Goal: Task Accomplishment & Management: Use online tool/utility

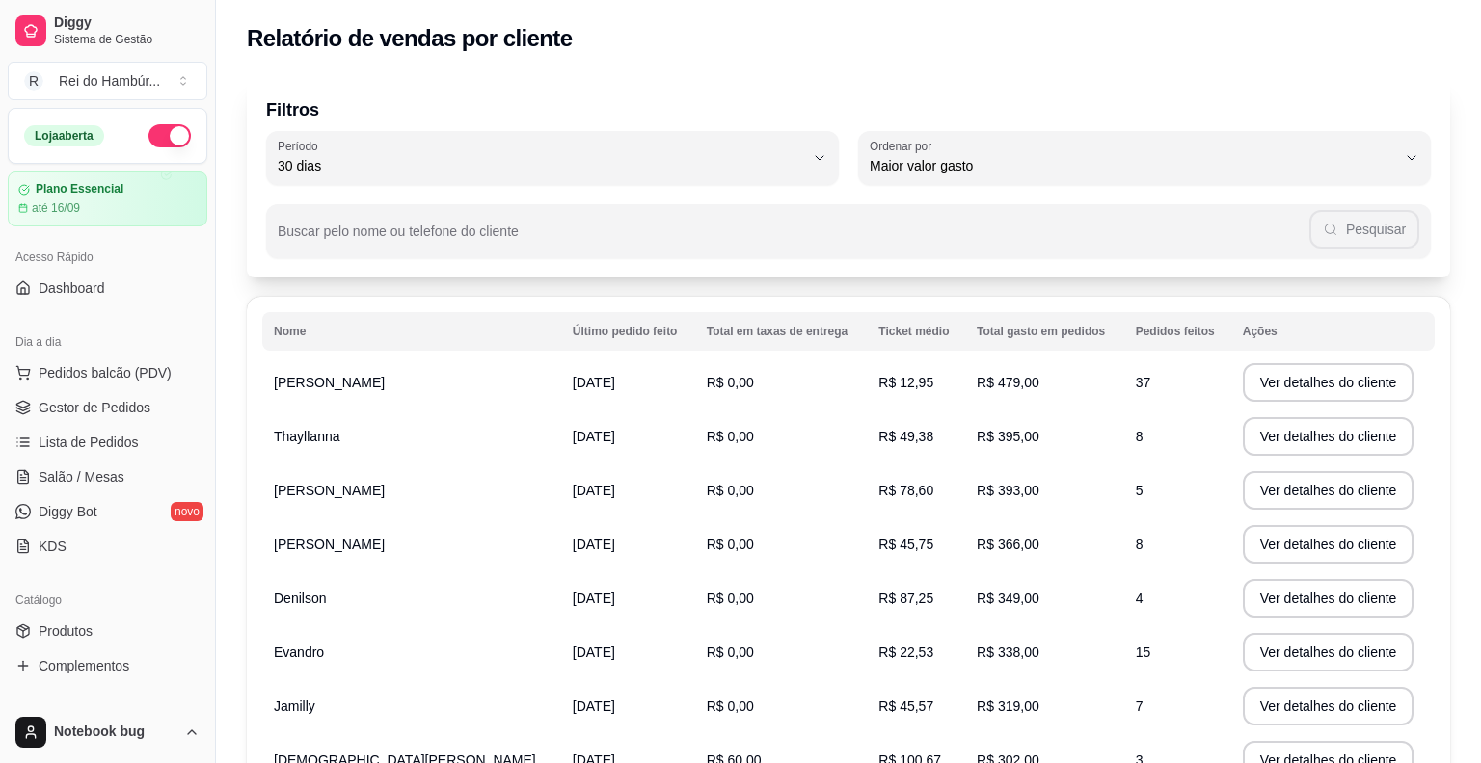
select select "30"
select select "HIGHEST_TOTAL_SPENT_WITH_ORDERS"
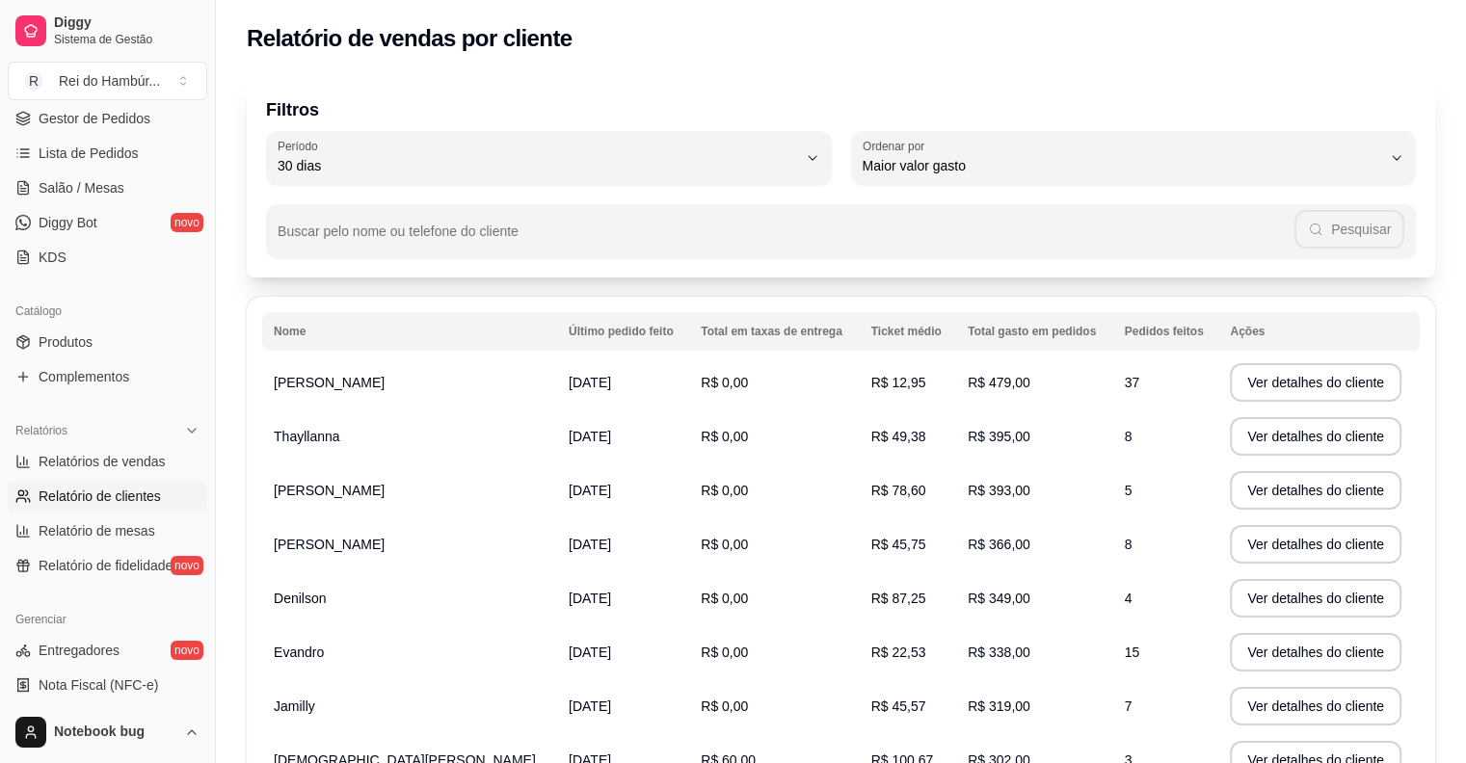
scroll to position [482, 0]
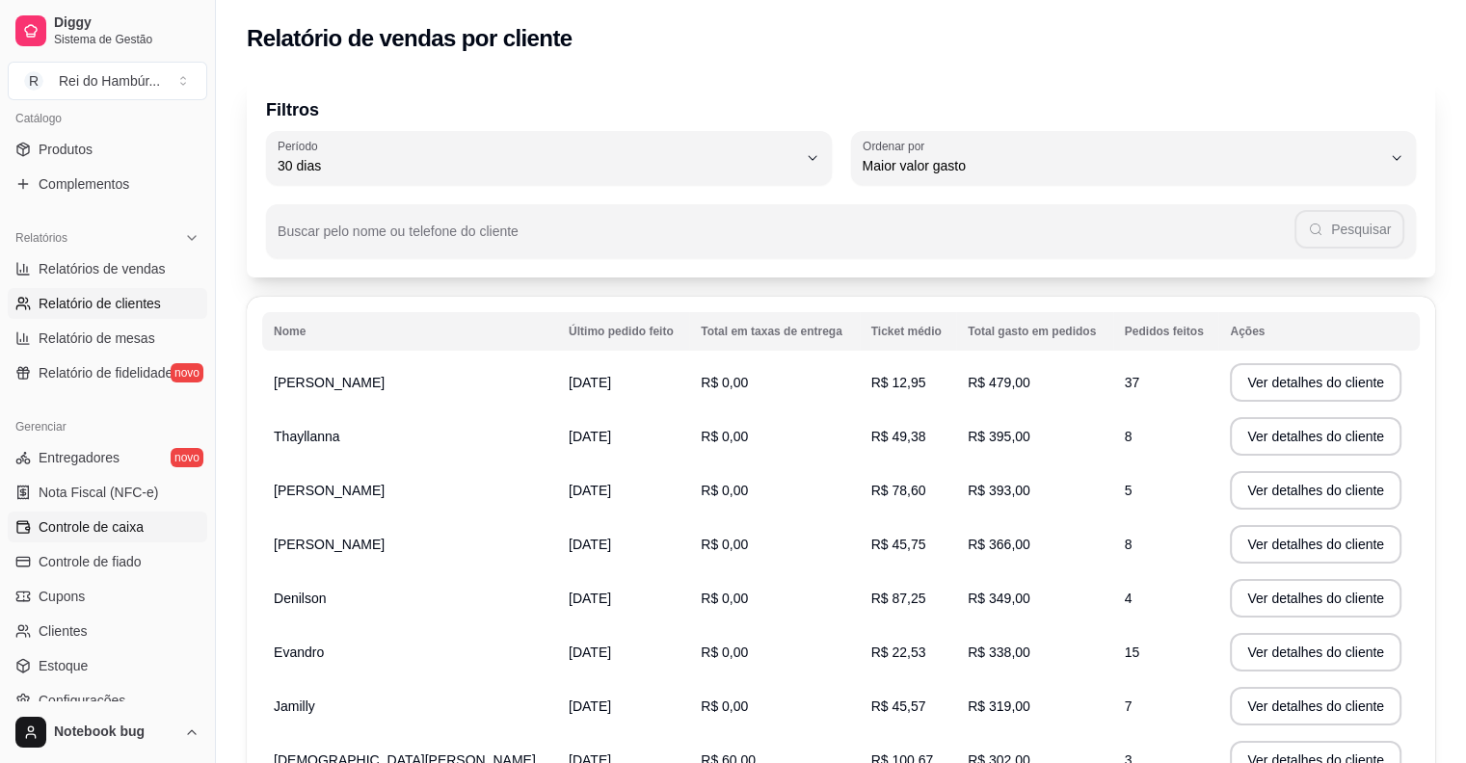
click at [123, 530] on span "Controle de caixa" at bounding box center [91, 527] width 105 height 19
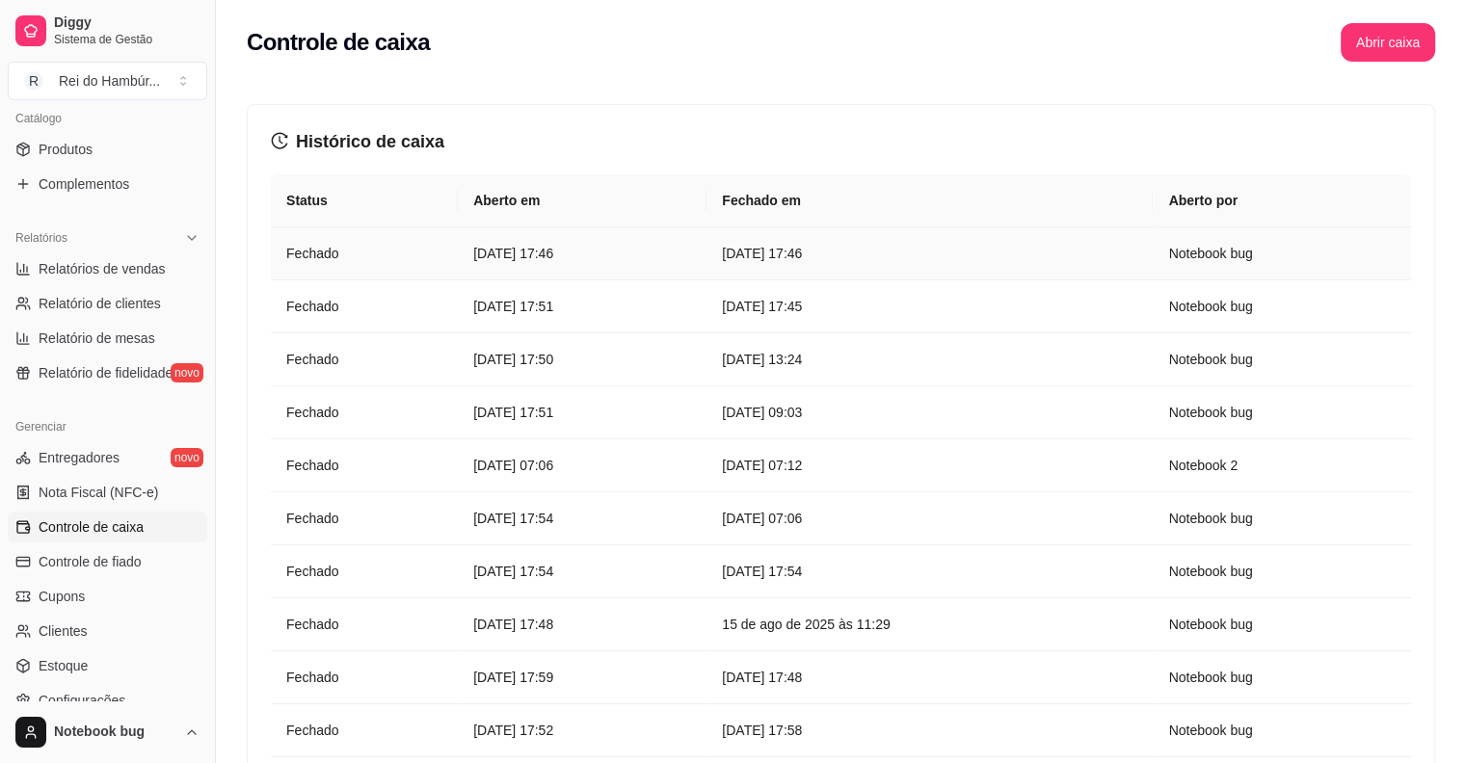
click at [1054, 243] on article "[DATE] 17:46" at bounding box center [929, 253] width 415 height 21
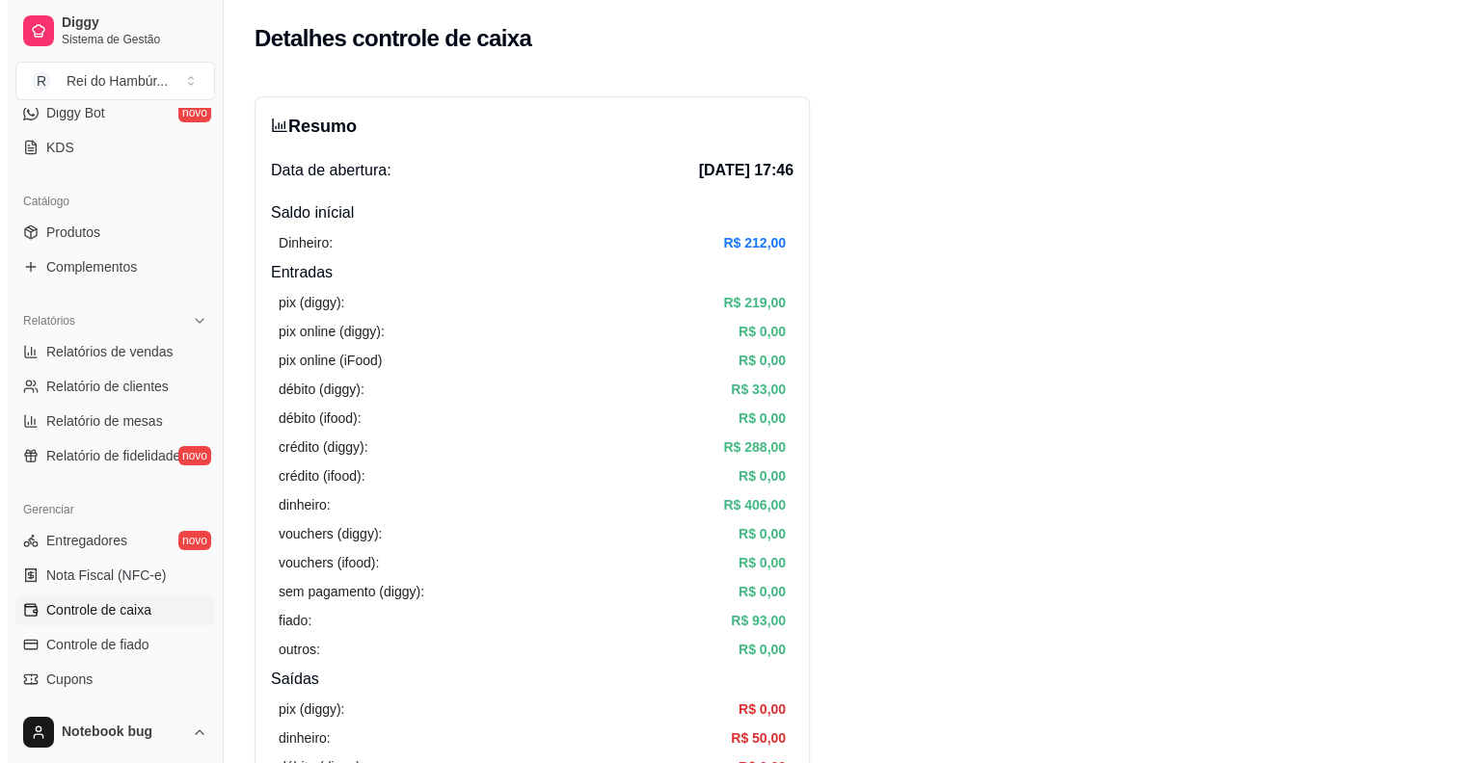
scroll to position [289, 0]
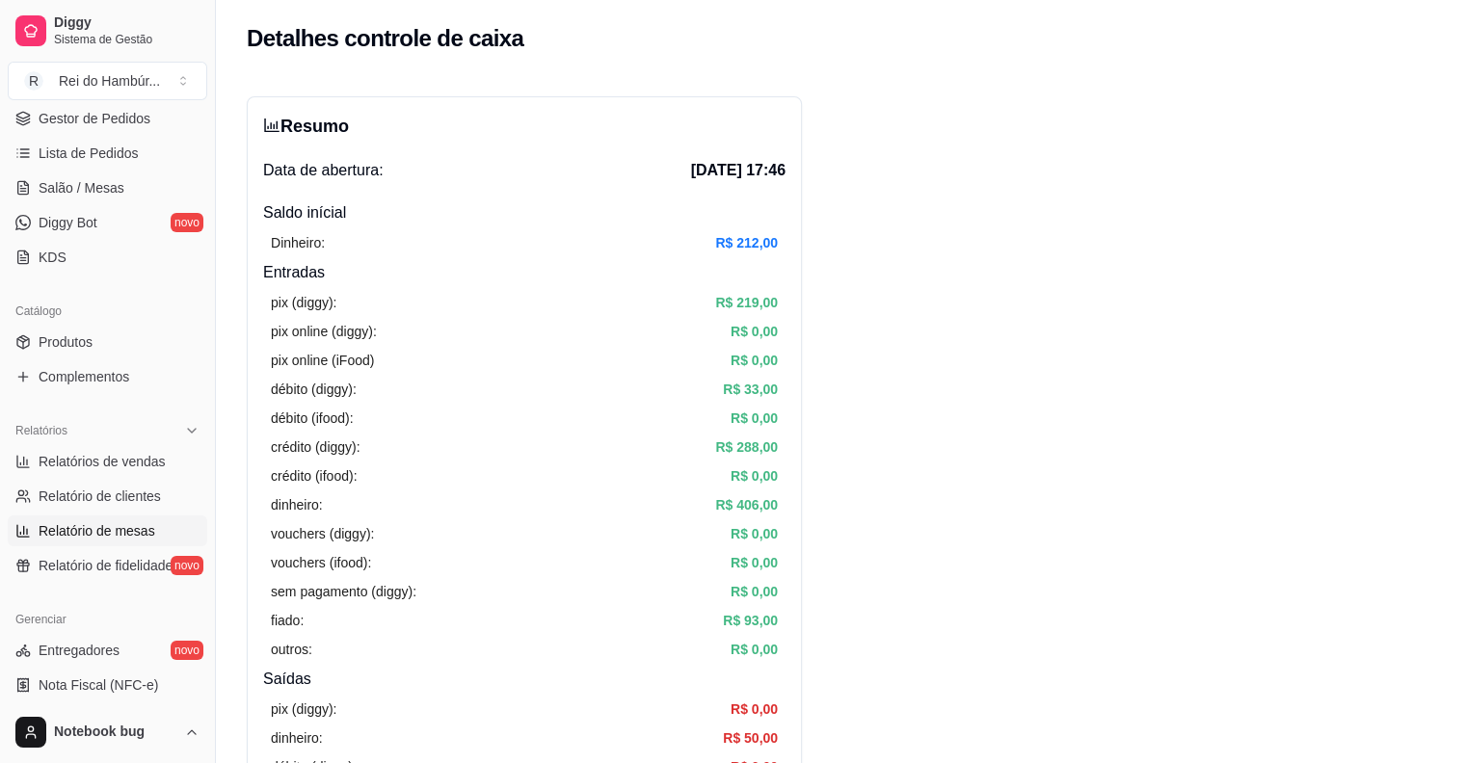
click at [156, 524] on link "Relatório de mesas" at bounding box center [108, 531] width 200 height 31
select select "TOTAL_OF_ORDERS"
select select "7"
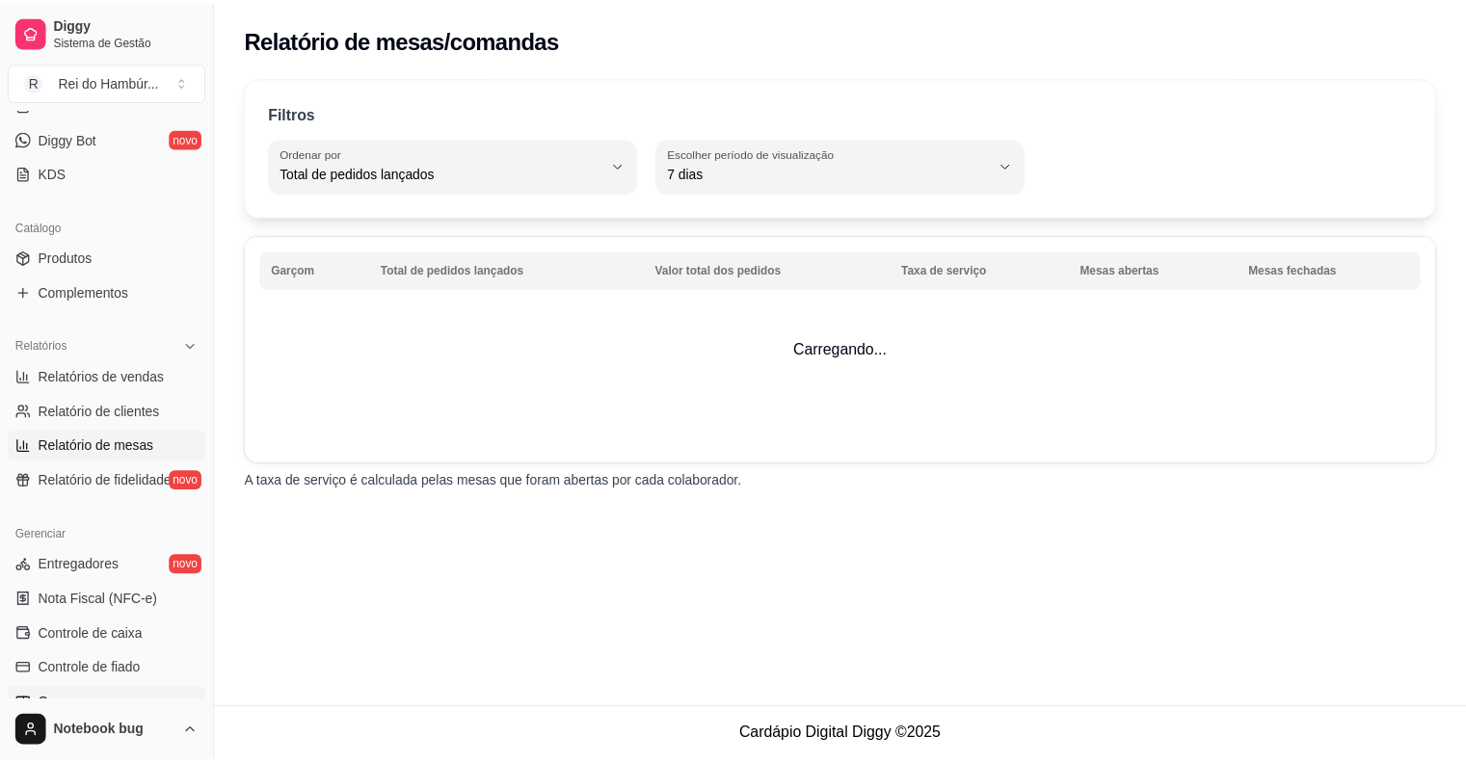
scroll to position [482, 0]
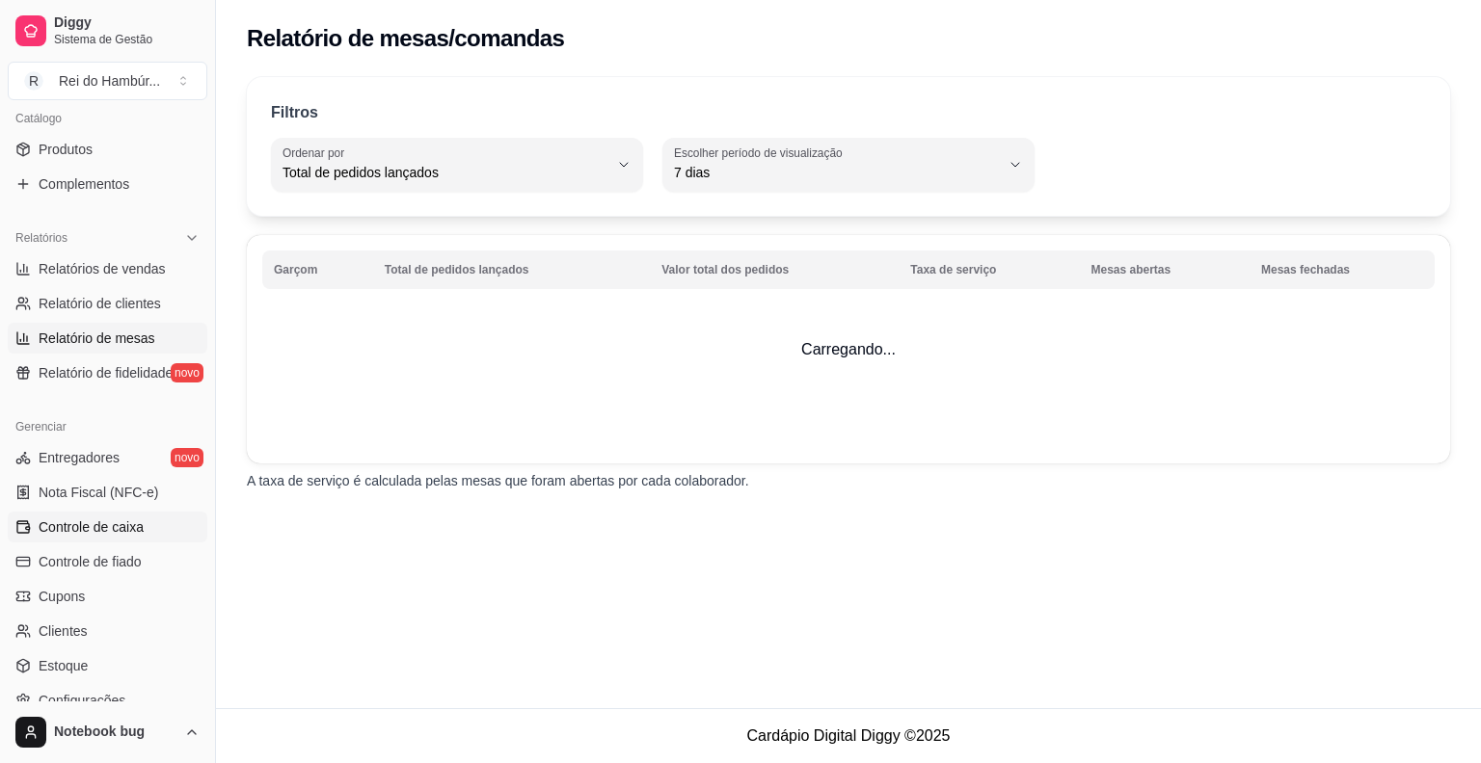
click at [150, 528] on link "Controle de caixa" at bounding box center [108, 527] width 200 height 31
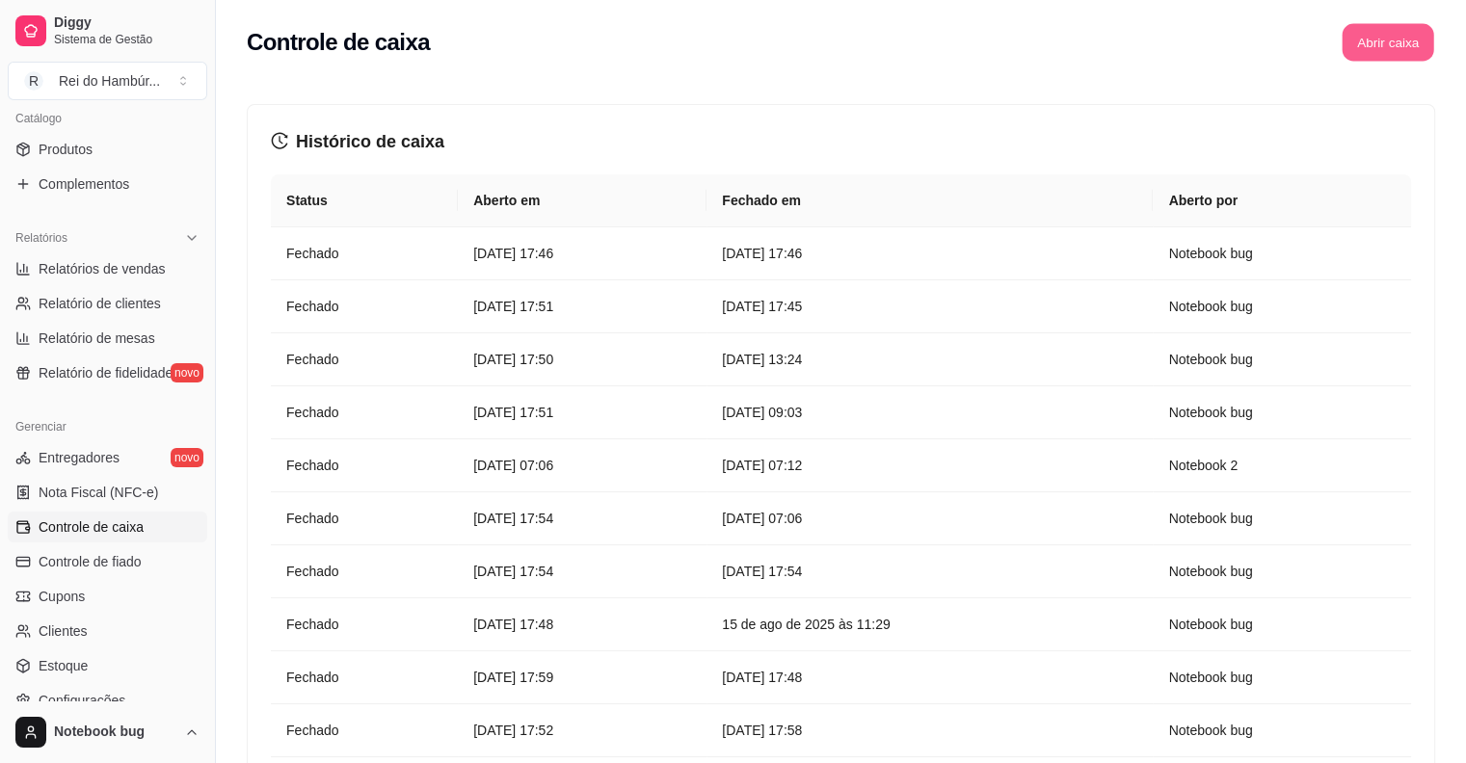
click at [1376, 36] on button "Abrir caixa" at bounding box center [1388, 43] width 92 height 38
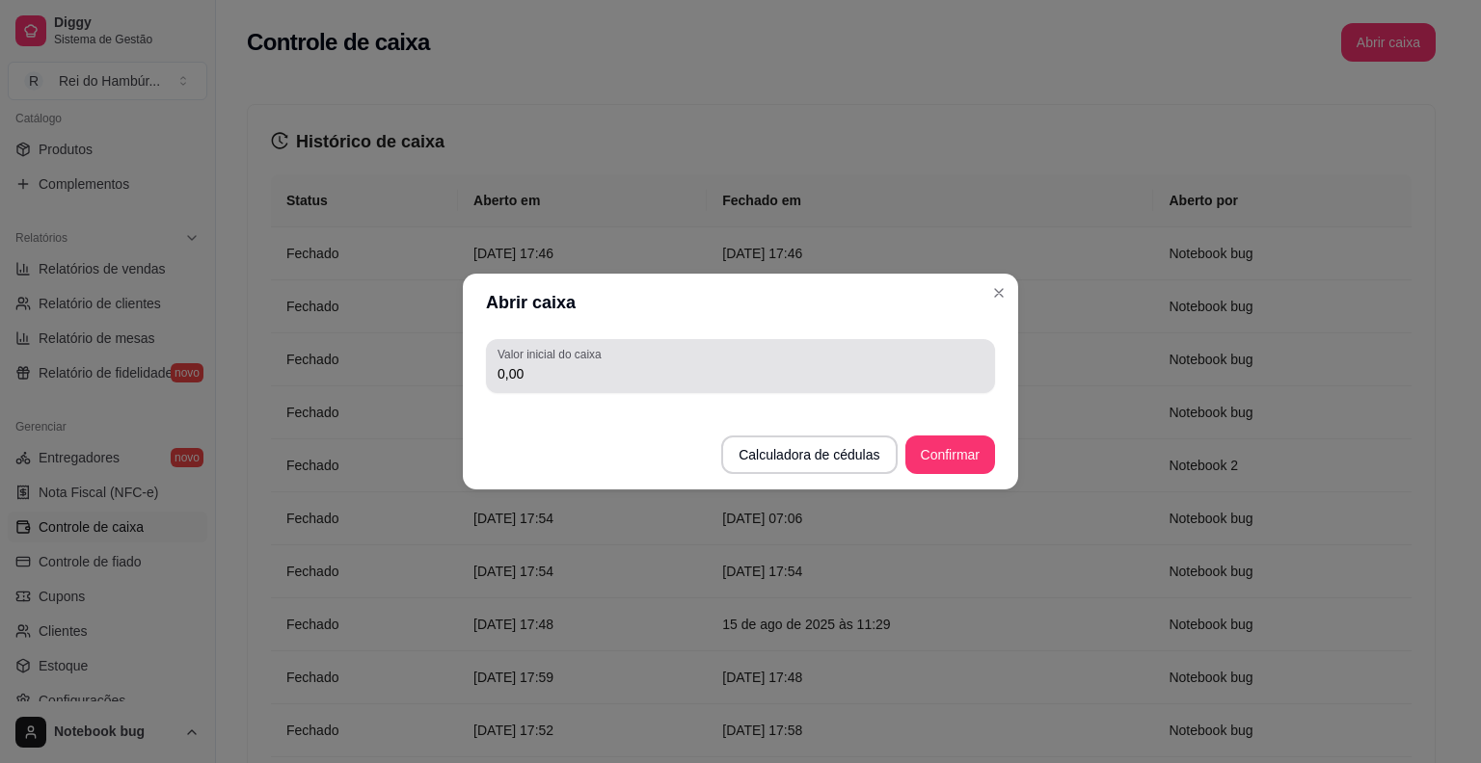
click at [700, 372] on input "0,00" at bounding box center [740, 373] width 486 height 19
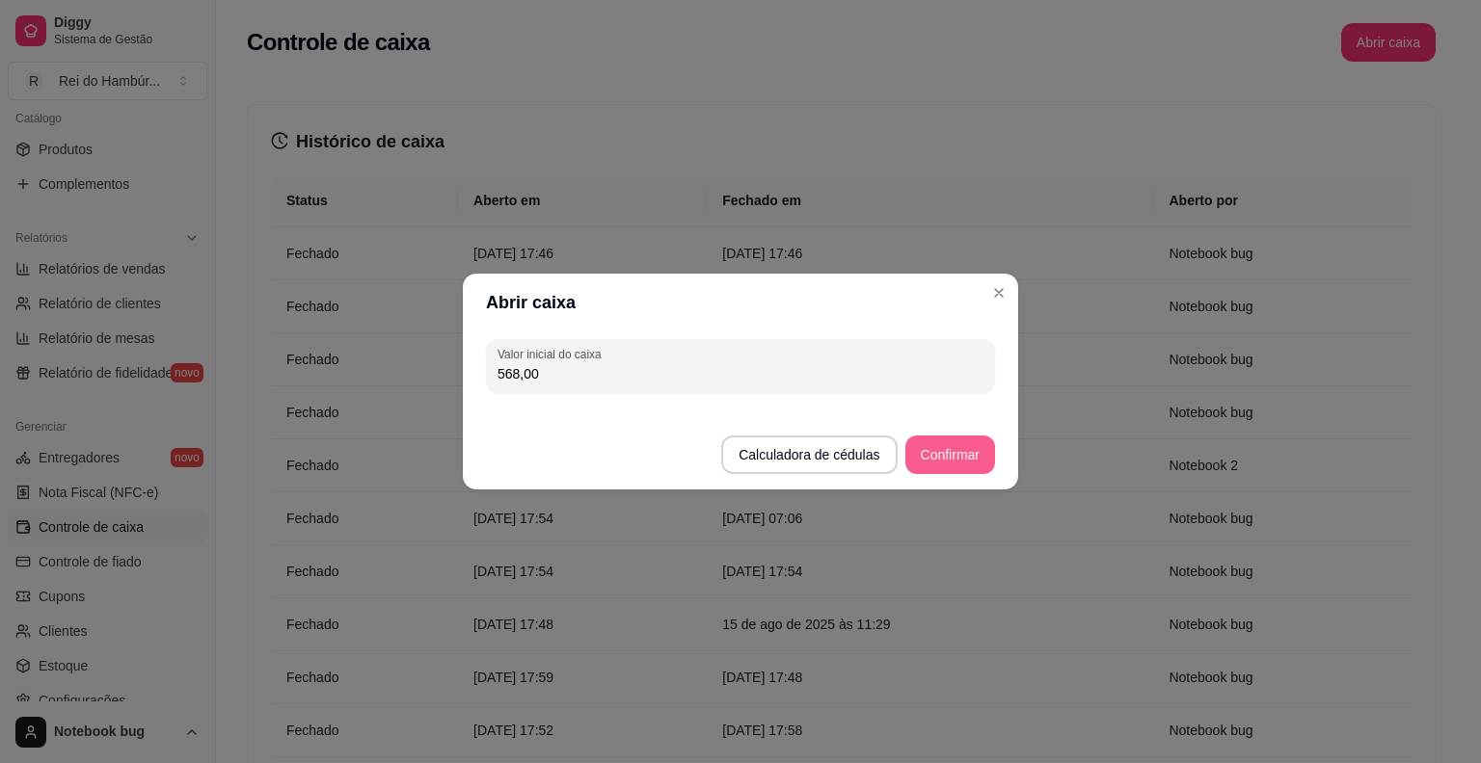
type input "568,00"
click at [938, 450] on button "Confirmar" at bounding box center [950, 456] width 88 height 38
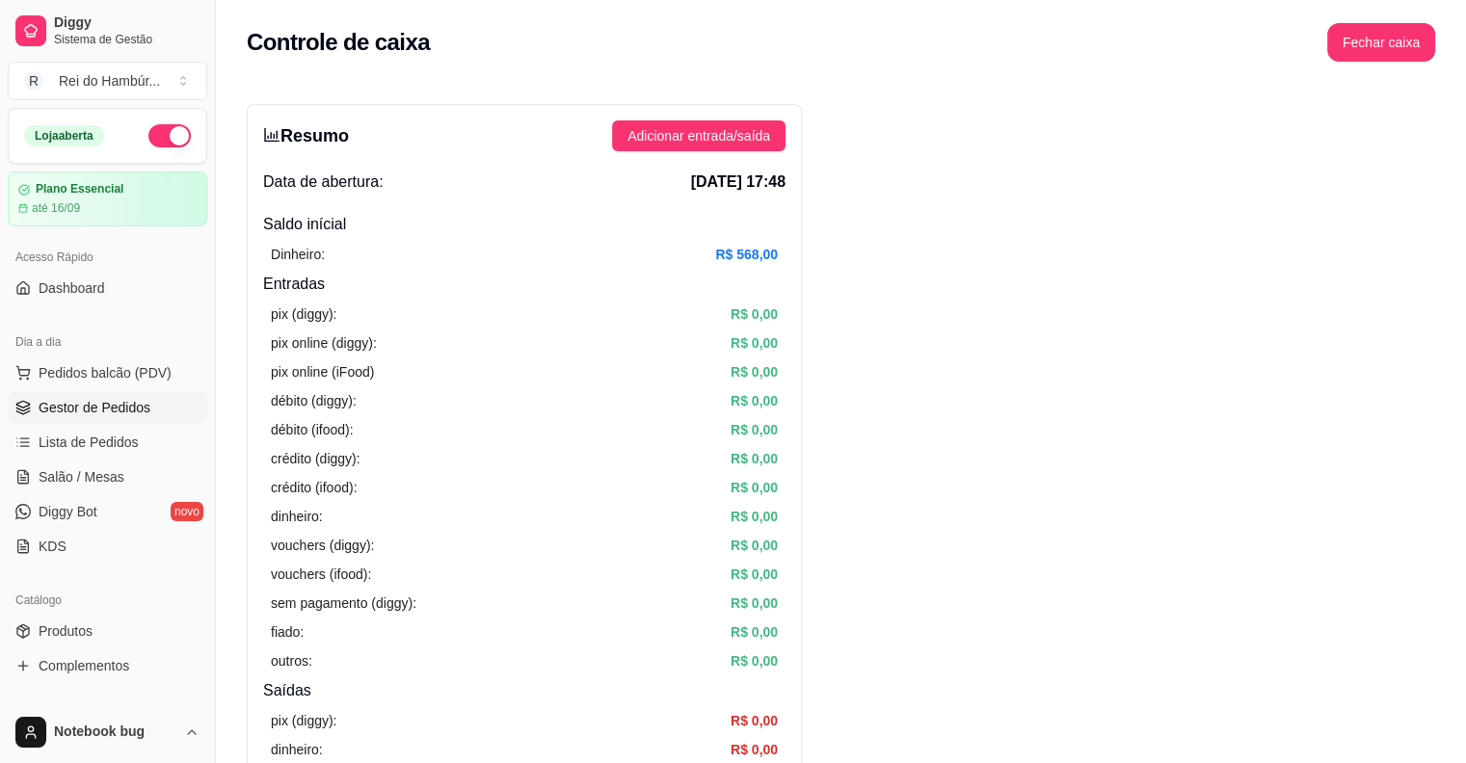
click at [105, 410] on span "Gestor de Pedidos" at bounding box center [95, 407] width 112 height 19
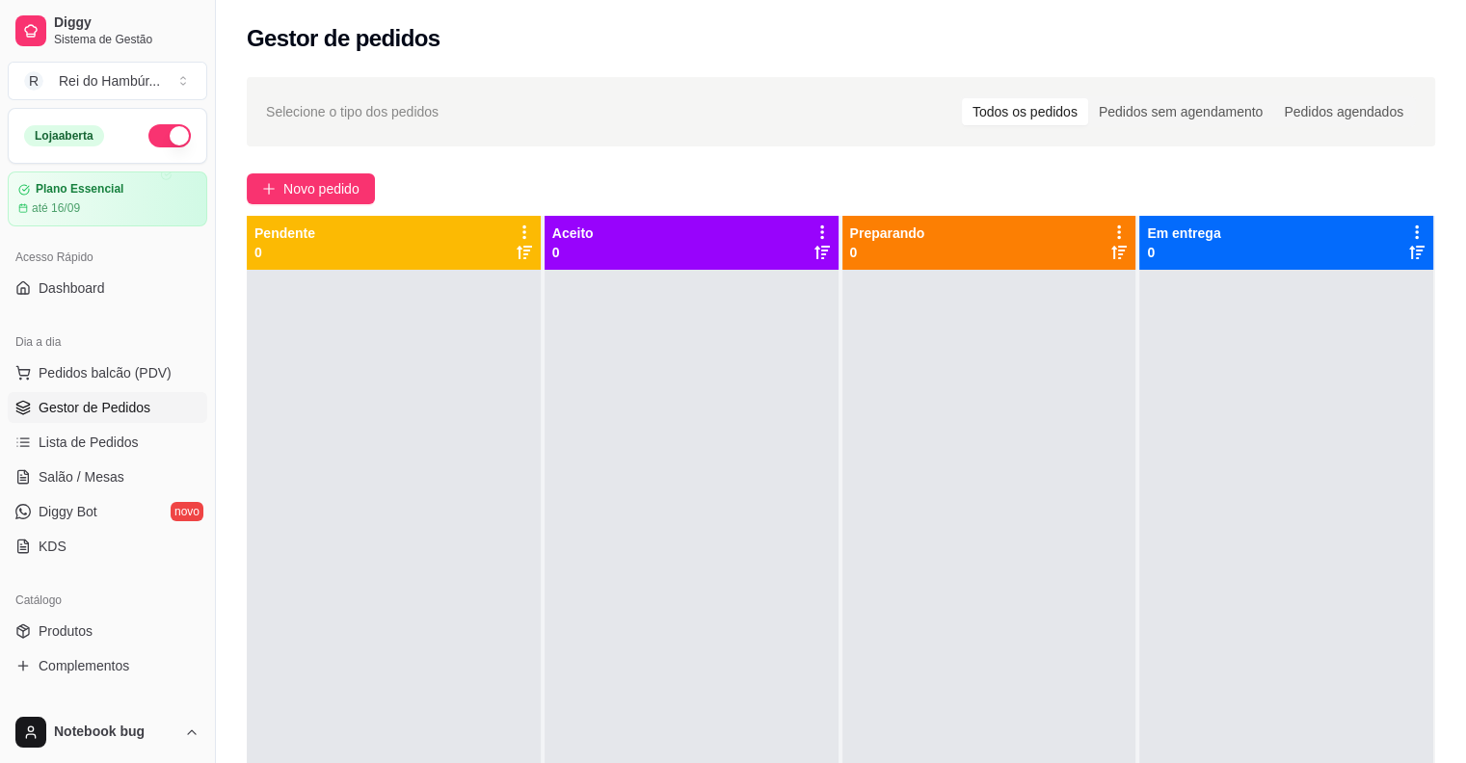
click at [1062, 165] on div "Selecione o tipo dos pedidos Todos os pedidos Pedidos sem agendamento Pedidos a…" at bounding box center [841, 534] width 1250 height 937
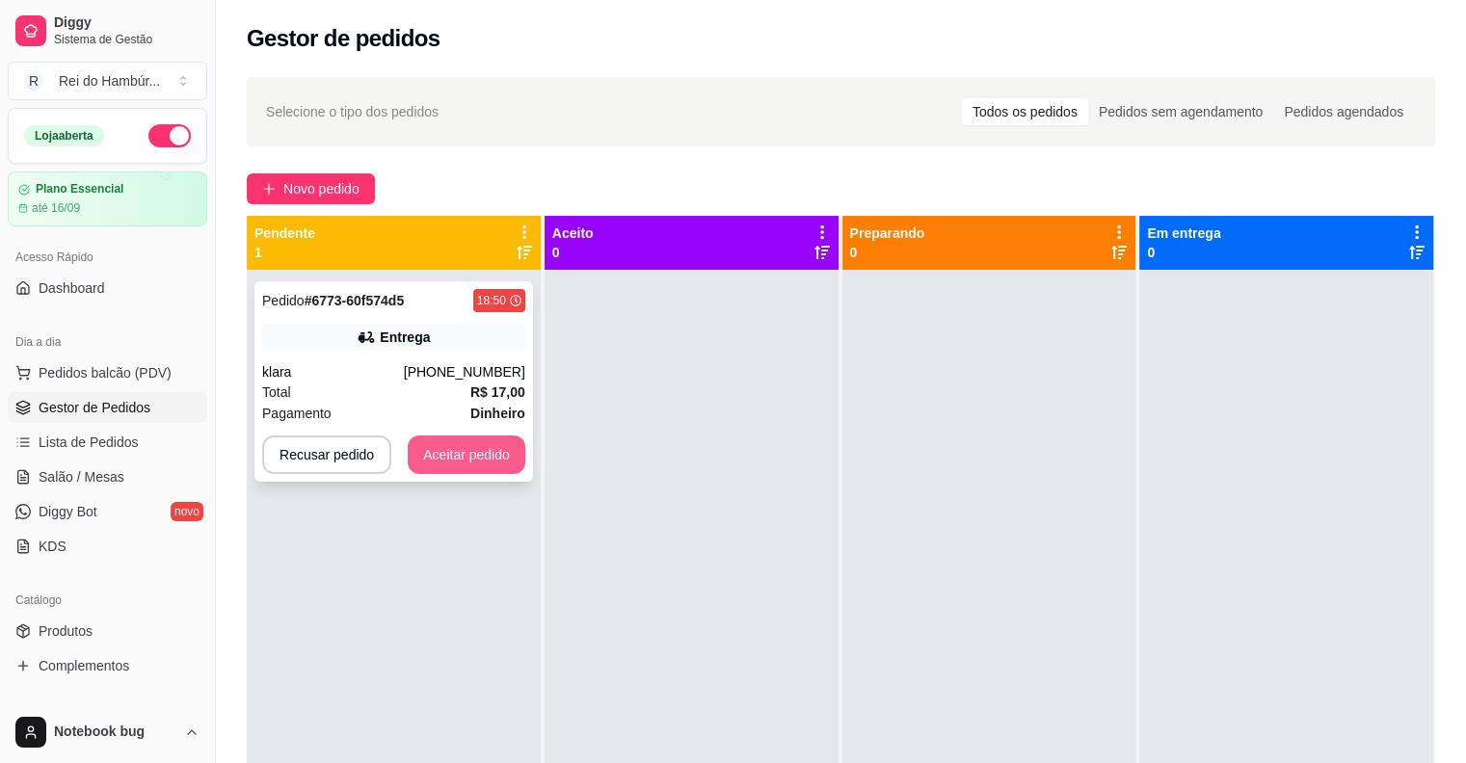
click at [477, 441] on button "Aceitar pedido" at bounding box center [467, 455] width 118 height 39
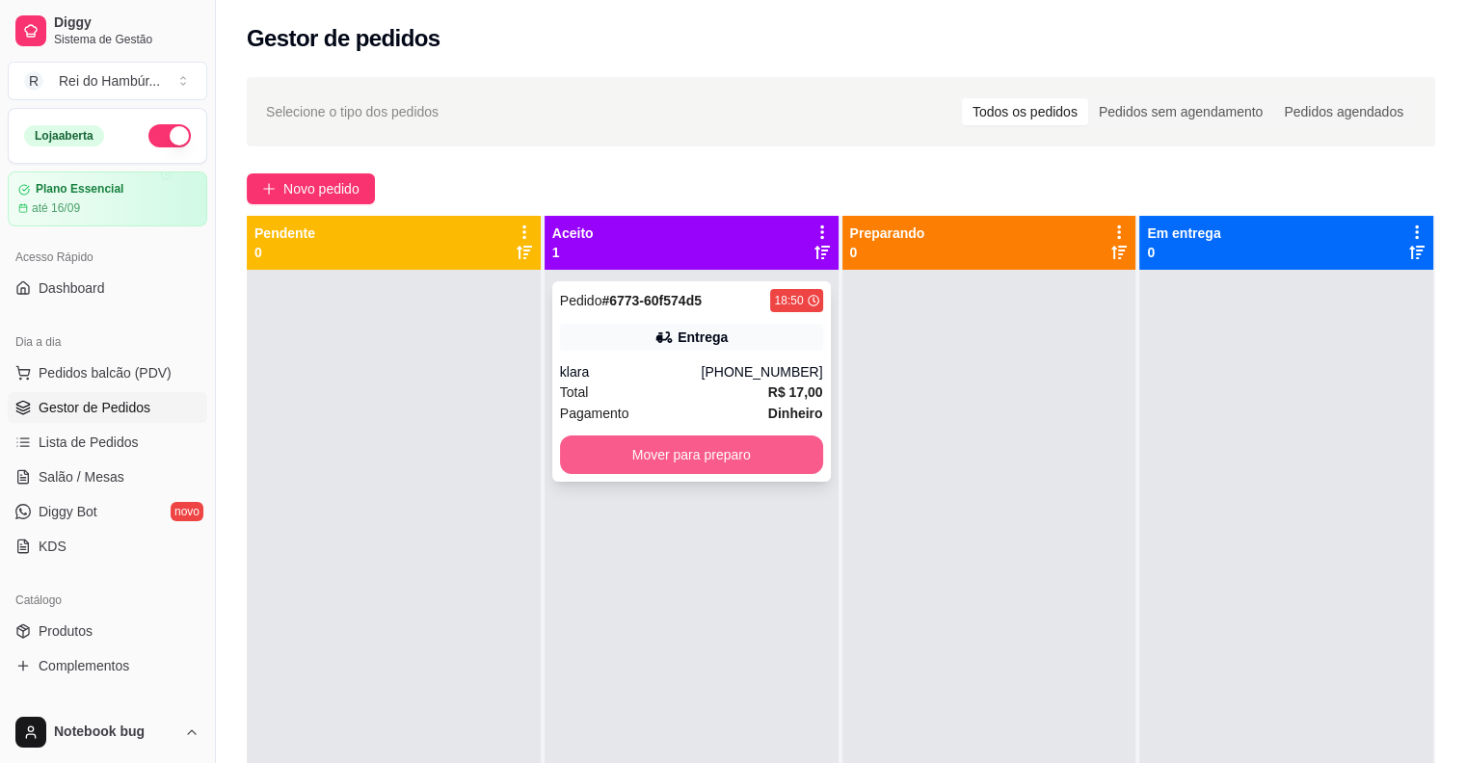
click at [578, 457] on button "Mover para preparo" at bounding box center [691, 455] width 263 height 39
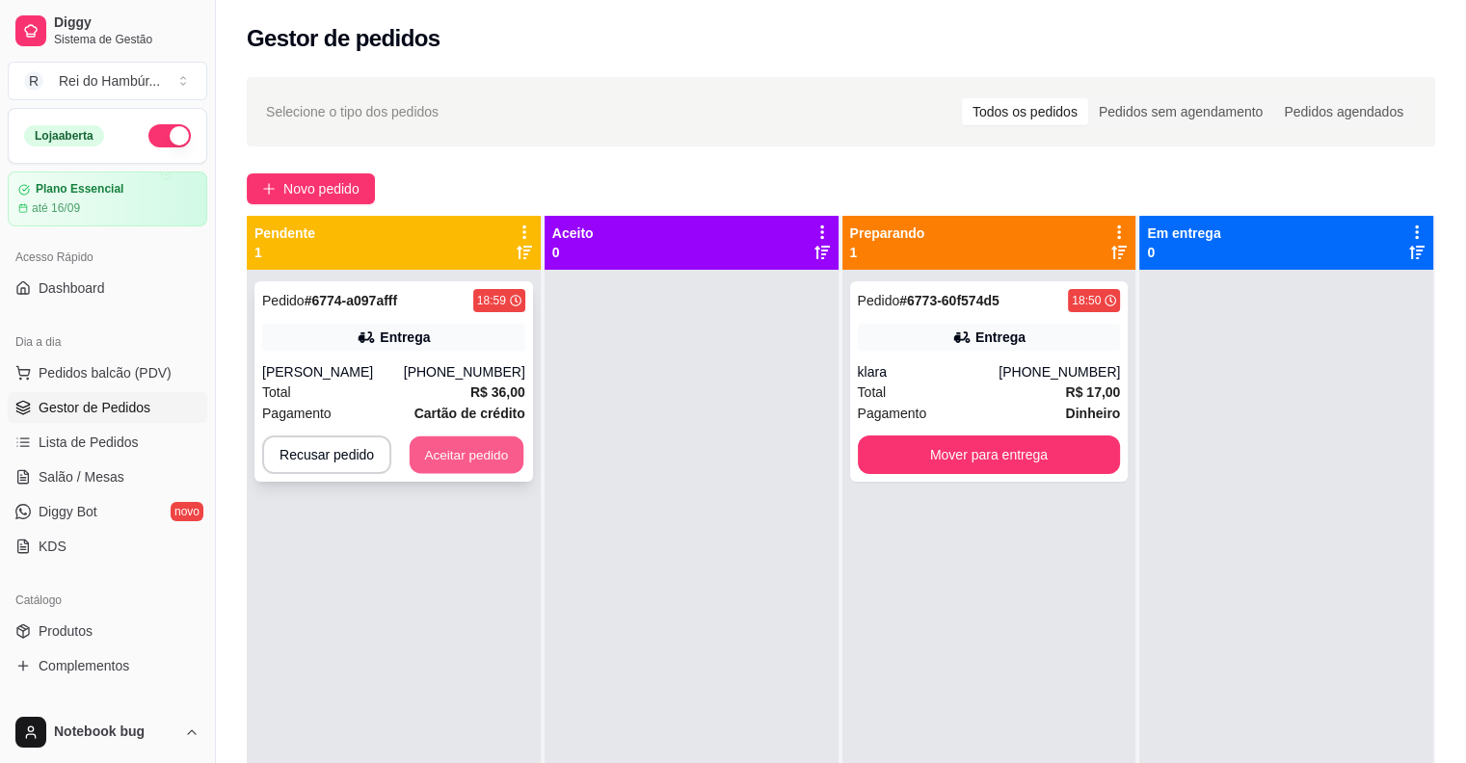
click at [454, 470] on button "Aceitar pedido" at bounding box center [467, 456] width 114 height 38
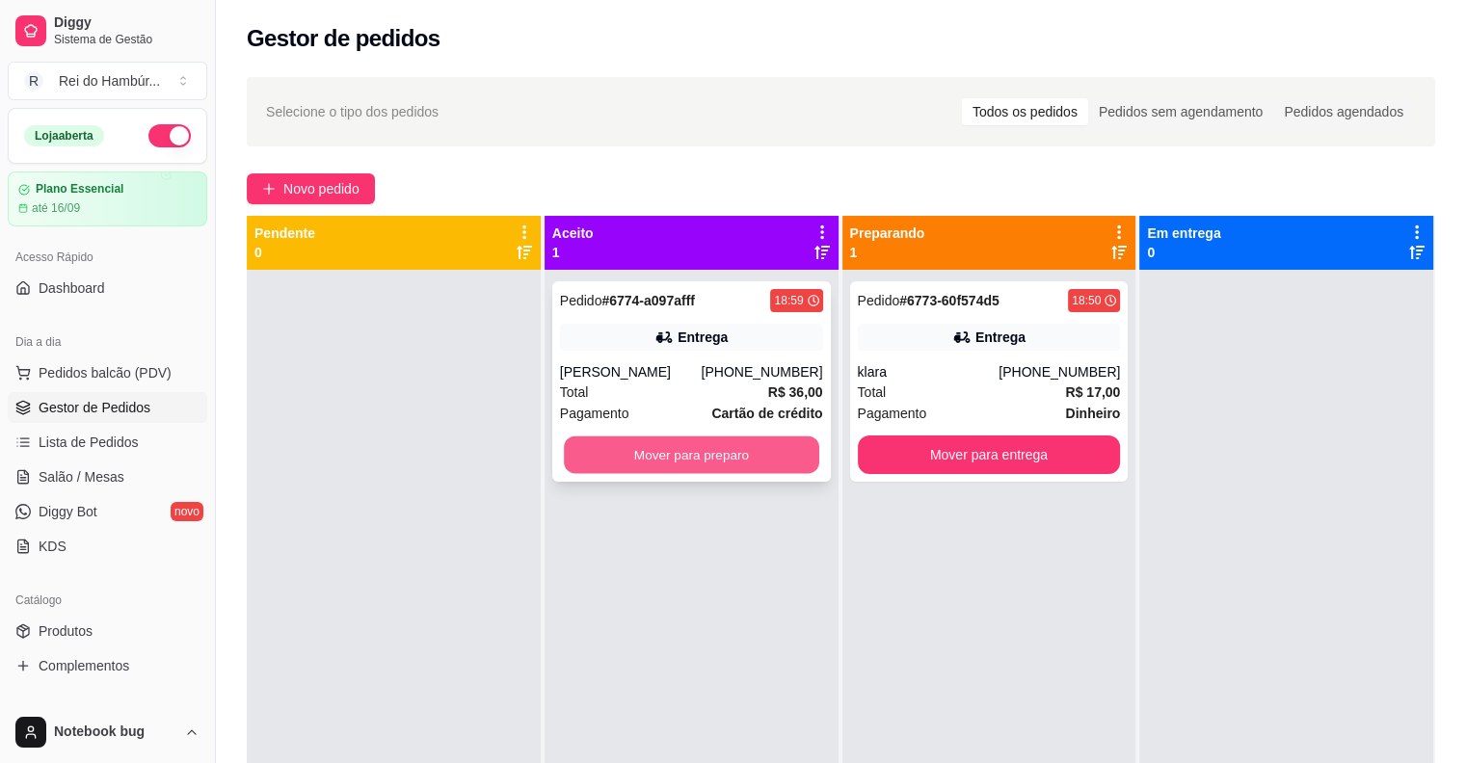
click at [601, 463] on button "Mover para preparo" at bounding box center [691, 456] width 255 height 38
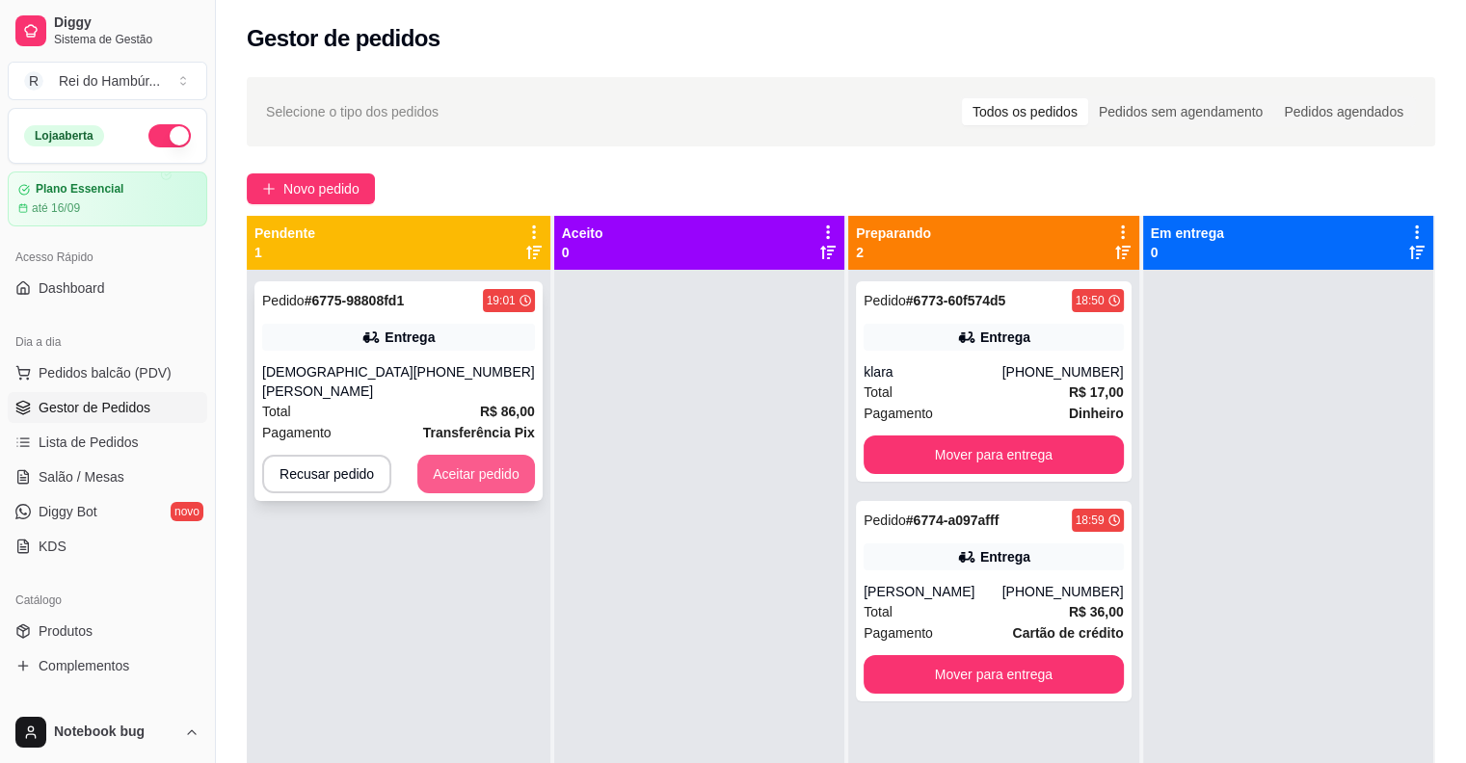
click at [473, 455] on button "Aceitar pedido" at bounding box center [476, 474] width 118 height 39
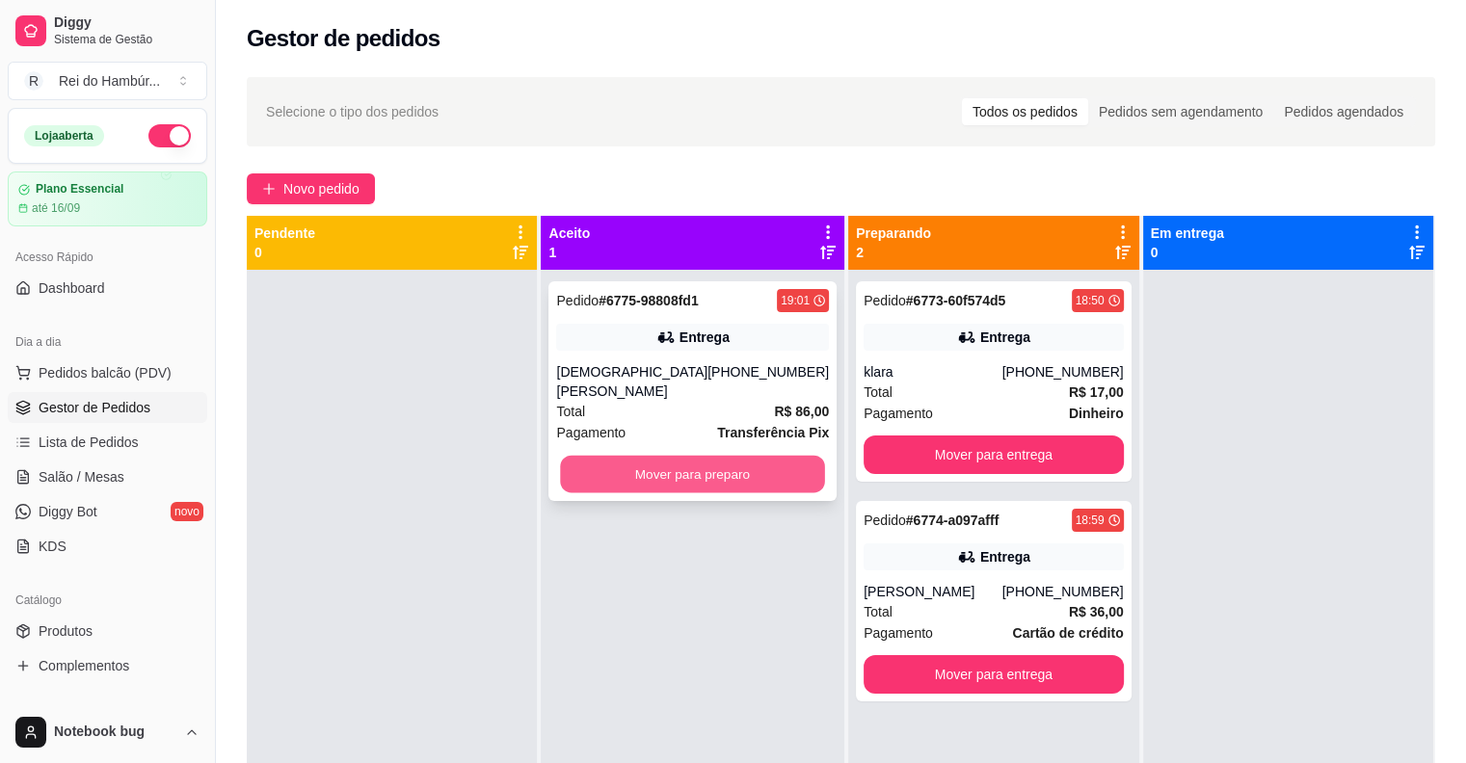
click at [594, 469] on button "Mover para preparo" at bounding box center [693, 475] width 264 height 38
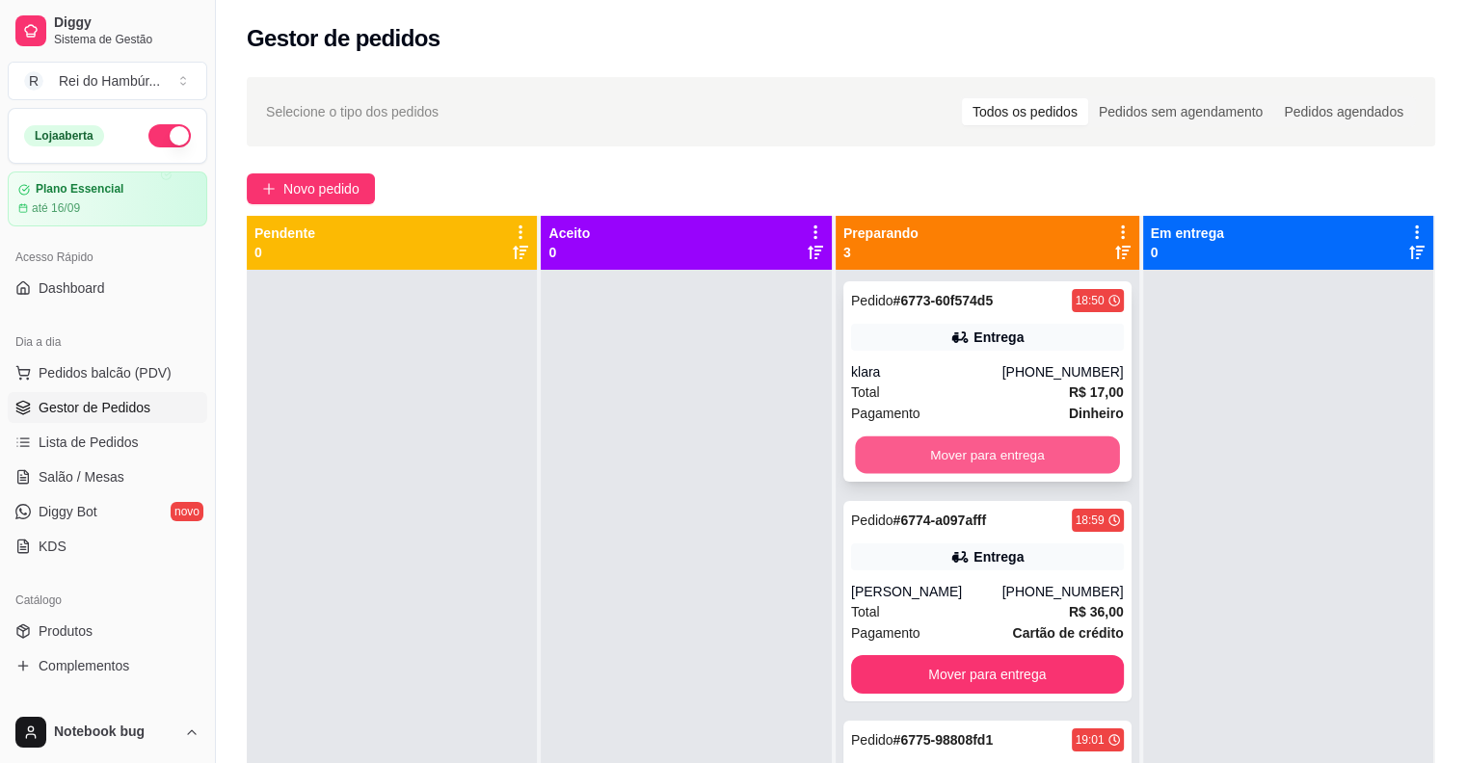
click at [990, 444] on button "Mover para entrega" at bounding box center [987, 456] width 264 height 38
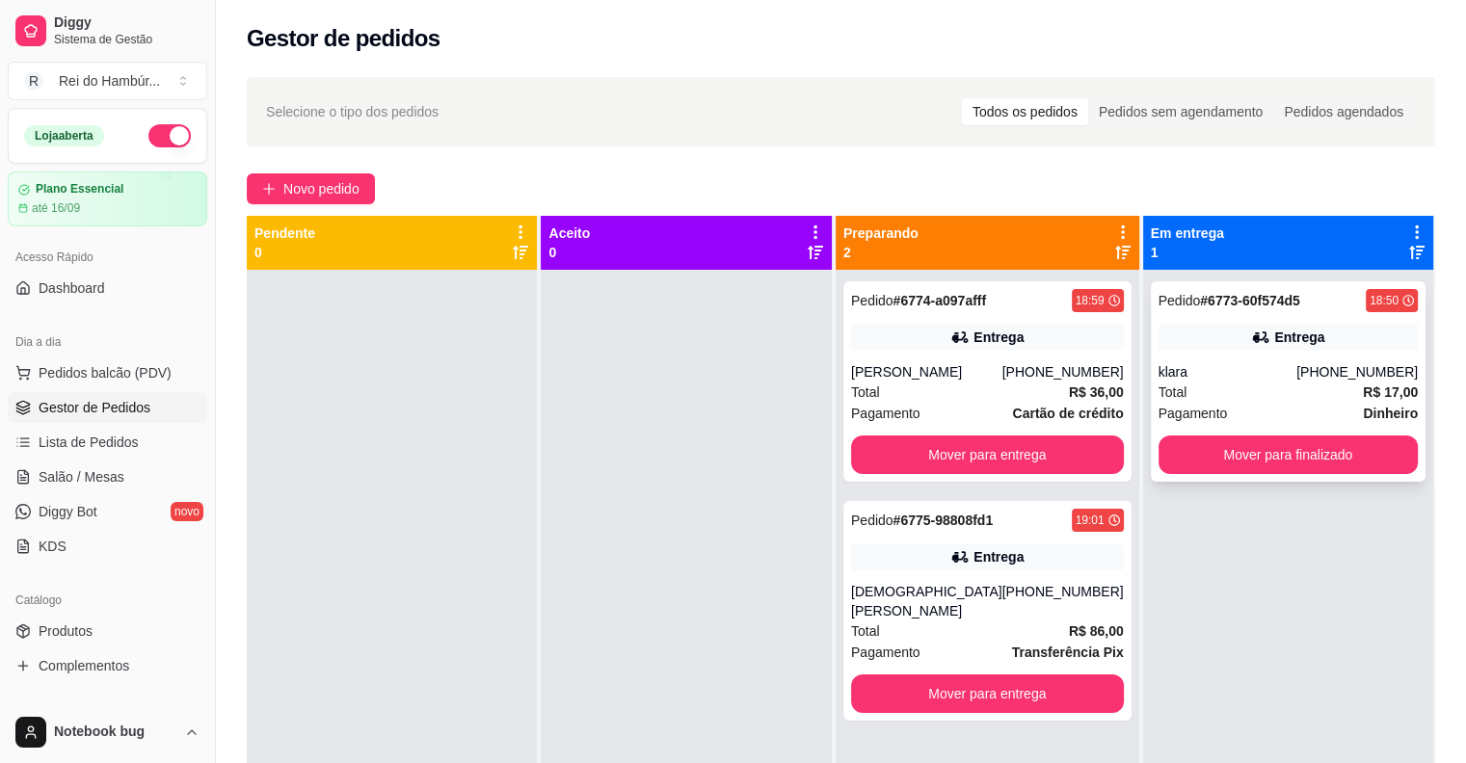
click at [1238, 347] on div "Entrega" at bounding box center [1288, 337] width 259 height 27
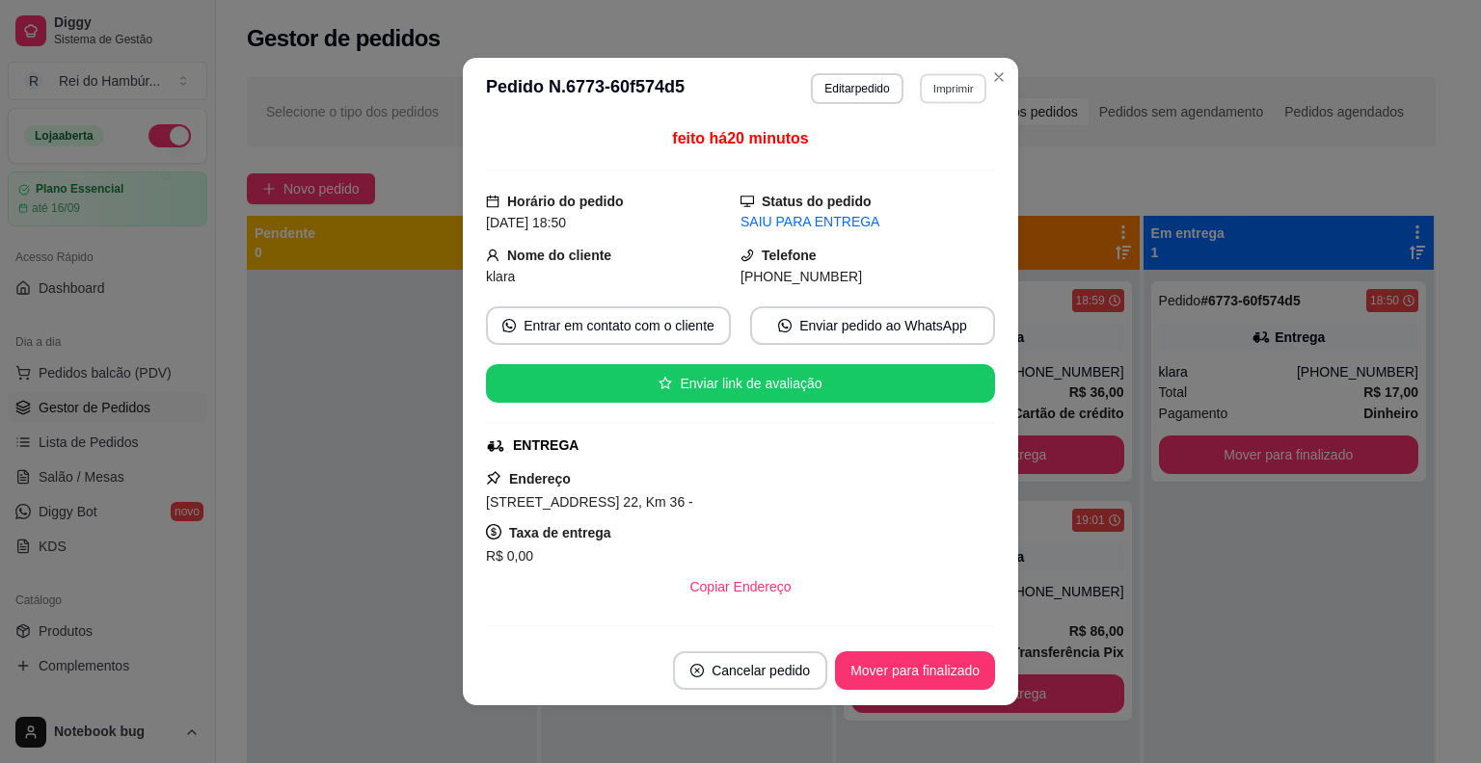
click at [943, 81] on button "Imprimir" at bounding box center [953, 88] width 67 height 30
click at [923, 203] on button "IMPRESSORA" at bounding box center [910, 194] width 135 height 30
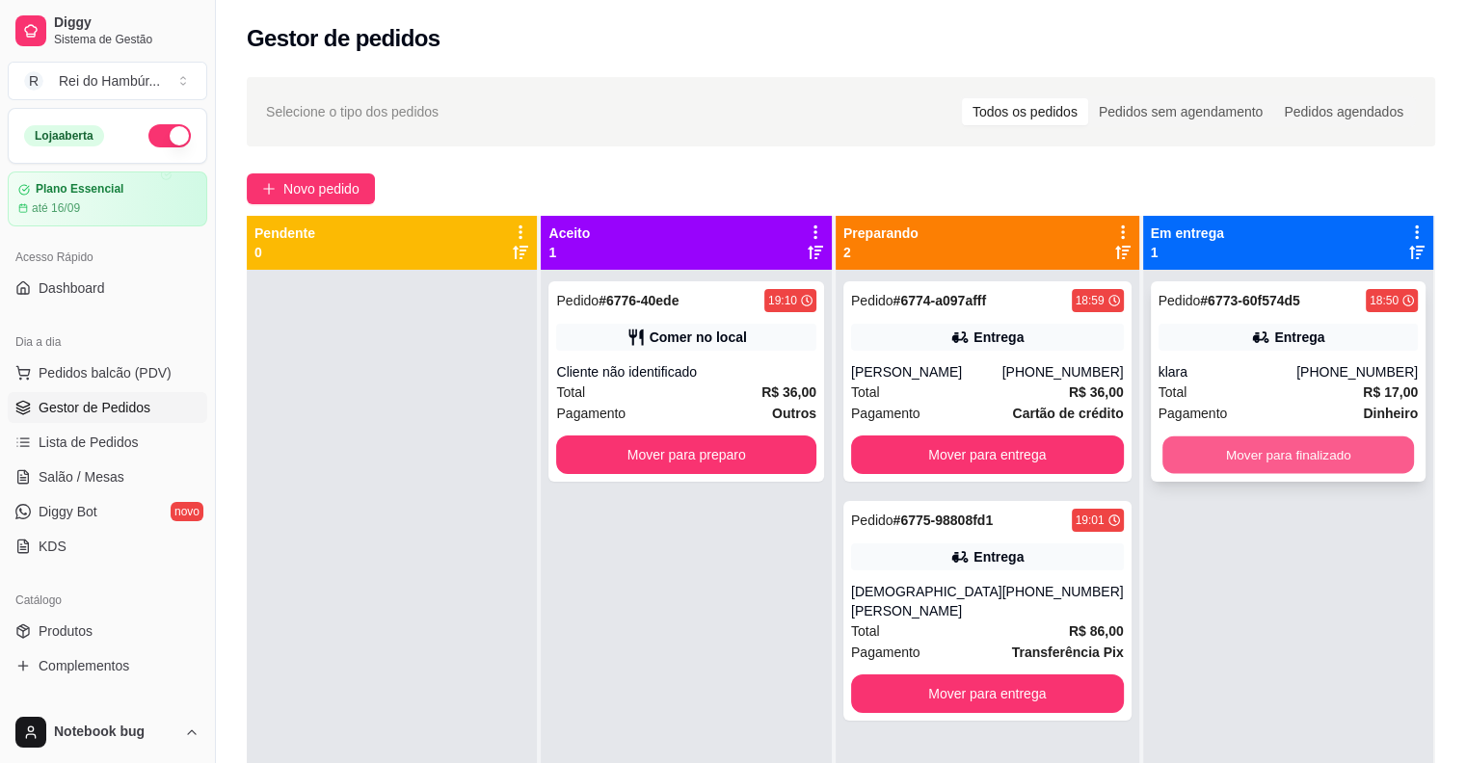
click at [1281, 466] on button "Mover para finalizado" at bounding box center [1288, 456] width 252 height 38
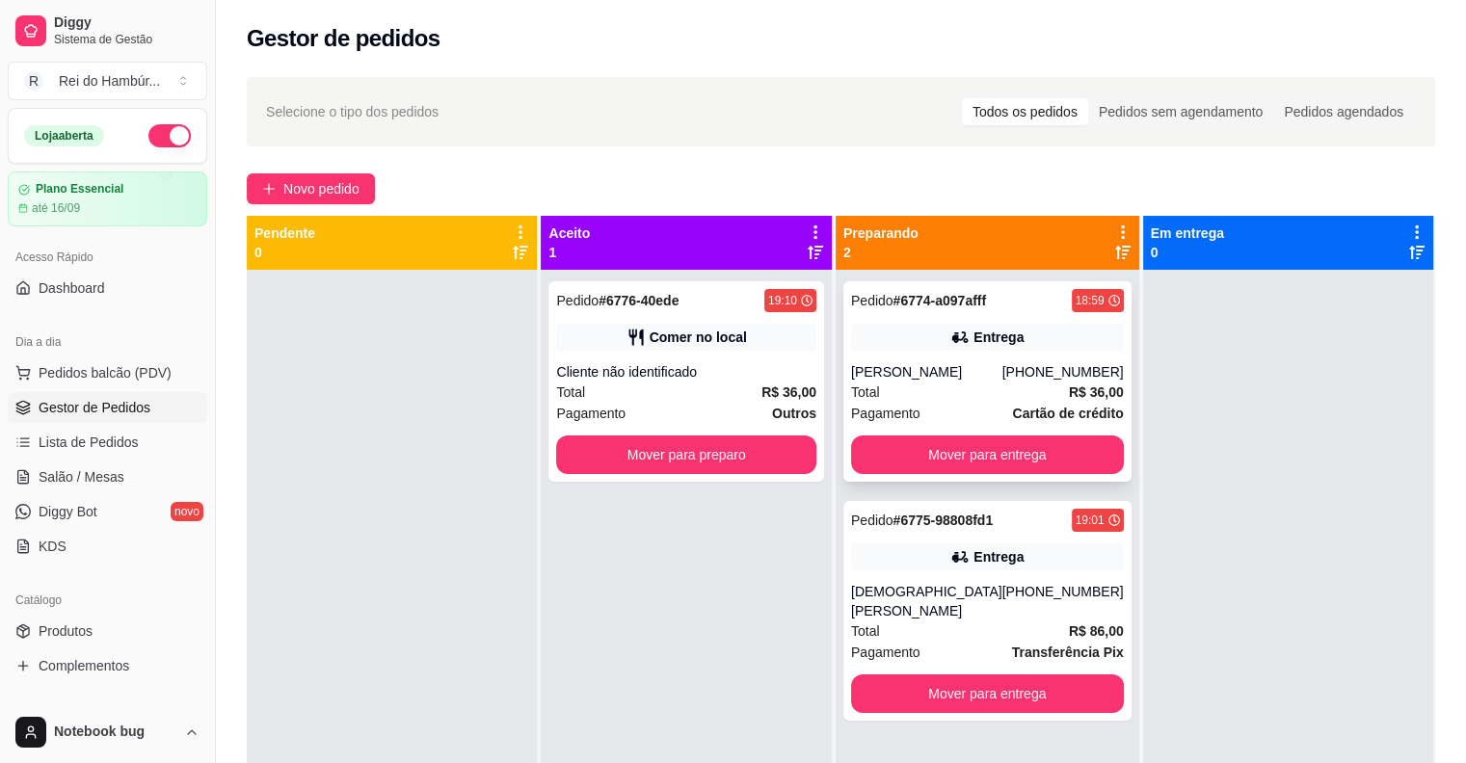
click at [991, 382] on div "[PERSON_NAME]" at bounding box center [926, 371] width 151 height 19
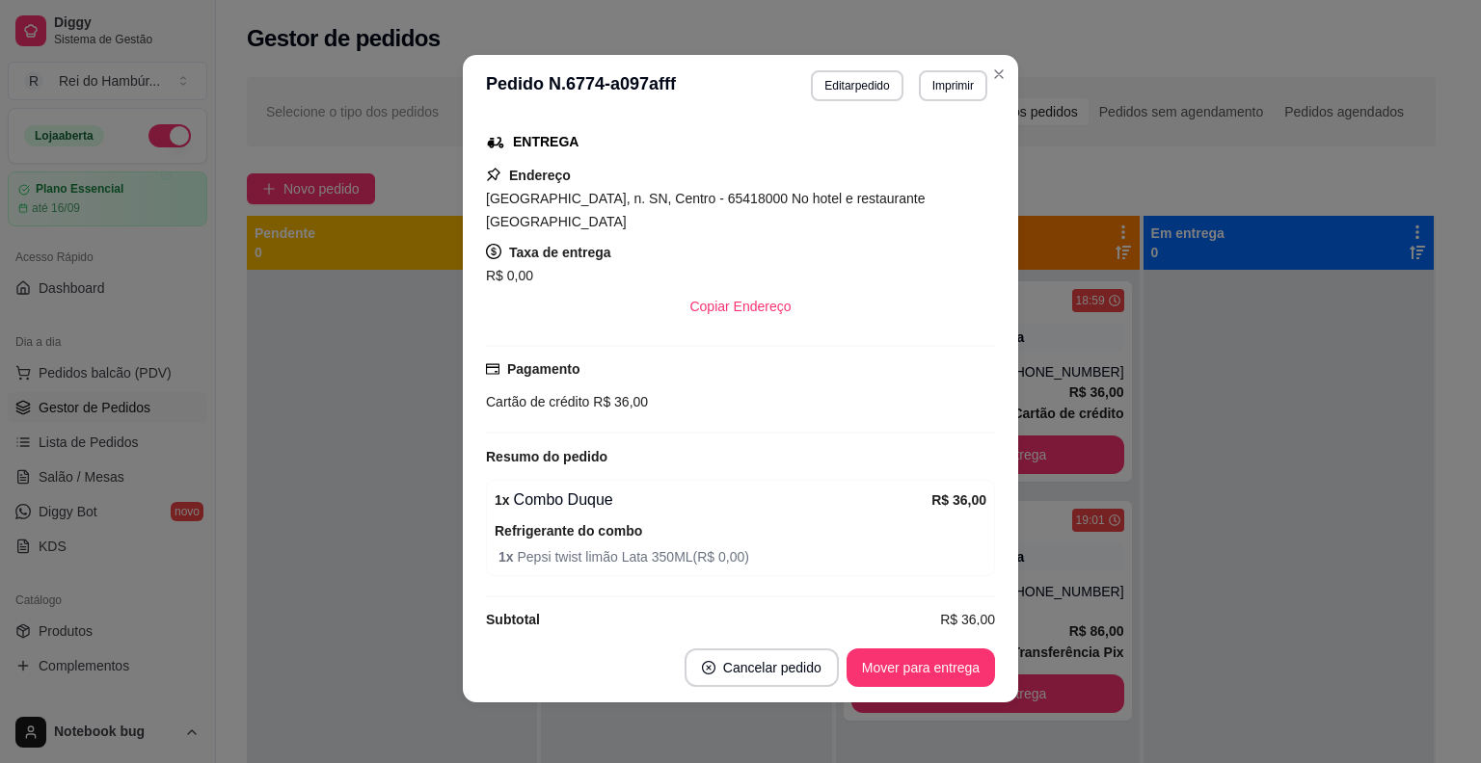
scroll to position [4, 0]
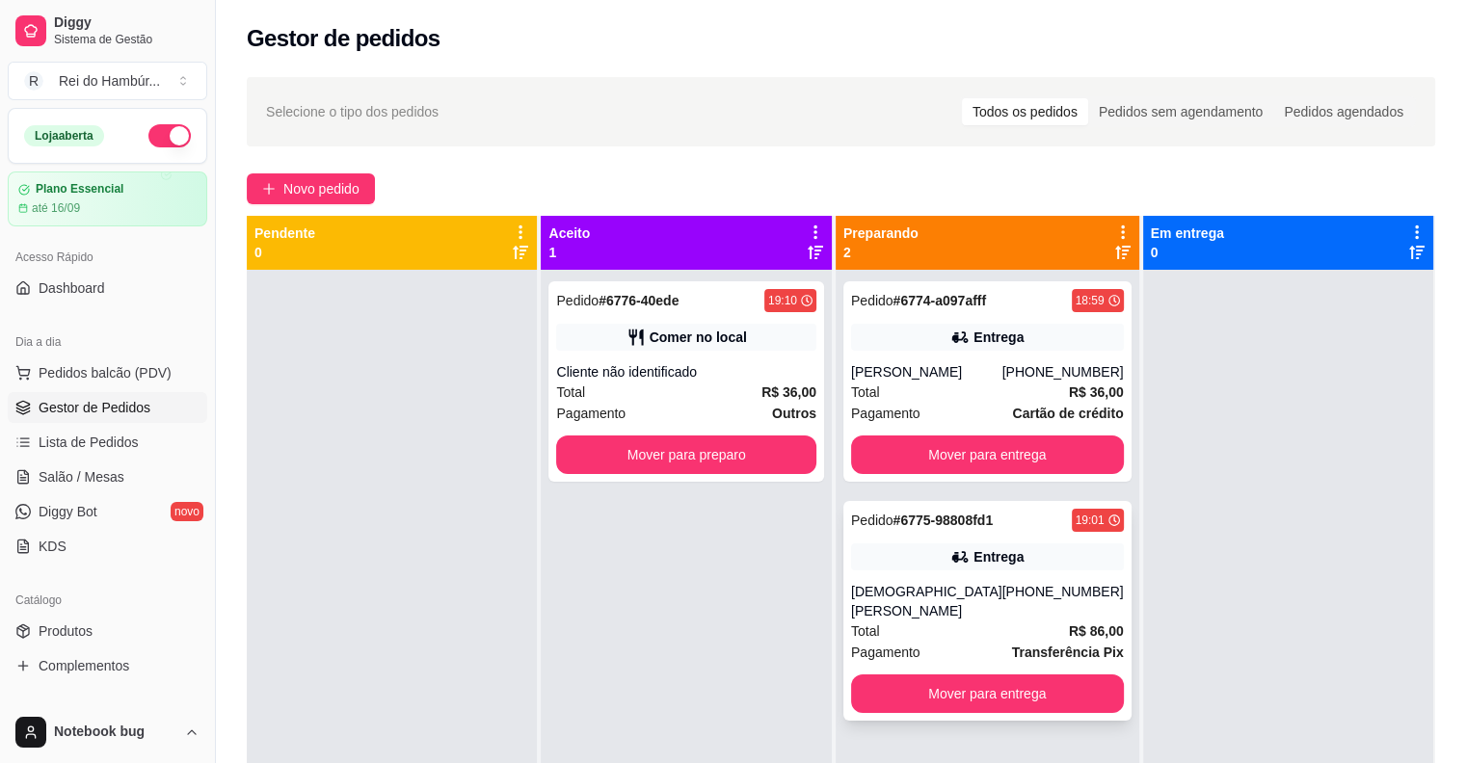
click at [991, 630] on div "Total R$ 86,00" at bounding box center [987, 631] width 273 height 21
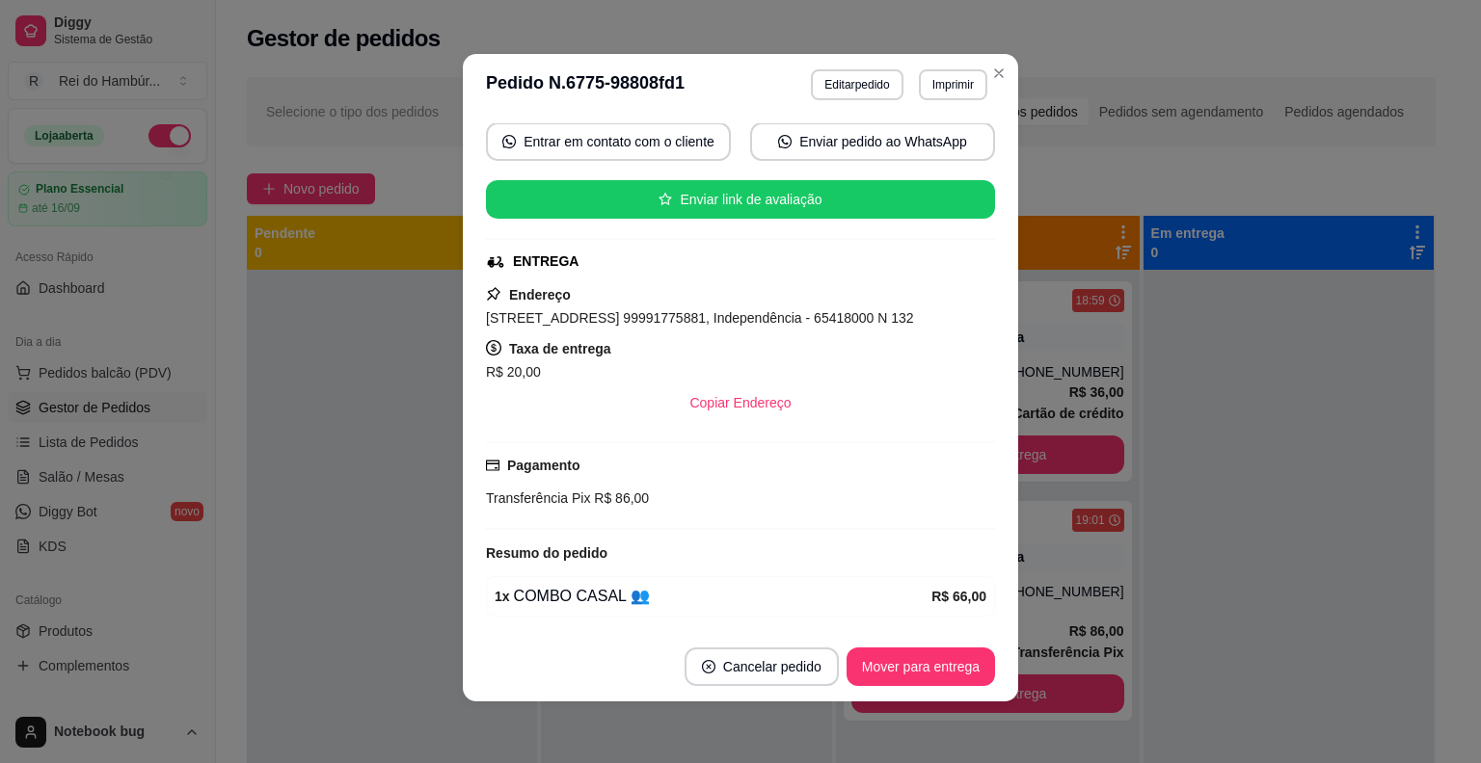
scroll to position [245, 0]
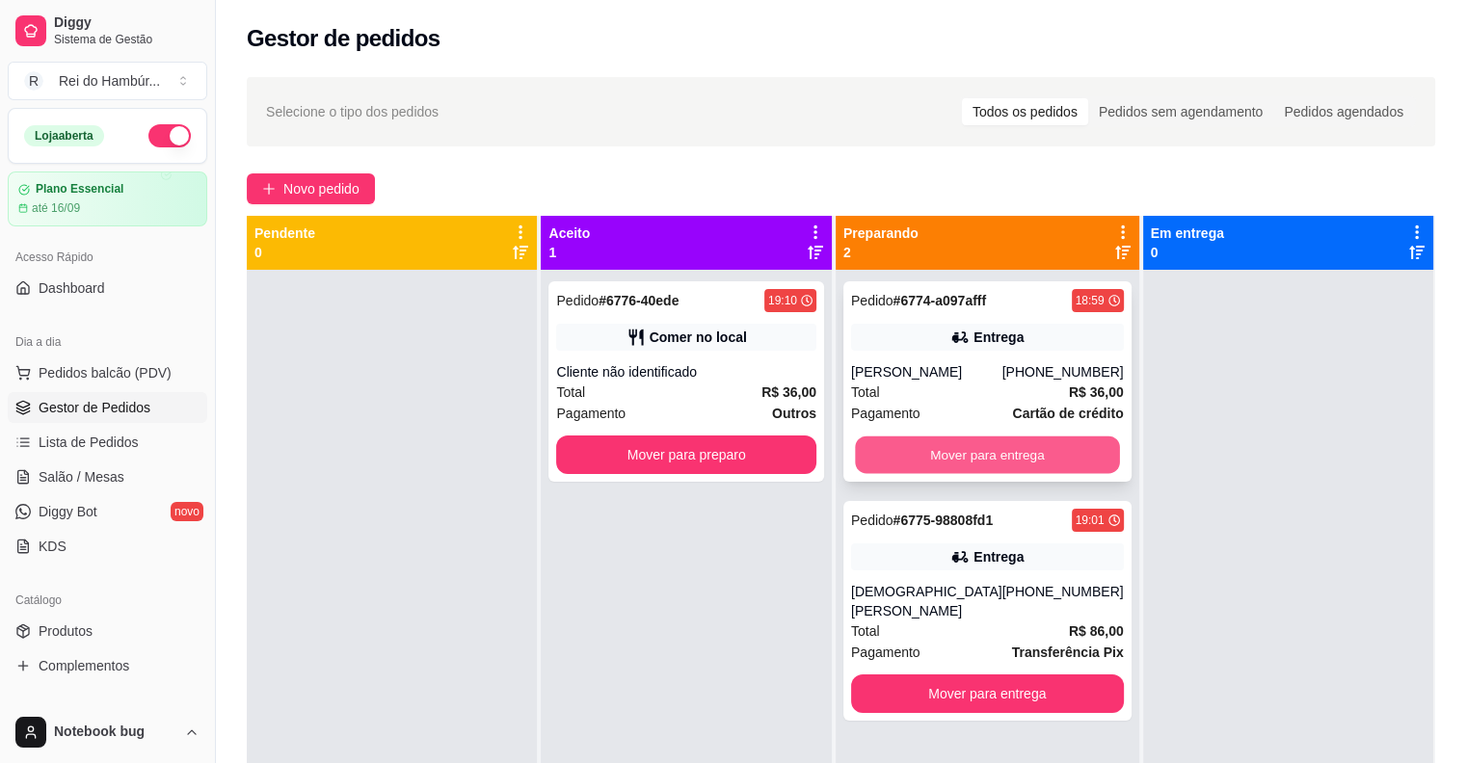
click at [1034, 474] on button "Mover para entrega" at bounding box center [987, 456] width 264 height 38
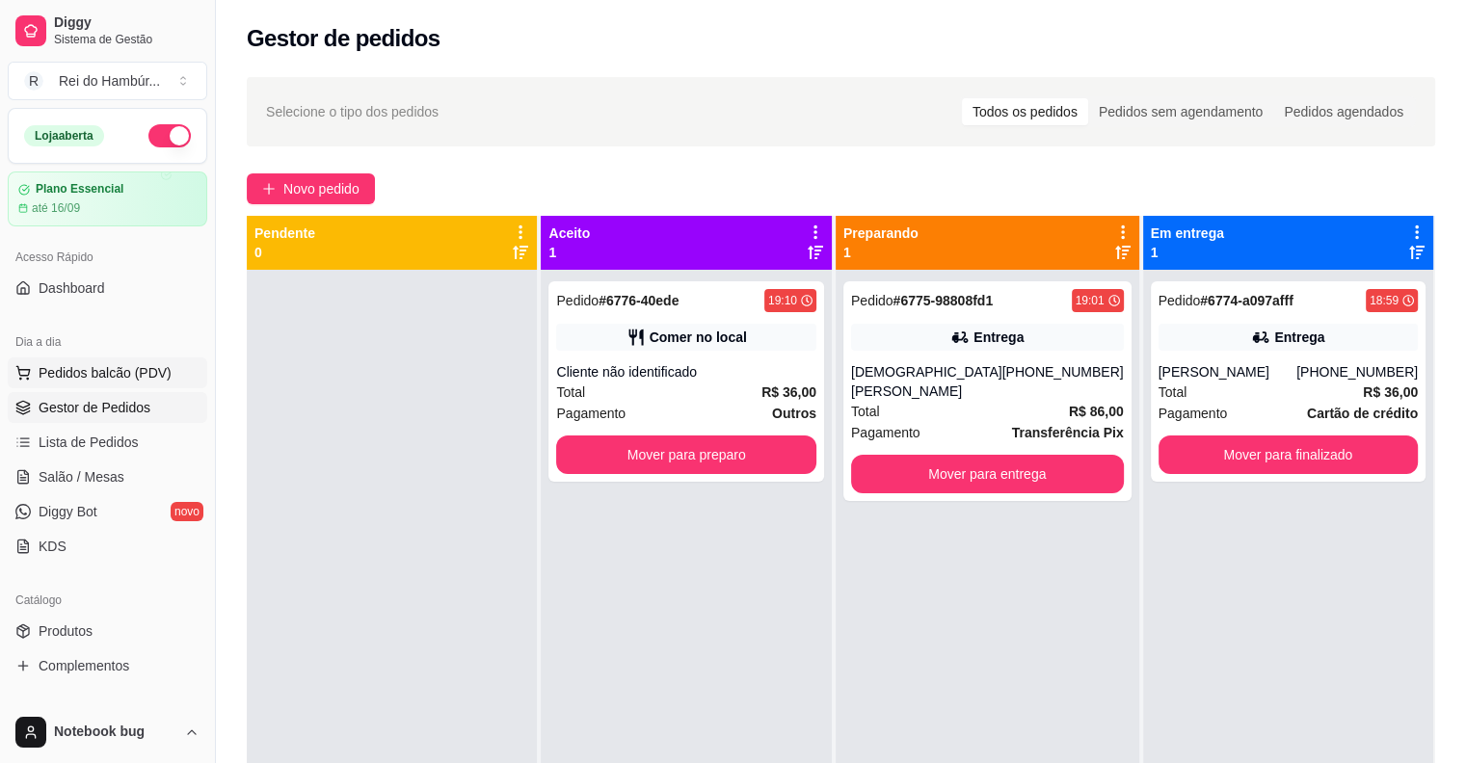
click at [138, 364] on span "Pedidos balcão (PDV)" at bounding box center [105, 372] width 133 height 19
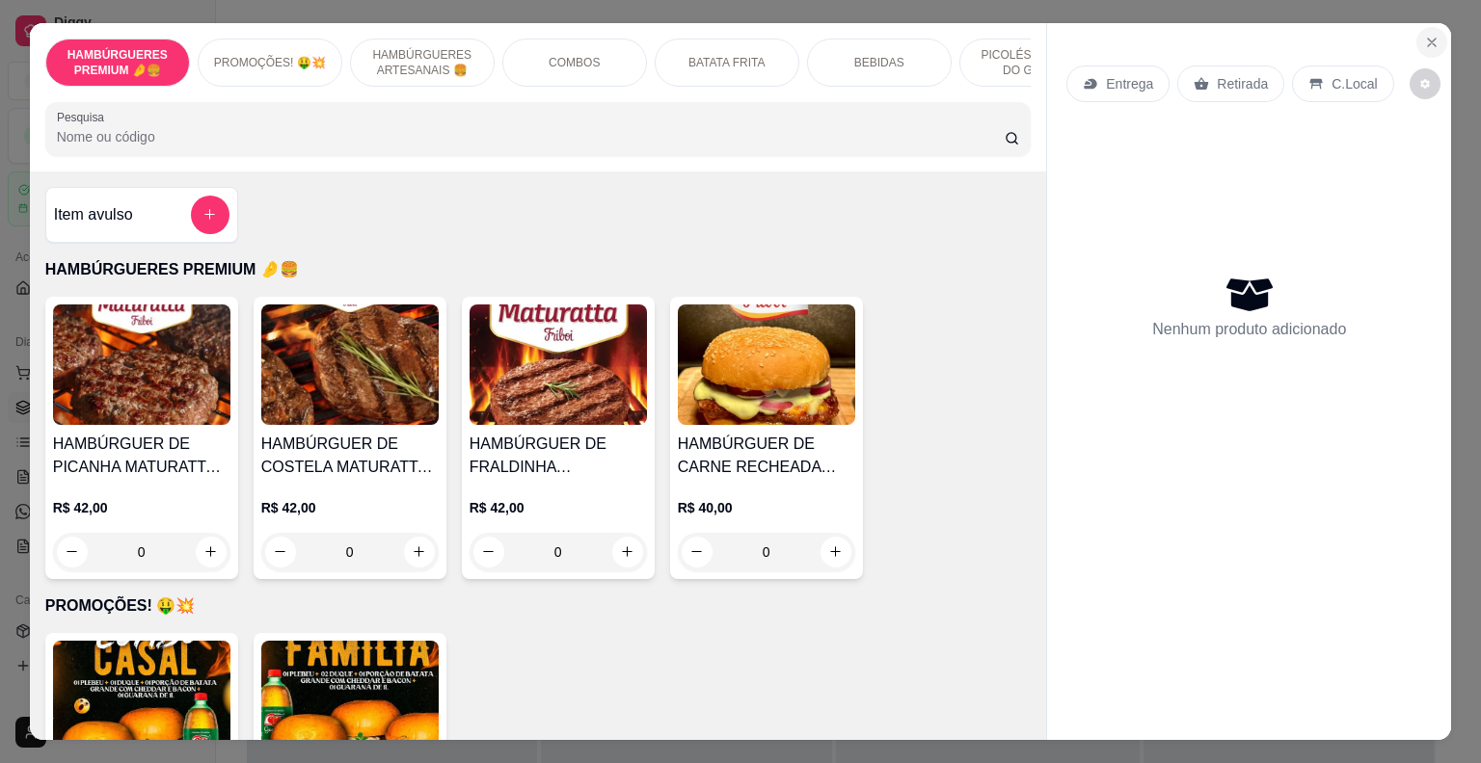
click at [1429, 35] on icon "Close" at bounding box center [1431, 42] width 15 height 15
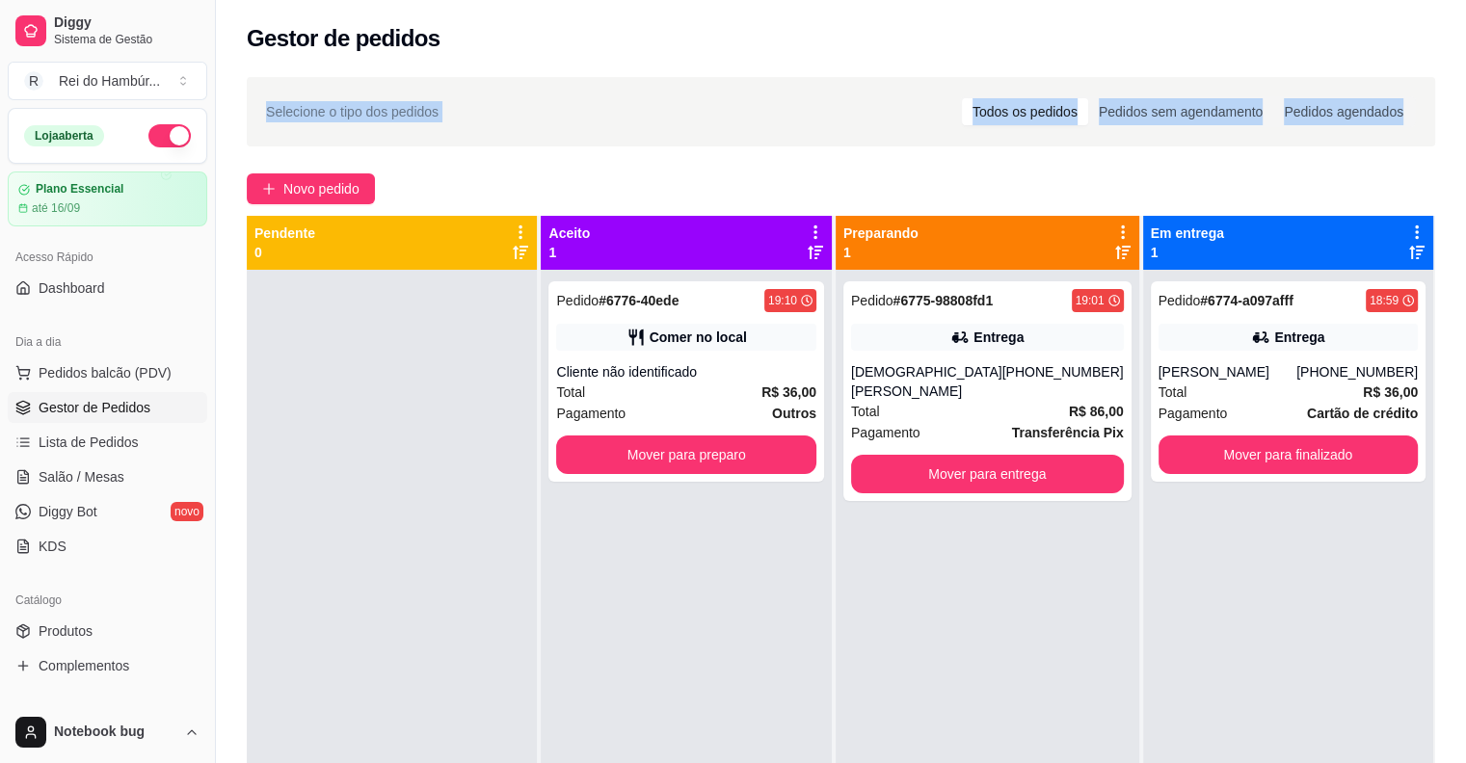
drag, startPoint x: 1288, startPoint y: 93, endPoint x: 1213, endPoint y: 158, distance: 99.7
click at [1213, 158] on div "Gestor de pedidos Selecione o tipo dos pedidos Todos os pedidos Pedidos sem age…" at bounding box center [841, 501] width 1250 height 1002
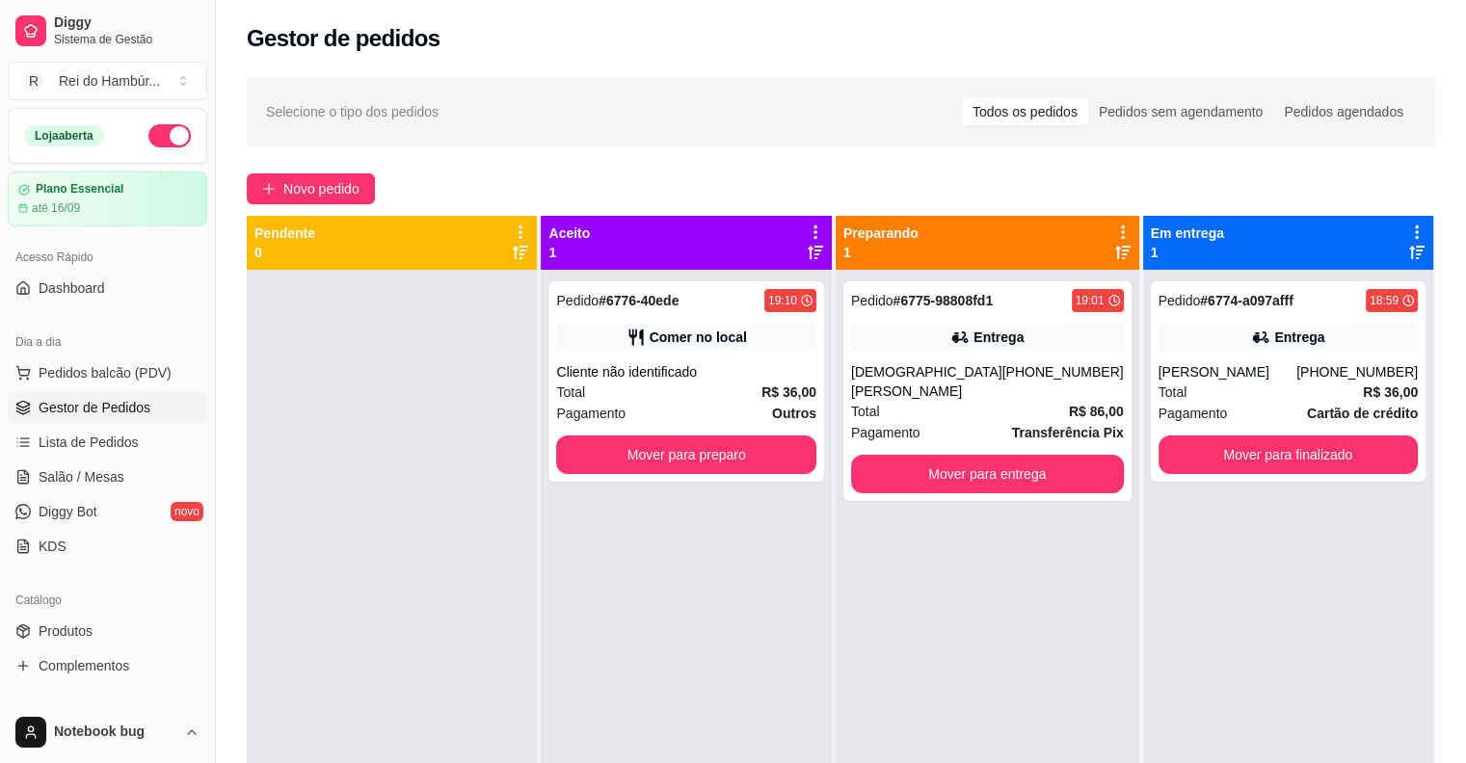
drag, startPoint x: 618, startPoint y: 619, endPoint x: 781, endPoint y: 562, distance: 172.5
click at [618, 621] on div "Pedido # 6776-40ede 19:10 Comer no local Cliente não identificado Total R$ 36,0…" at bounding box center [686, 651] width 290 height 763
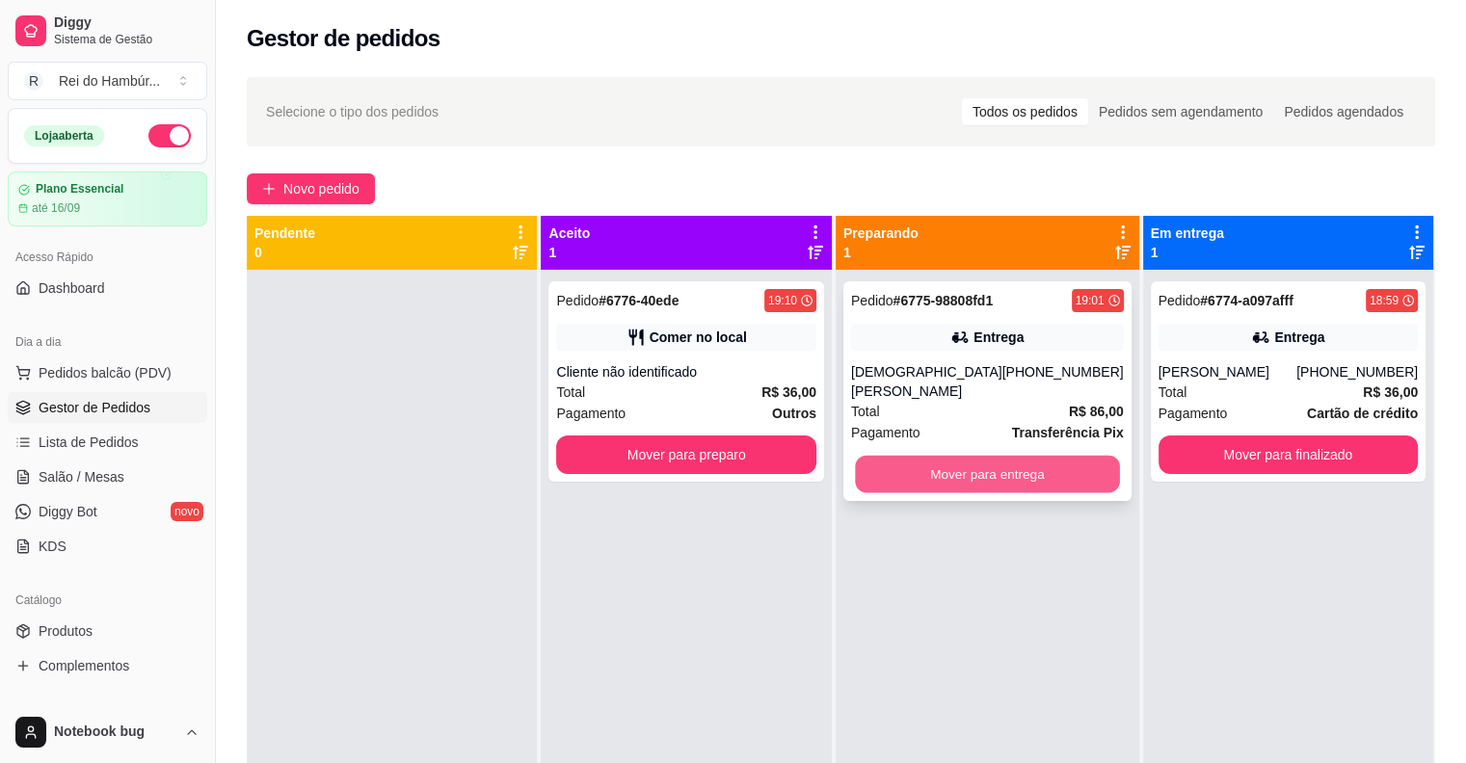
click at [1052, 467] on button "Mover para entrega" at bounding box center [987, 475] width 264 height 38
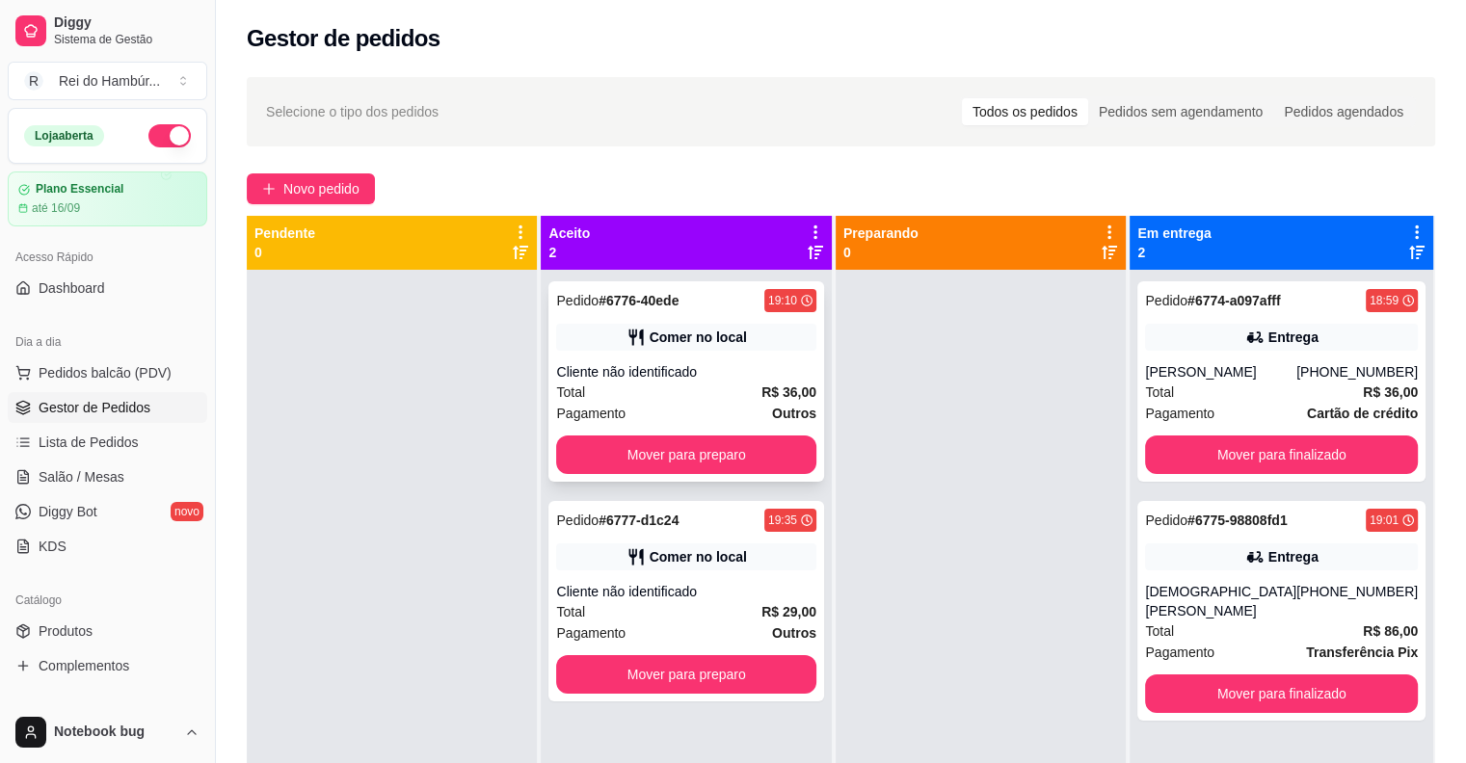
click at [788, 362] on div "Cliente não identificado" at bounding box center [685, 371] width 259 height 19
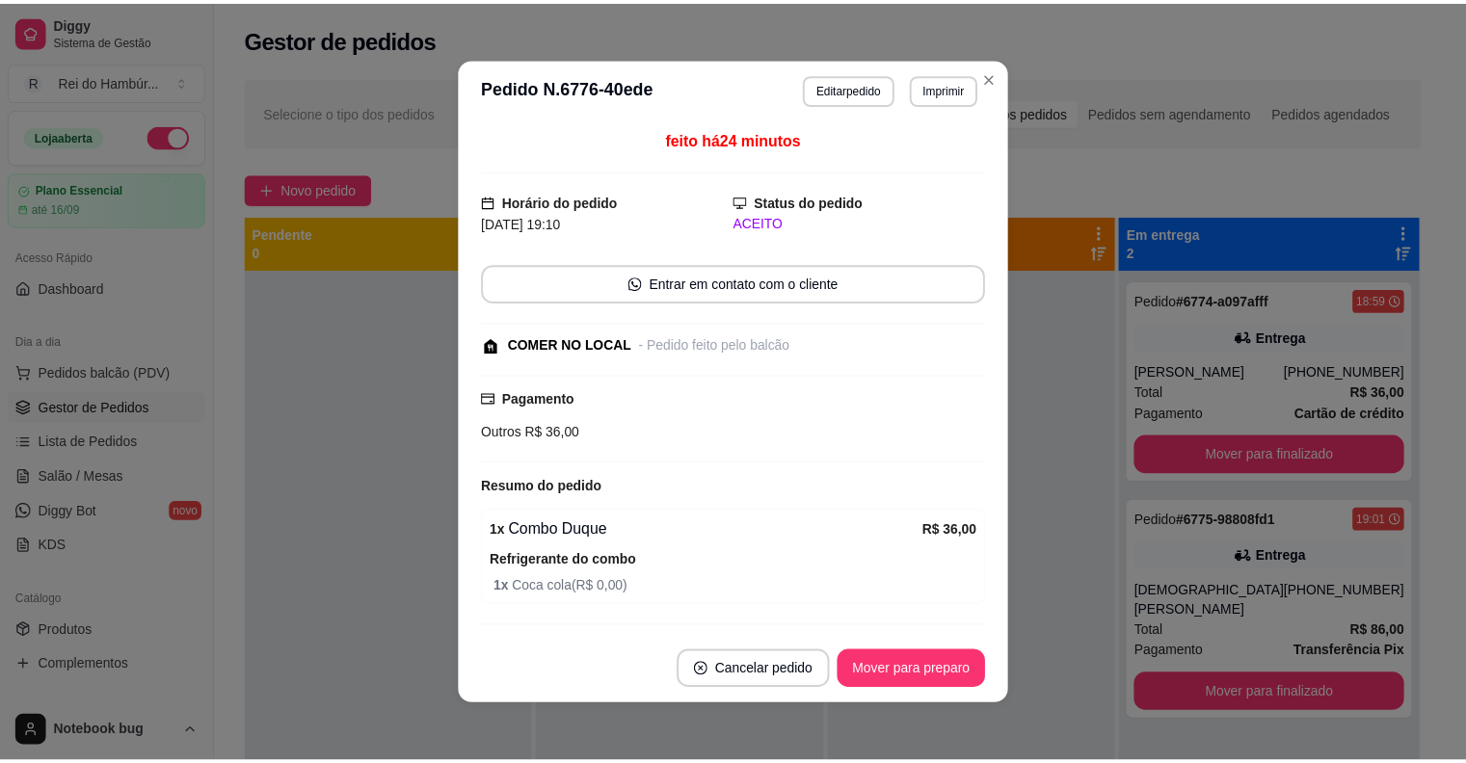
scroll to position [50, 0]
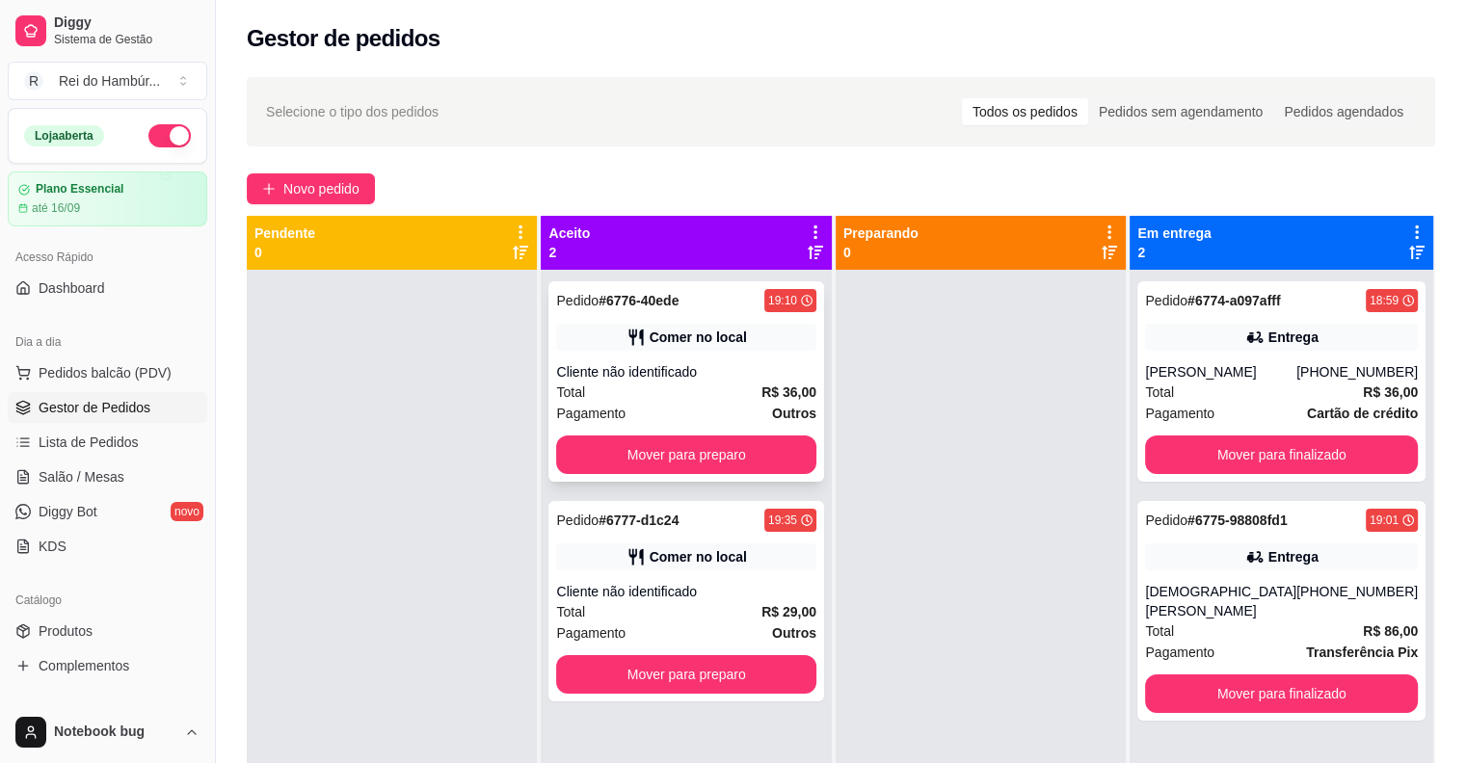
click at [725, 411] on div "Pagamento Outros" at bounding box center [685, 413] width 259 height 21
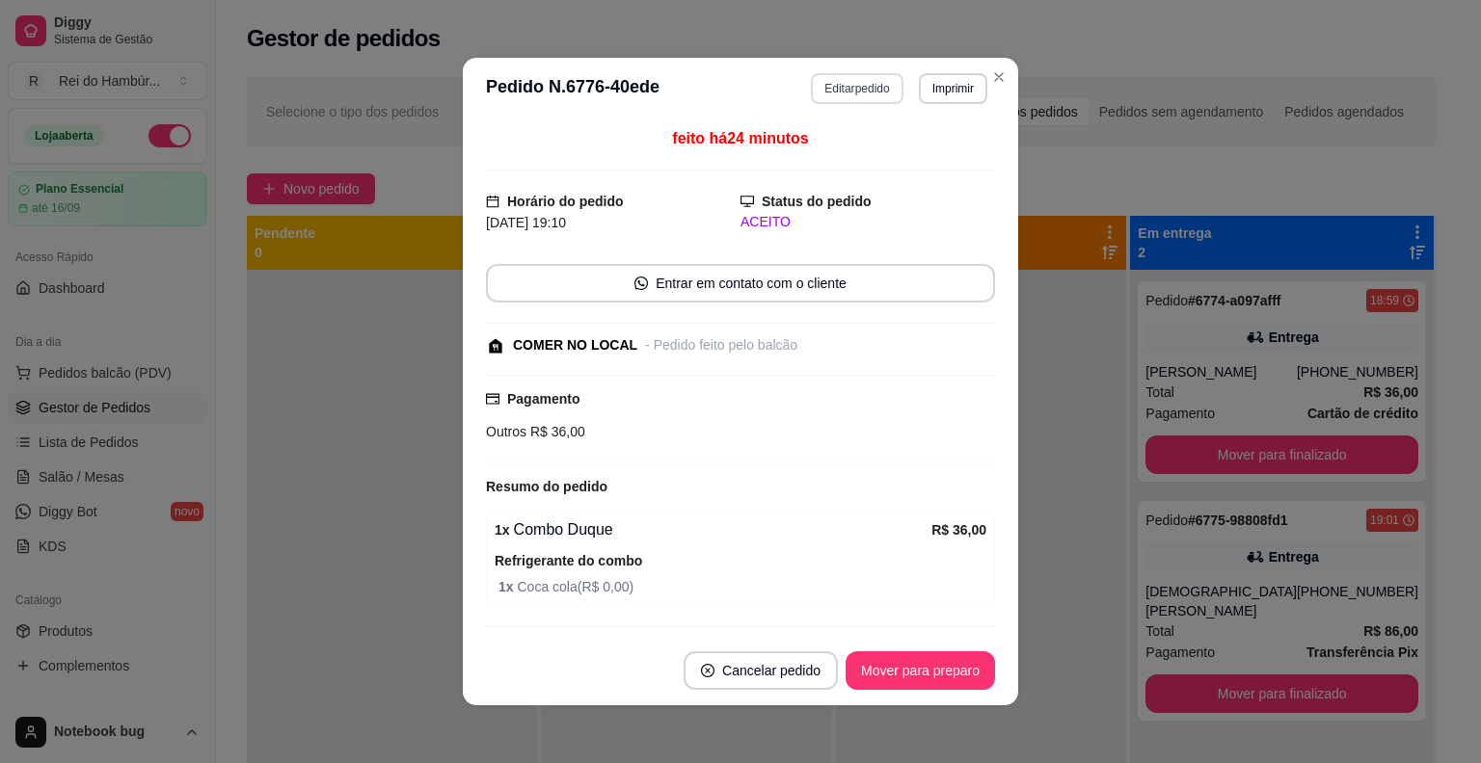
click at [877, 77] on button "Editar pedido" at bounding box center [857, 88] width 92 height 31
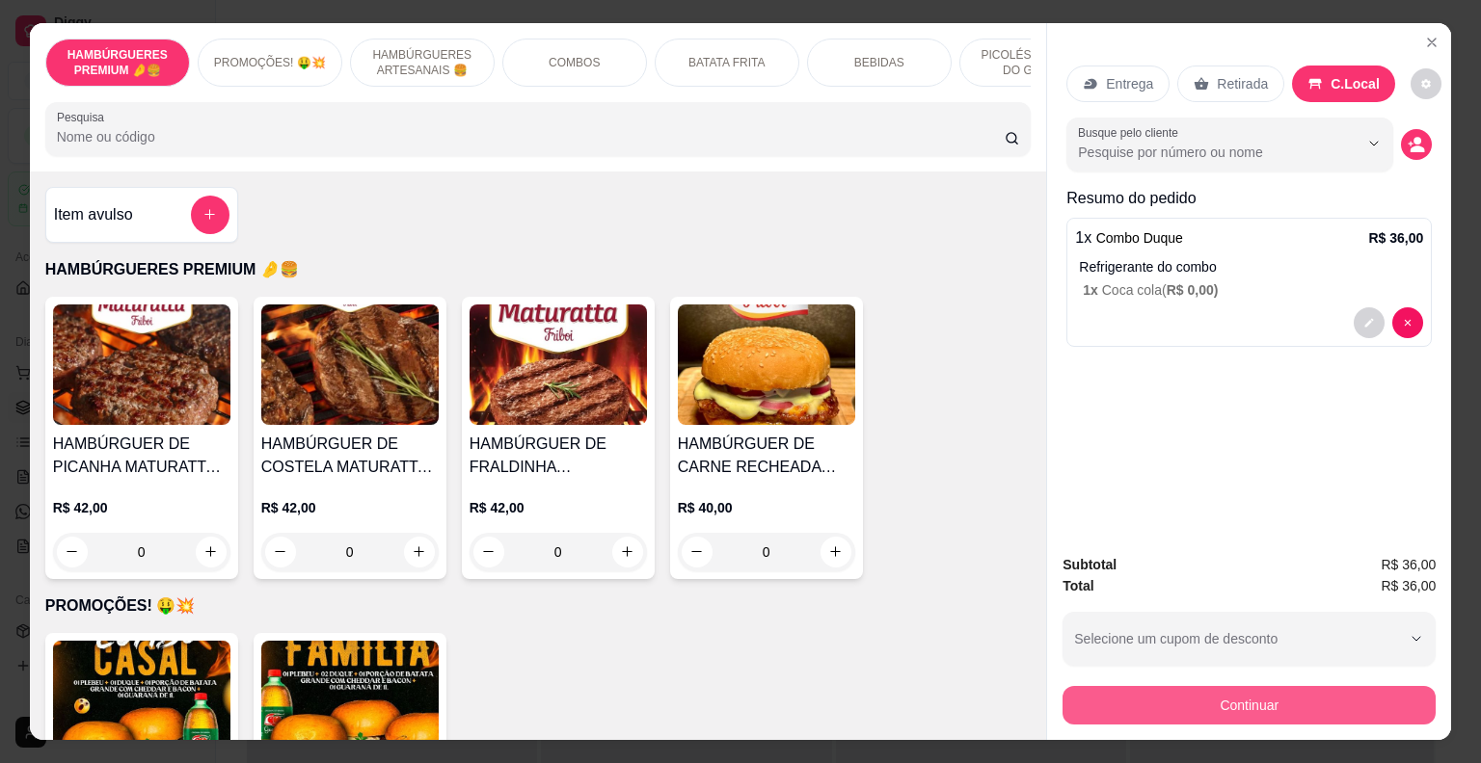
click at [1109, 692] on button "Continuar" at bounding box center [1248, 705] width 373 height 39
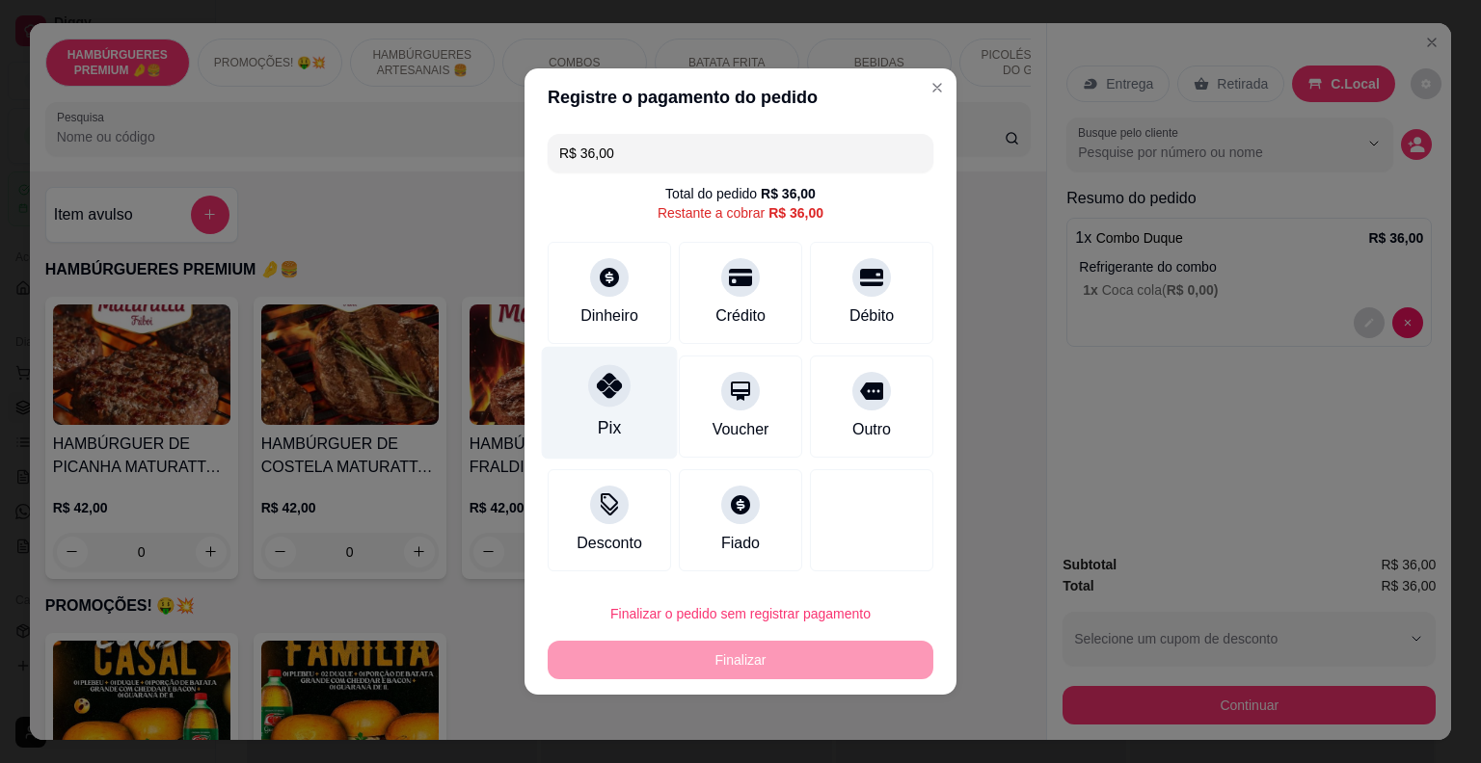
click at [638, 385] on div "Pix" at bounding box center [610, 403] width 136 height 113
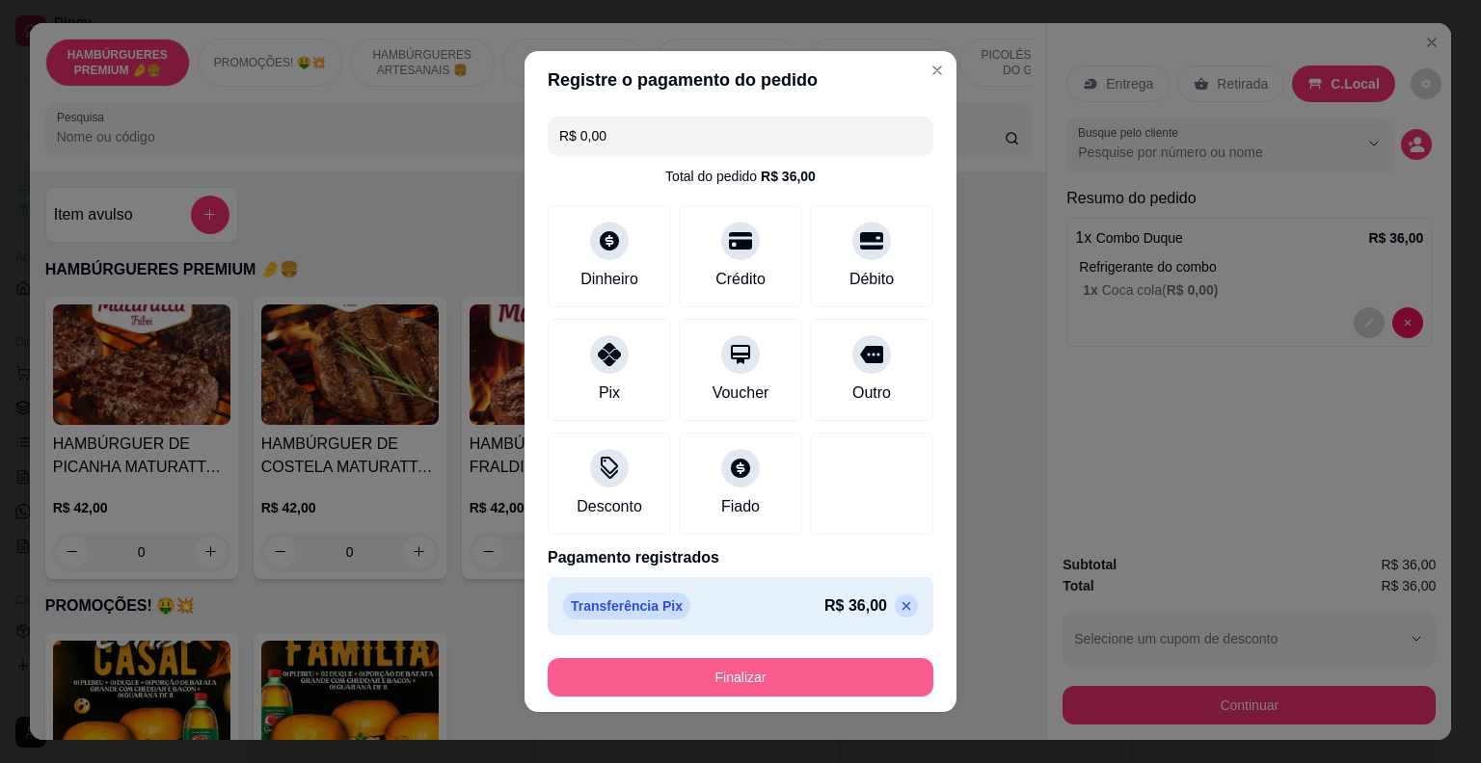
click at [741, 672] on button "Finalizar" at bounding box center [741, 677] width 386 height 39
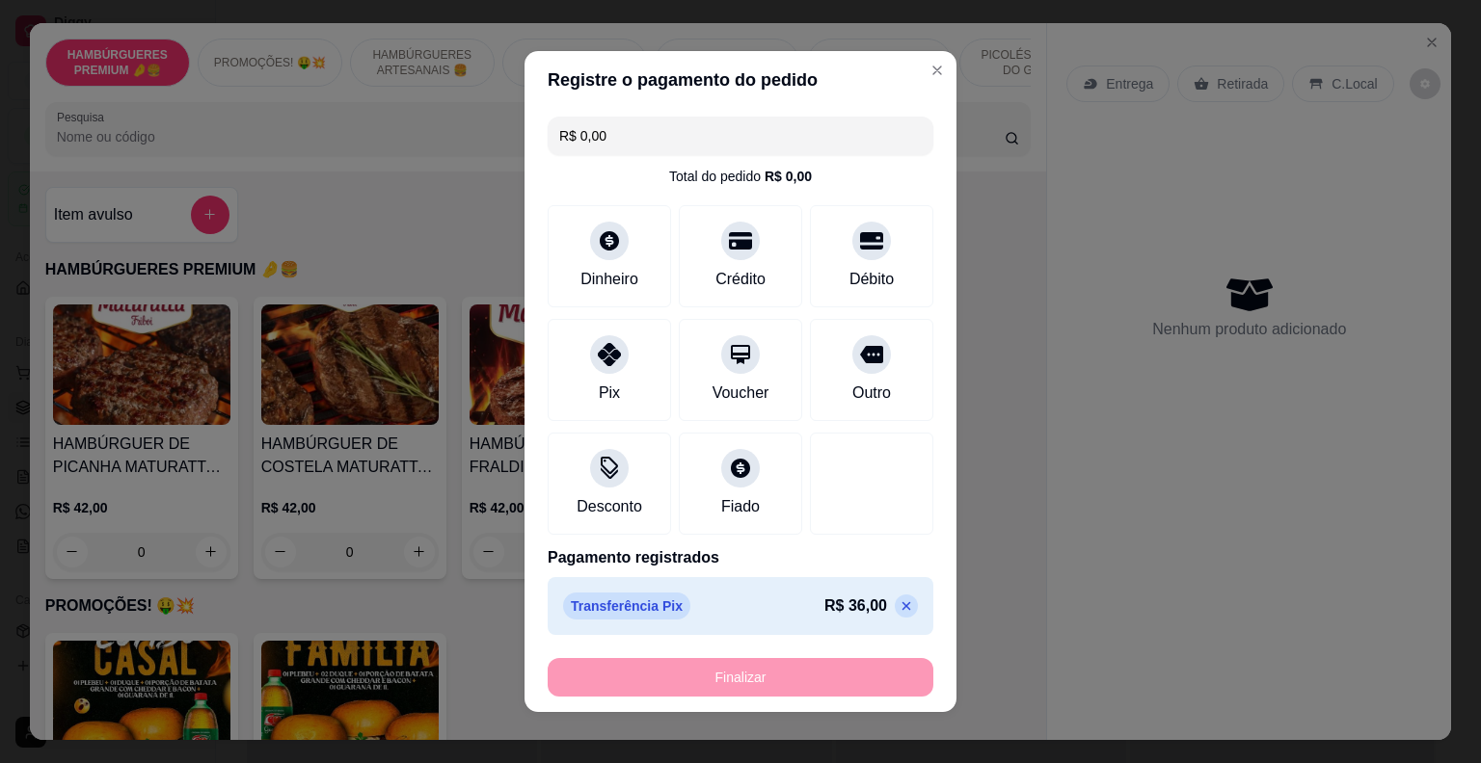
type input "-R$ 36,00"
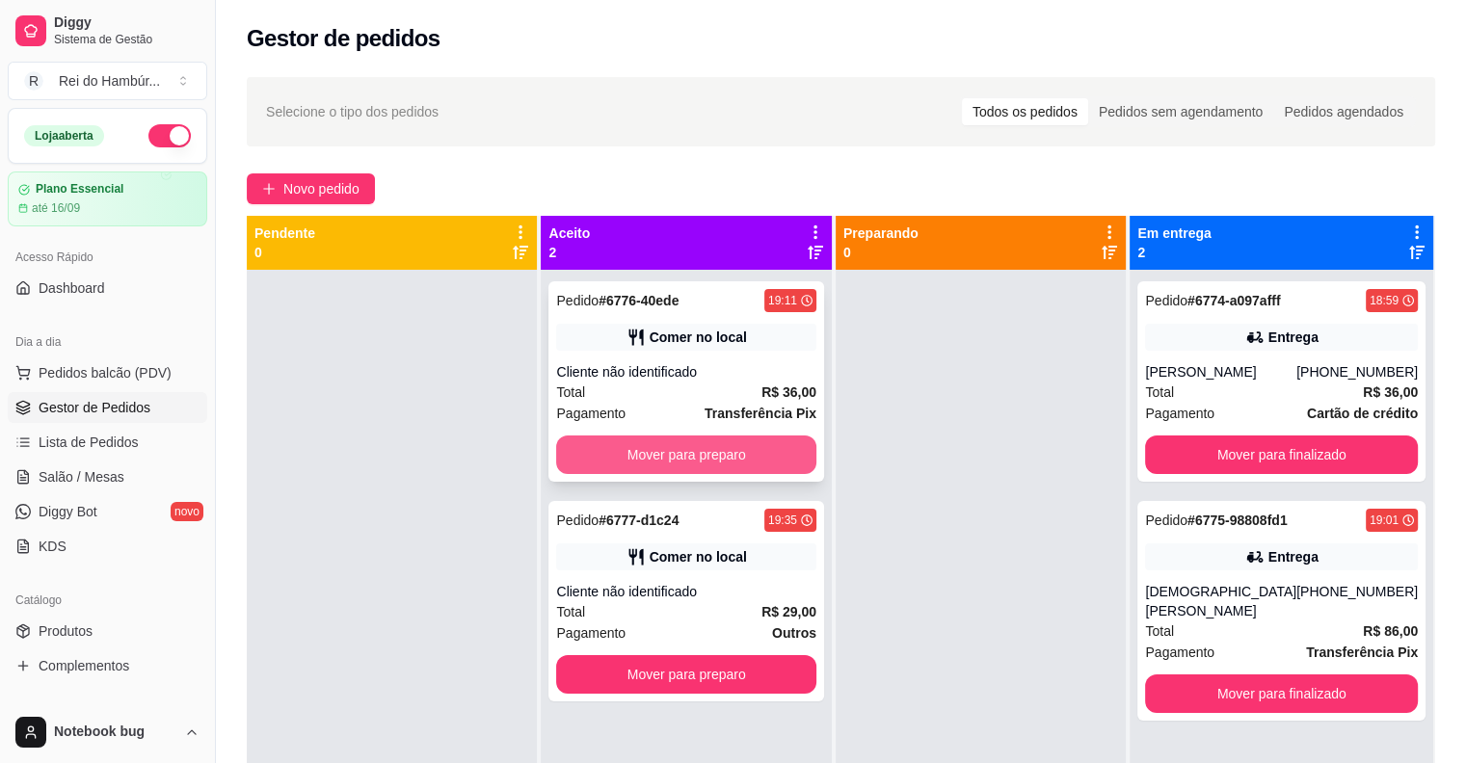
click at [713, 454] on button "Mover para preparo" at bounding box center [685, 455] width 259 height 39
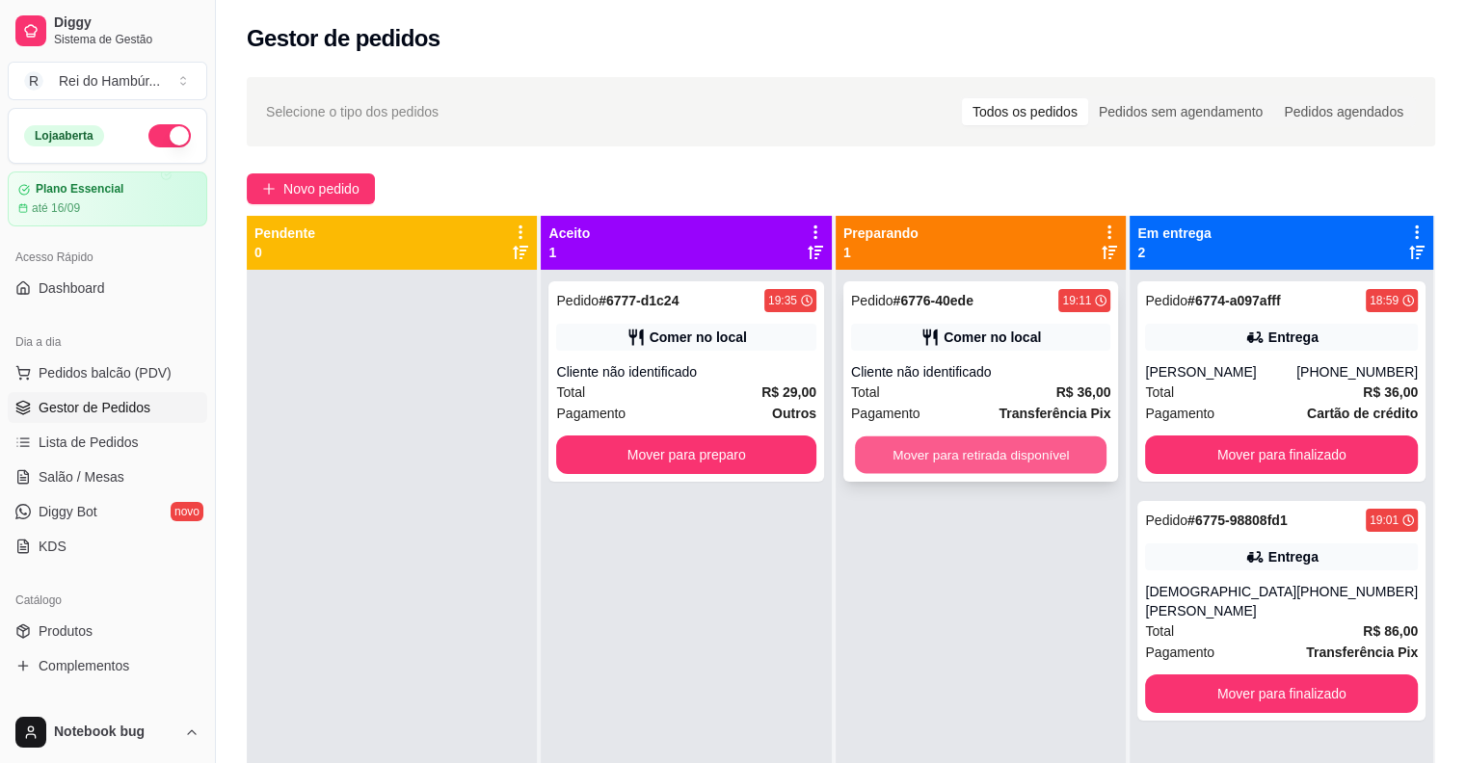
click at [909, 449] on button "Mover para retirada disponível" at bounding box center [981, 456] width 252 height 38
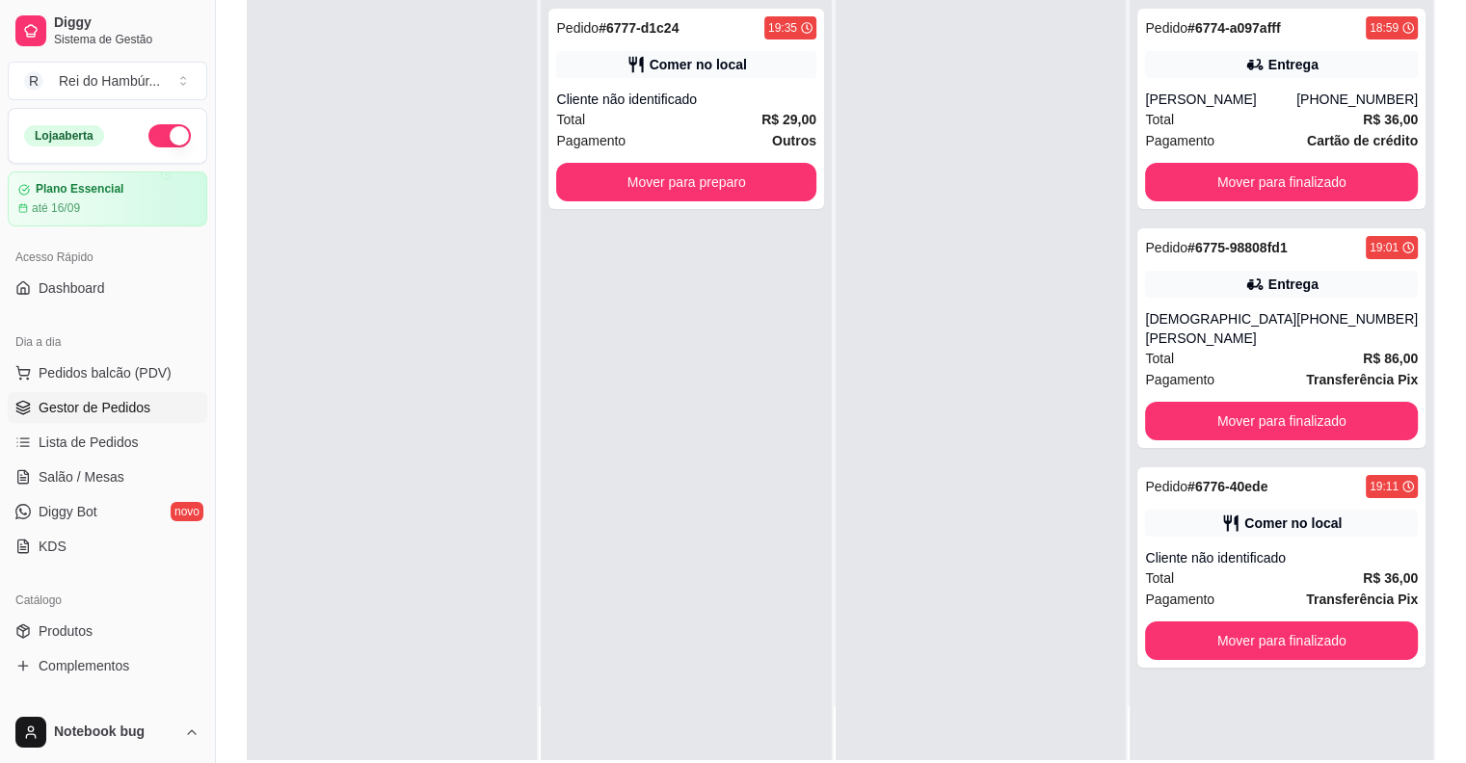
scroll to position [289, 0]
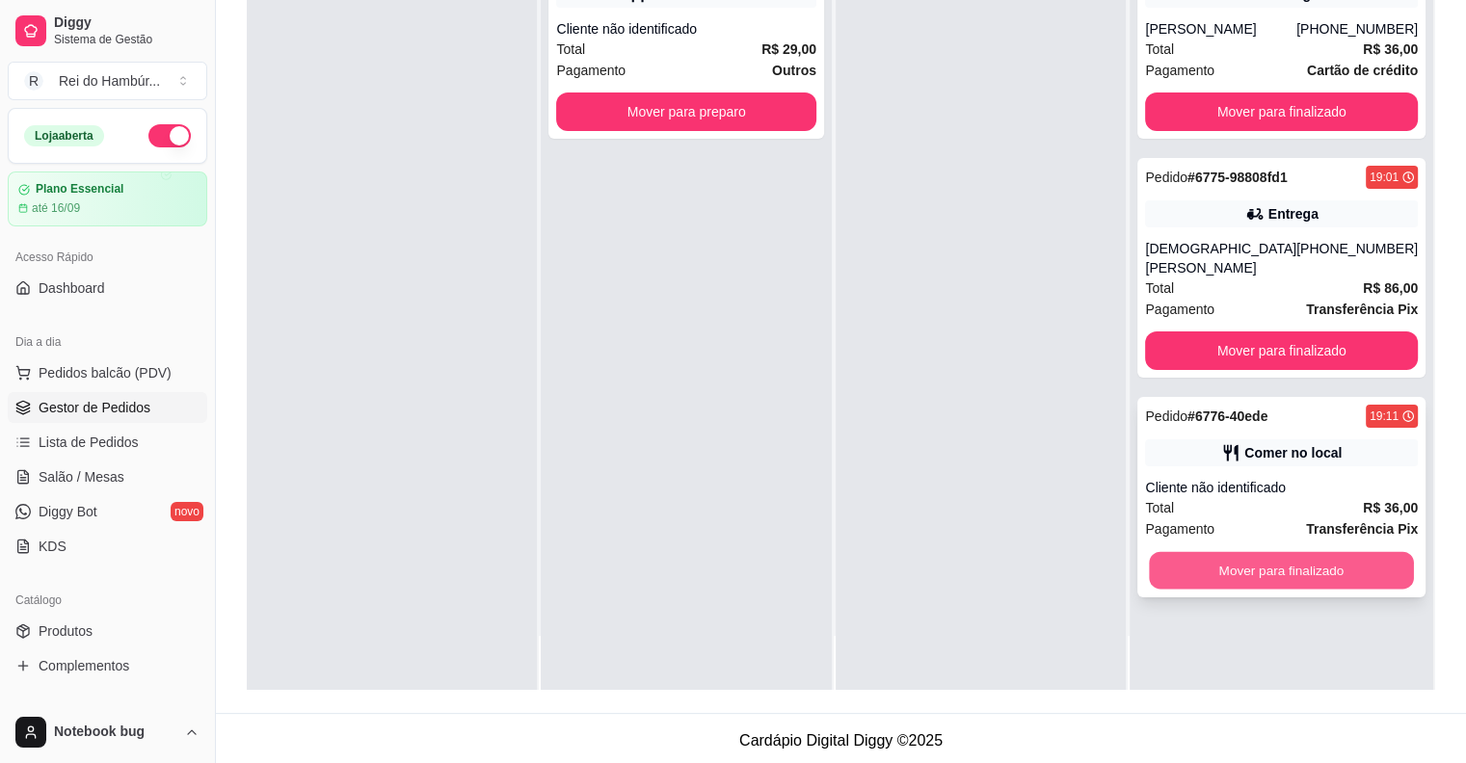
click at [1244, 566] on button "Mover para finalizado" at bounding box center [1282, 571] width 264 height 38
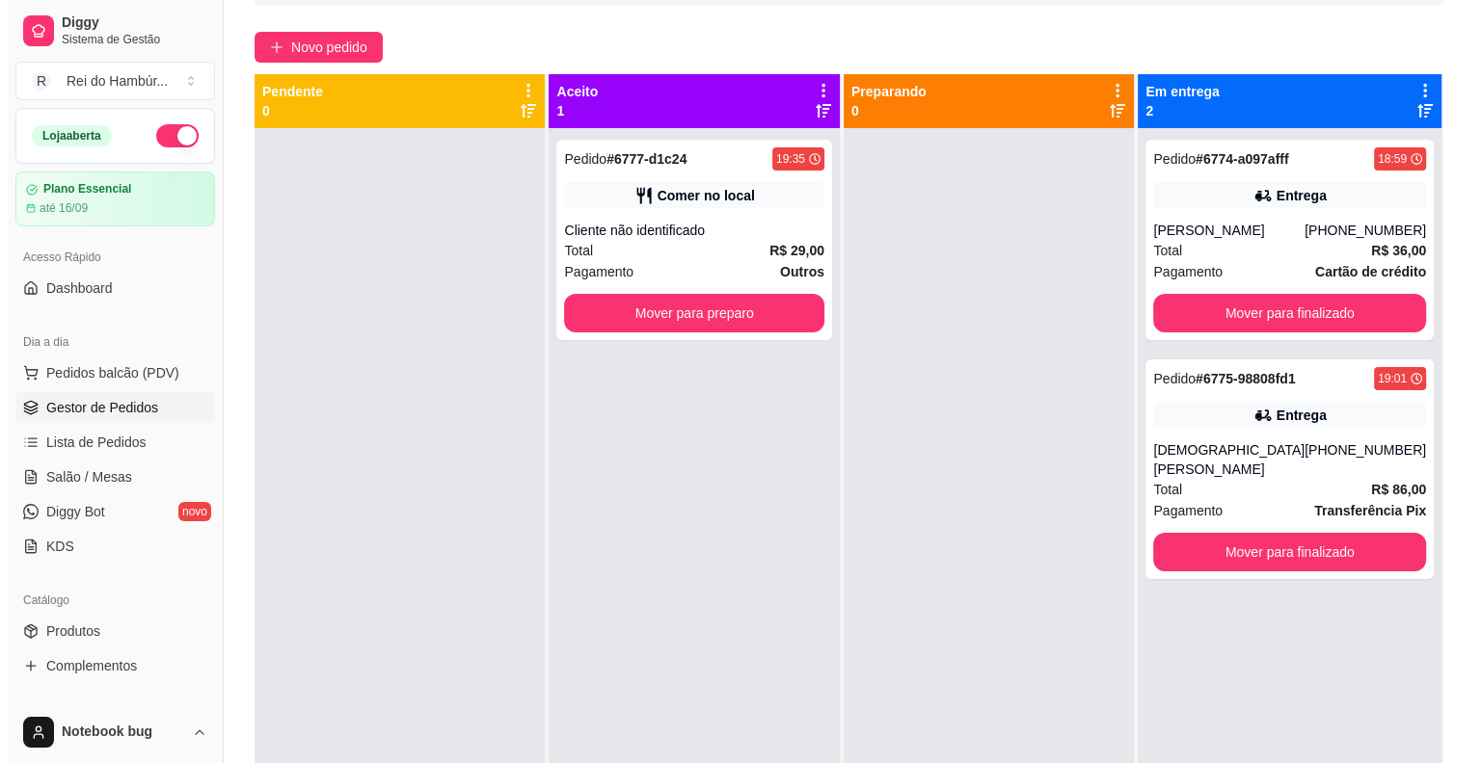
scroll to position [0, 0]
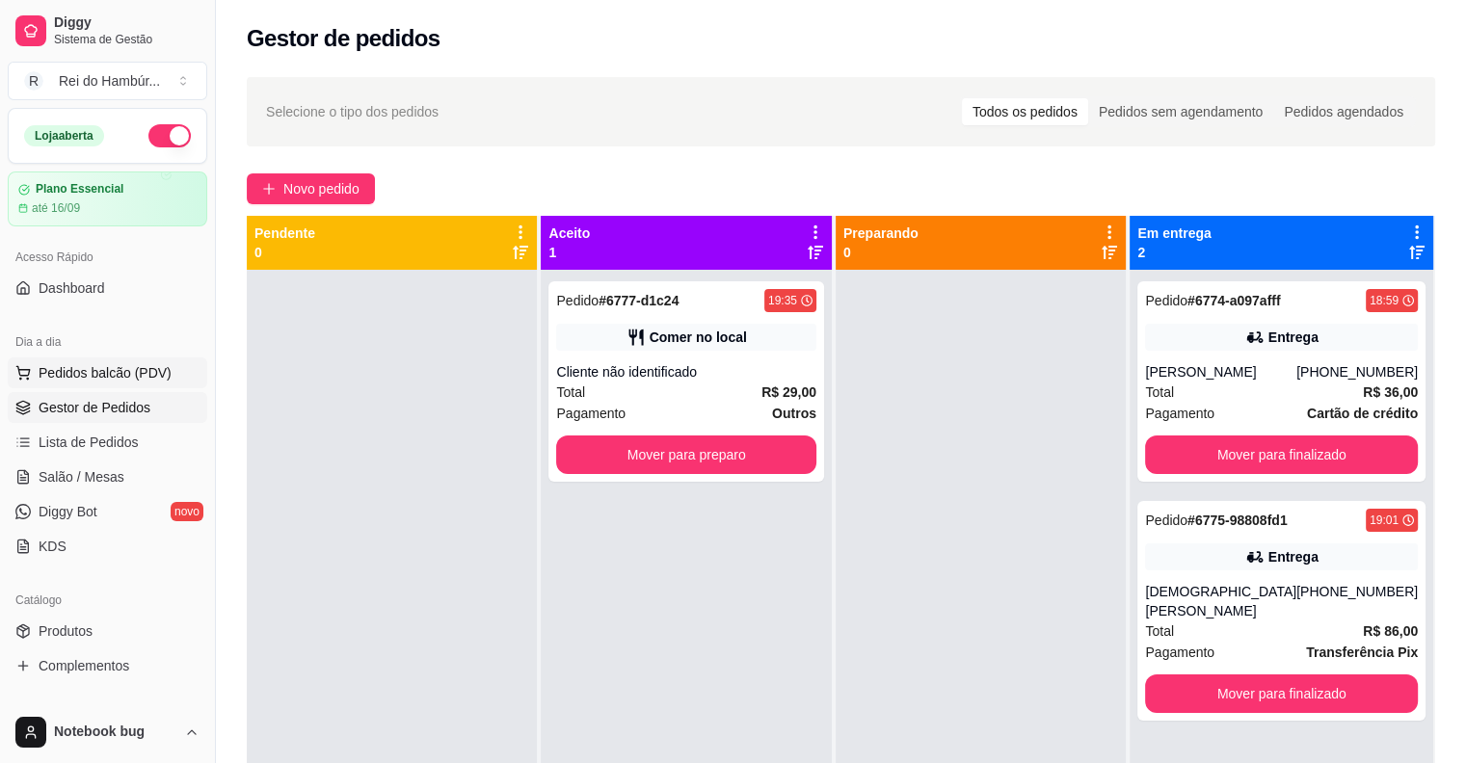
click at [140, 365] on button "Pedidos balcão (PDV)" at bounding box center [108, 373] width 200 height 31
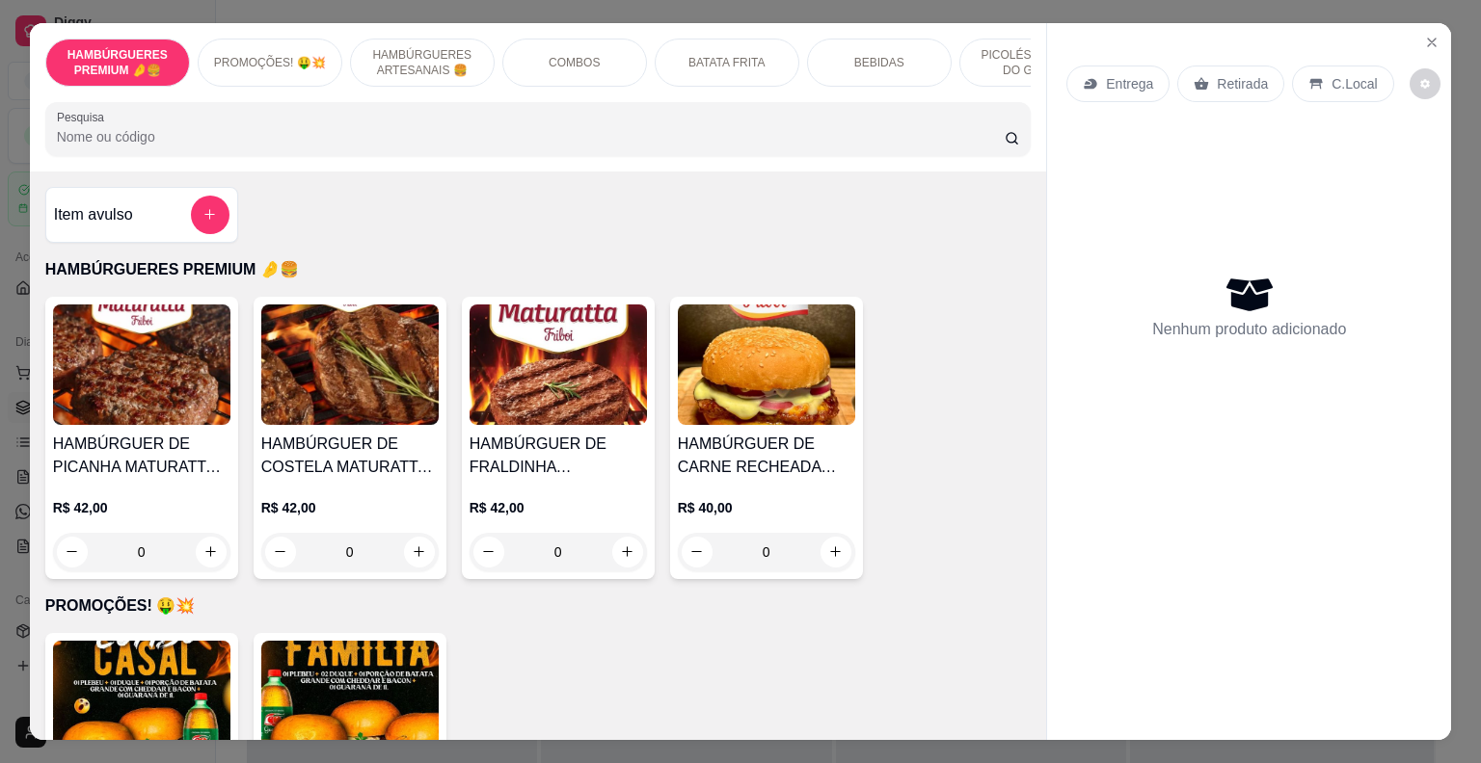
click at [868, 40] on div "BEBIDAS" at bounding box center [879, 63] width 145 height 48
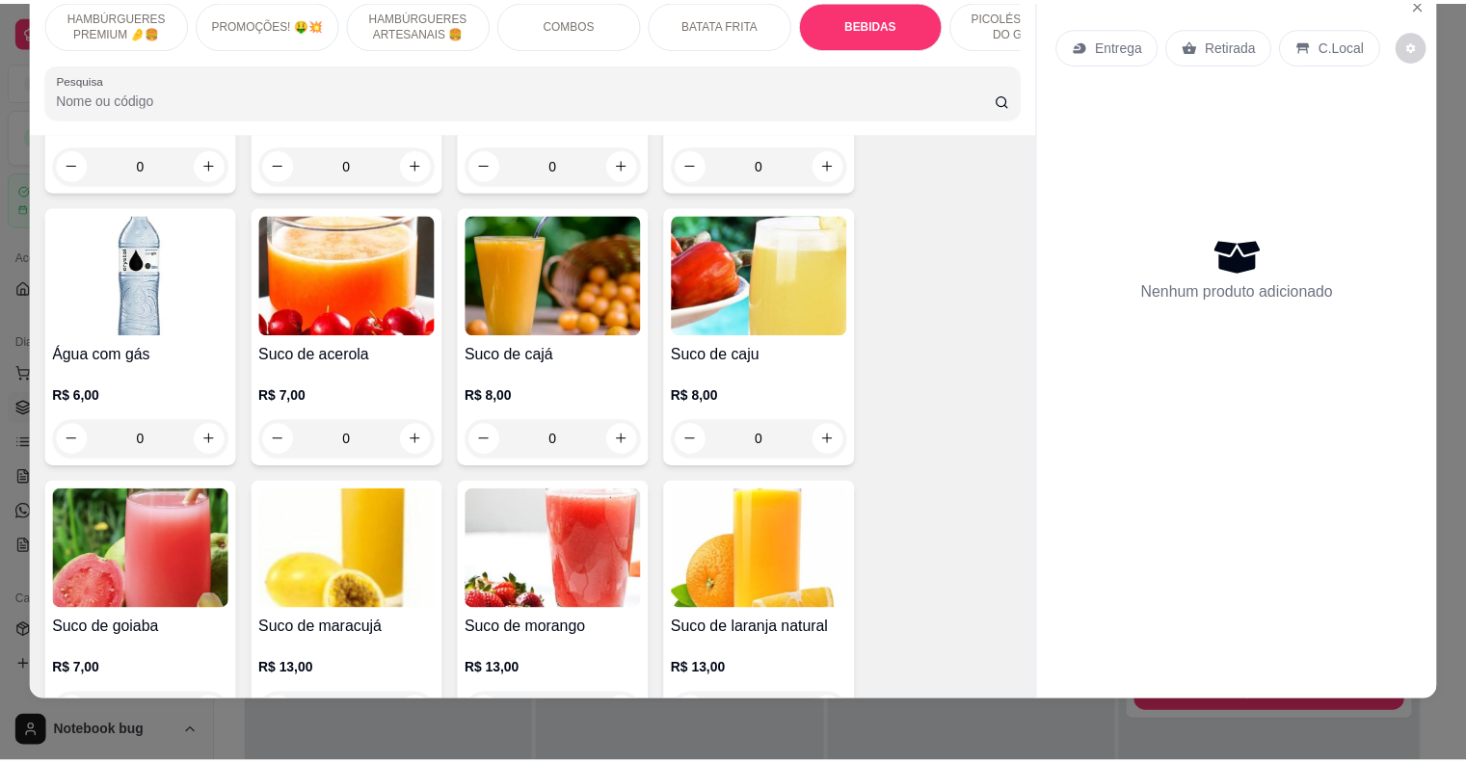
scroll to position [4609, 0]
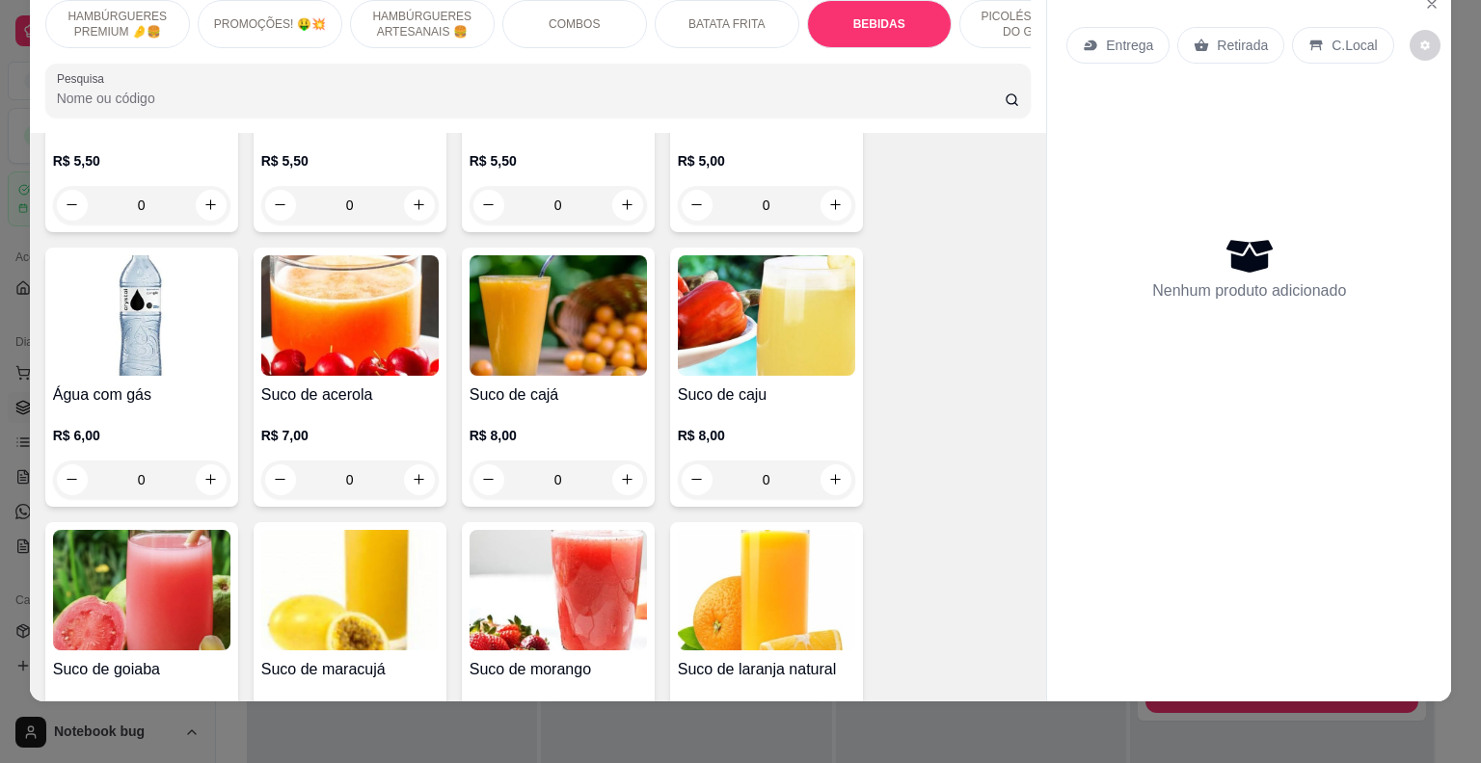
click at [621, 461] on div "0" at bounding box center [557, 480] width 177 height 39
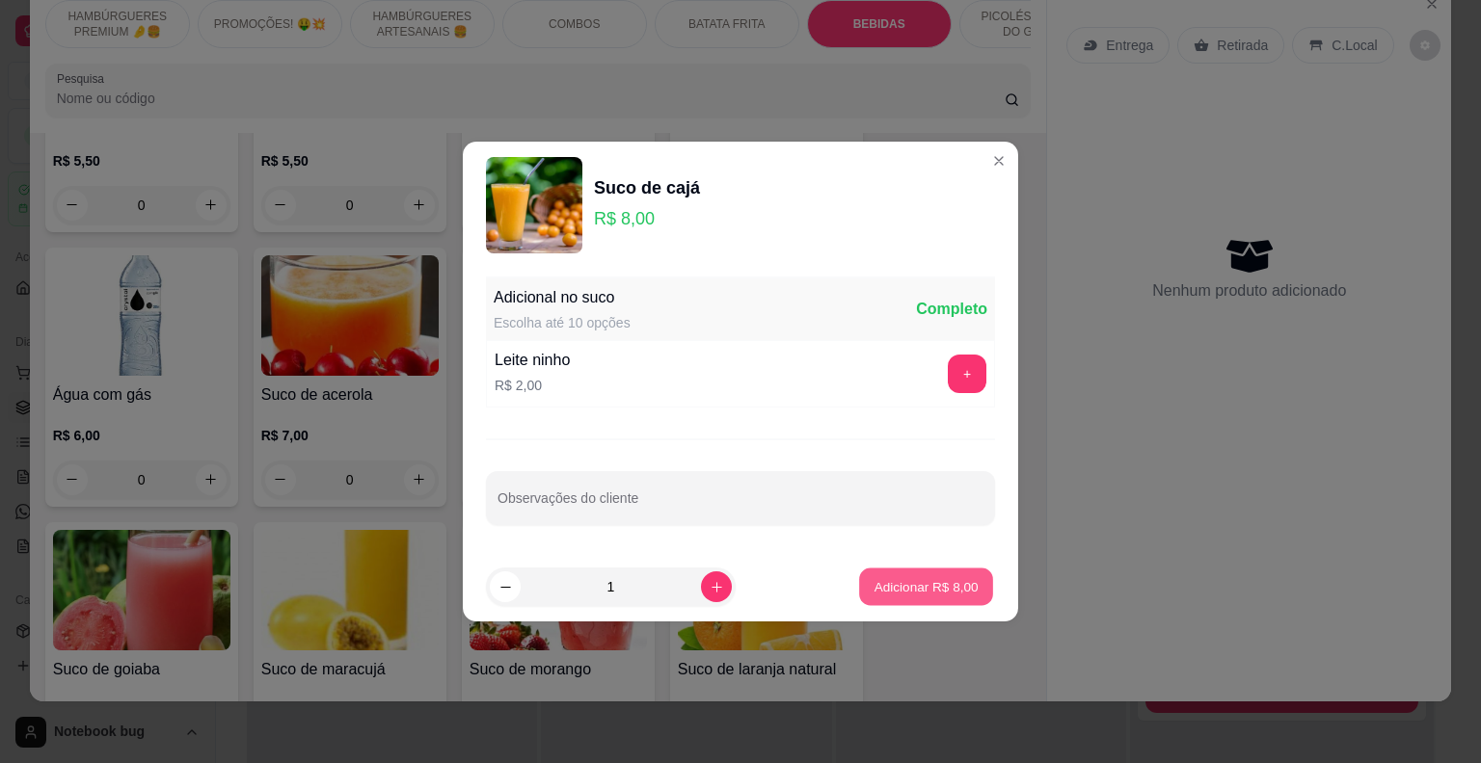
click at [938, 589] on p "Adicionar R$ 8,00" at bounding box center [925, 586] width 104 height 18
type input "1"
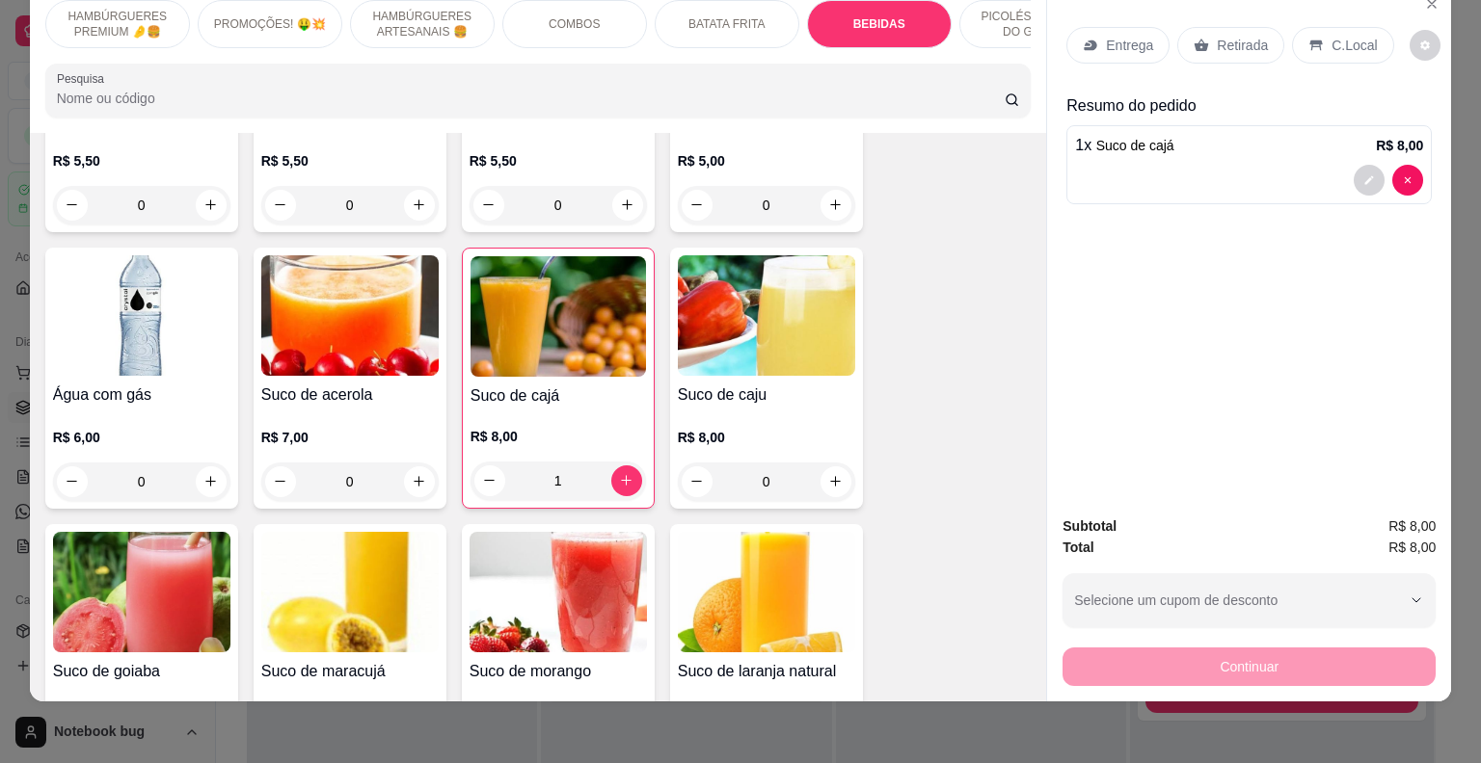
click at [1310, 40] on icon at bounding box center [1316, 45] width 13 height 11
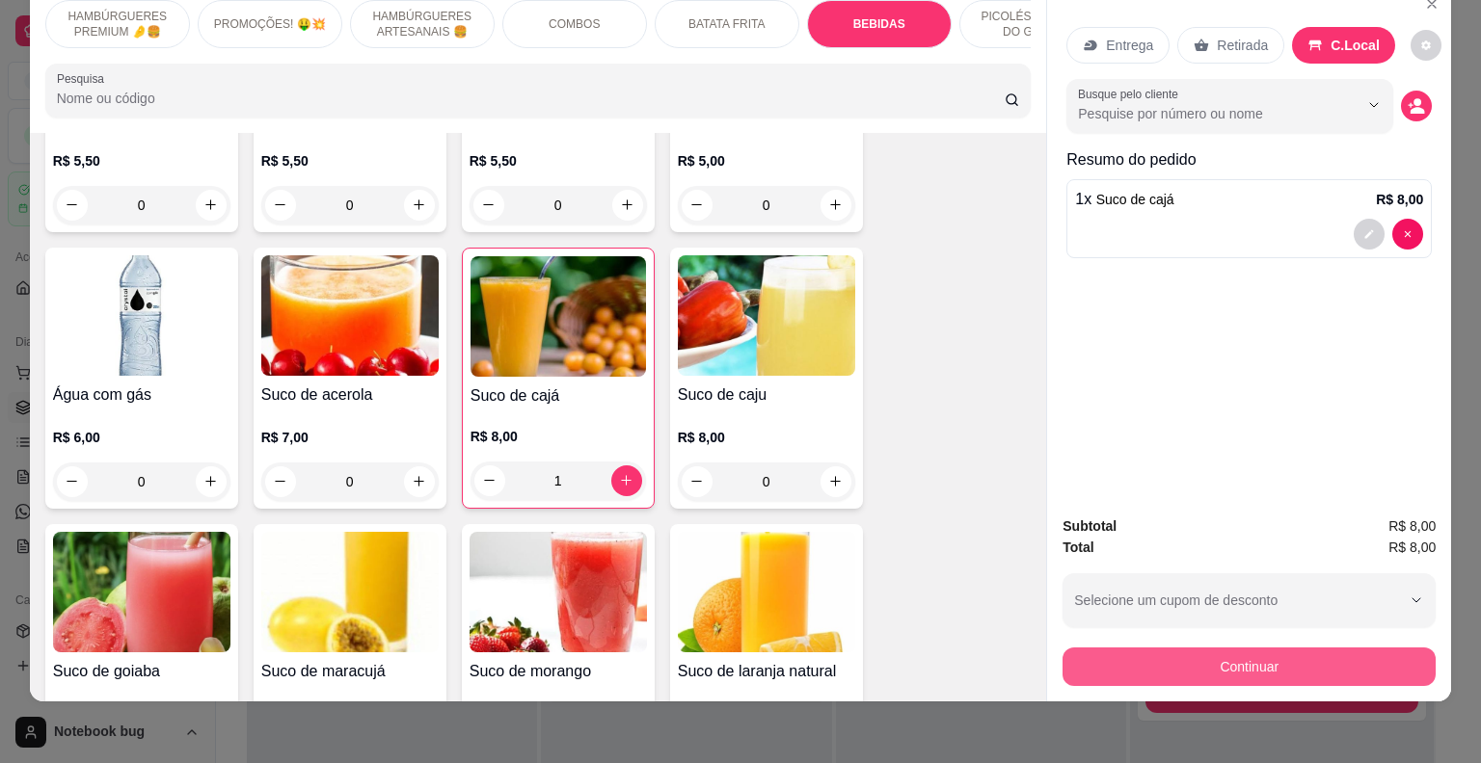
click at [1112, 648] on button "Continuar" at bounding box center [1248, 667] width 373 height 39
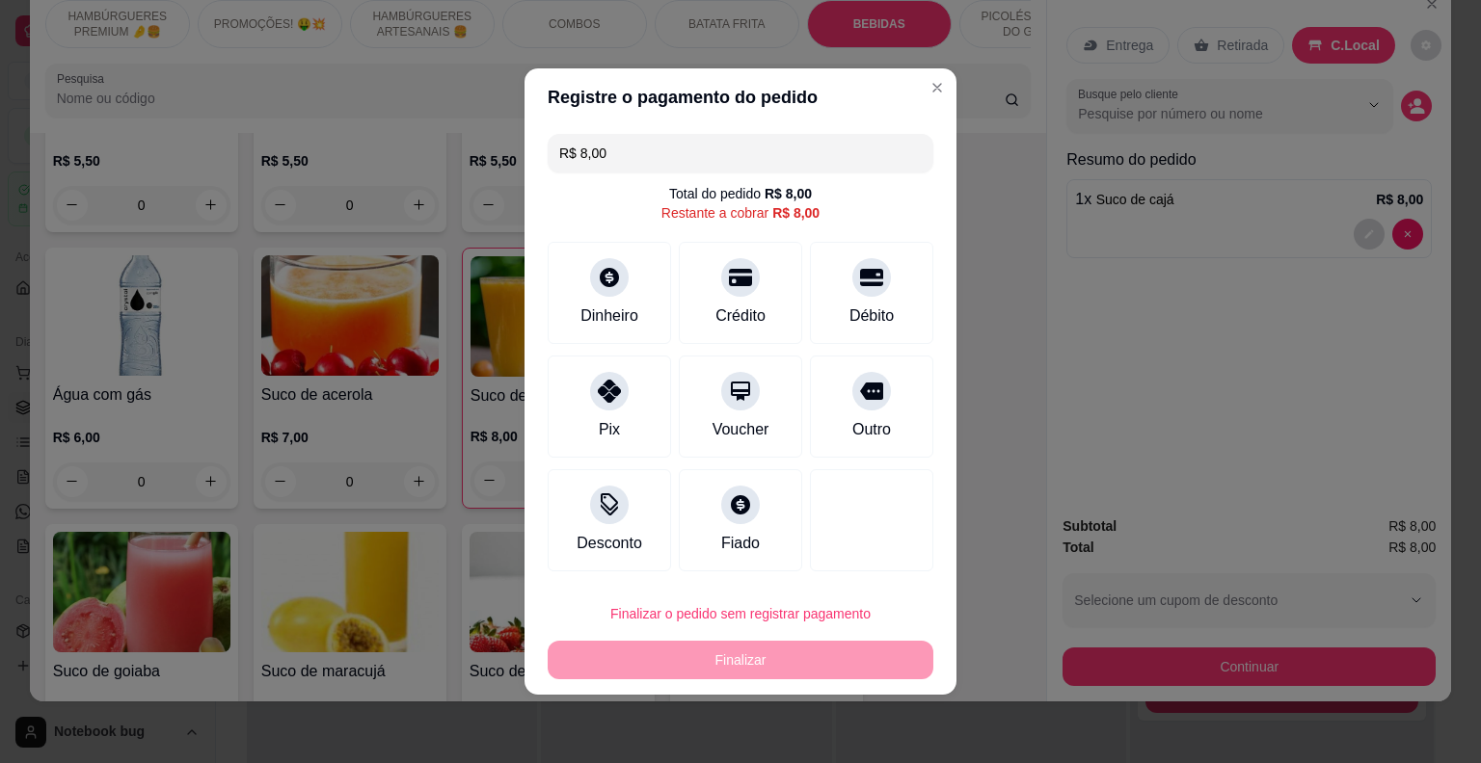
drag, startPoint x: 920, startPoint y: 345, endPoint x: 914, endPoint y: 355, distance: 11.2
click at [914, 355] on div "R$ 8,00 Total do pedido R$ 8,00 Restante a cobrar R$ 8,00 Dinheiro Crédito Débi…" at bounding box center [740, 352] width 432 height 453
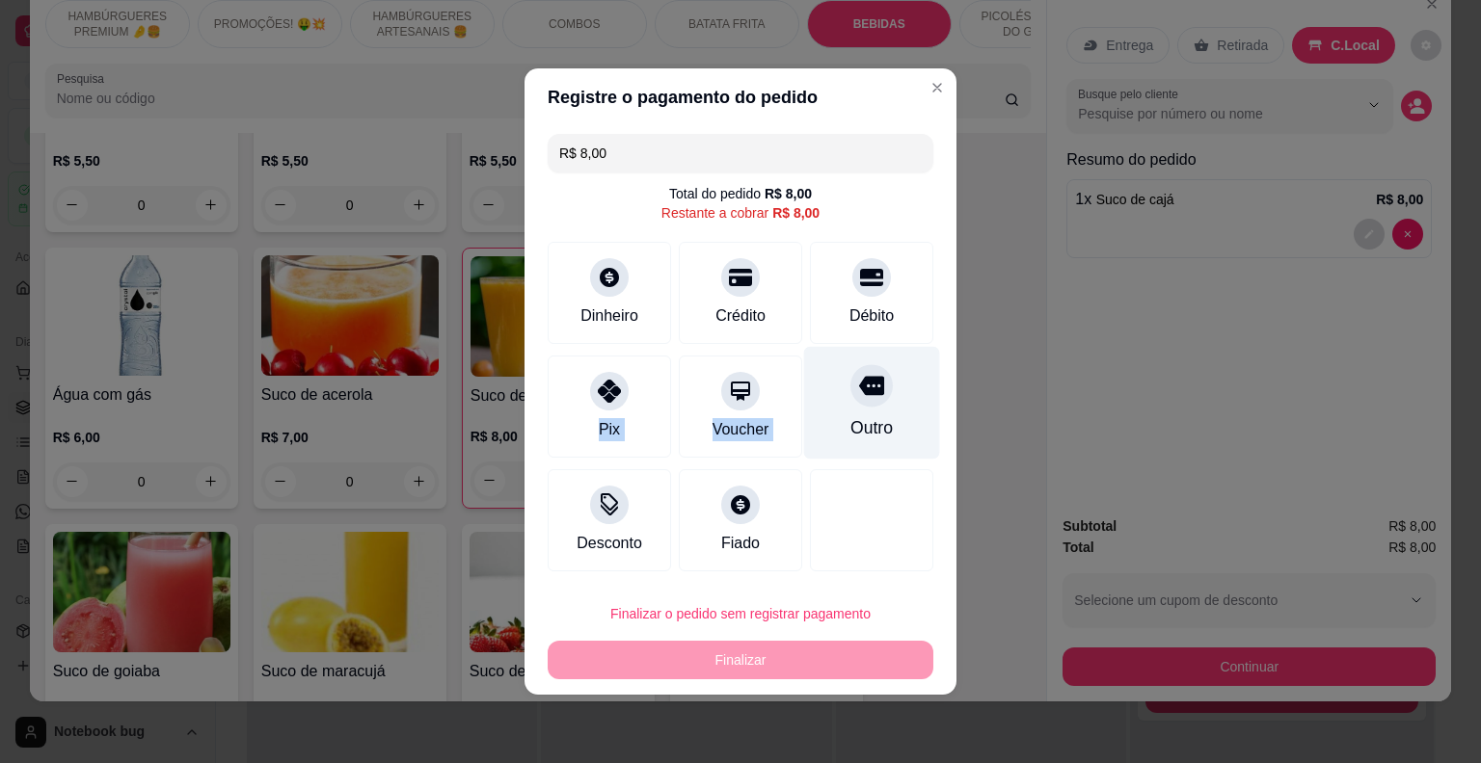
drag, startPoint x: 914, startPoint y: 355, endPoint x: 868, endPoint y: 405, distance: 67.6
click at [868, 405] on div at bounding box center [871, 385] width 42 height 42
type input "R$ 0,00"
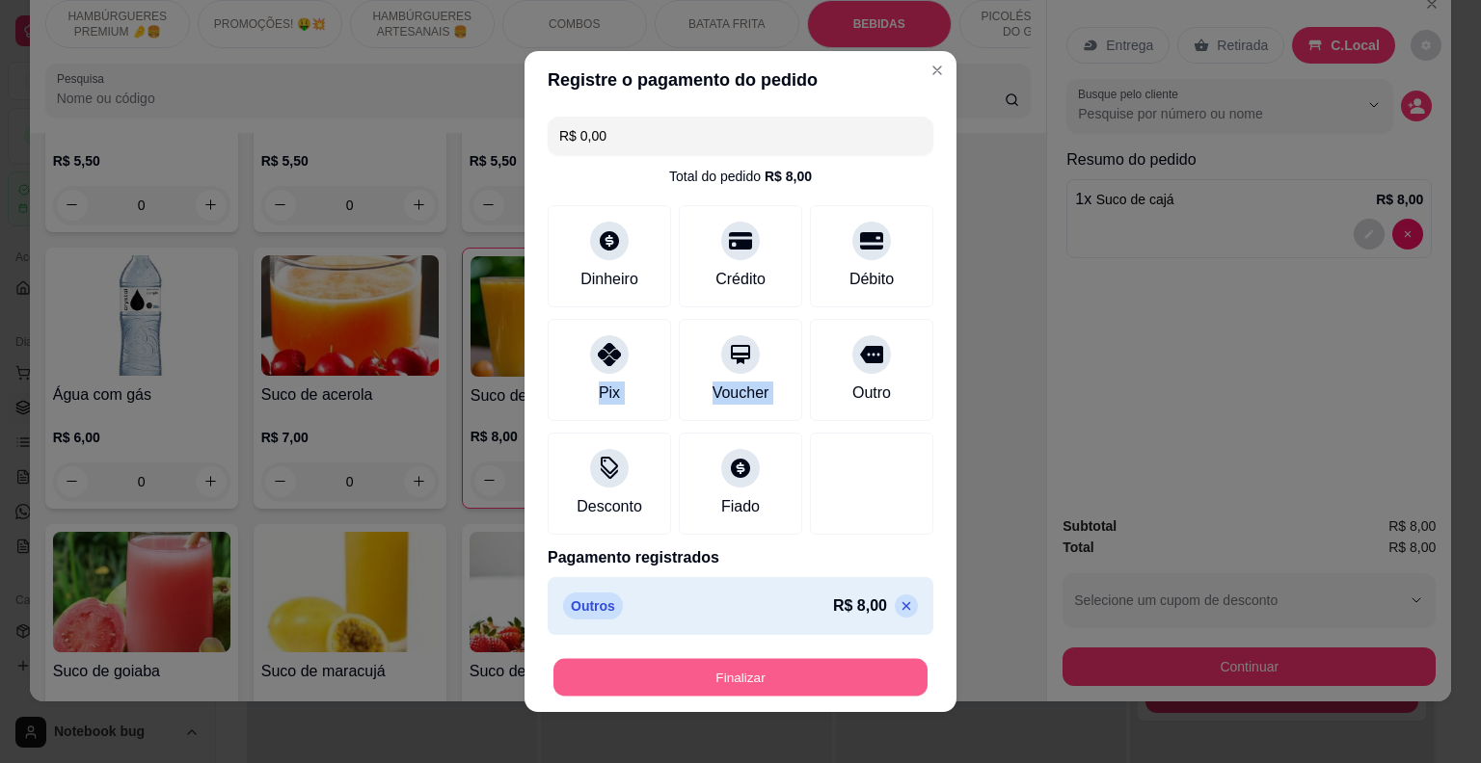
click at [868, 691] on button "Finalizar" at bounding box center [740, 678] width 374 height 38
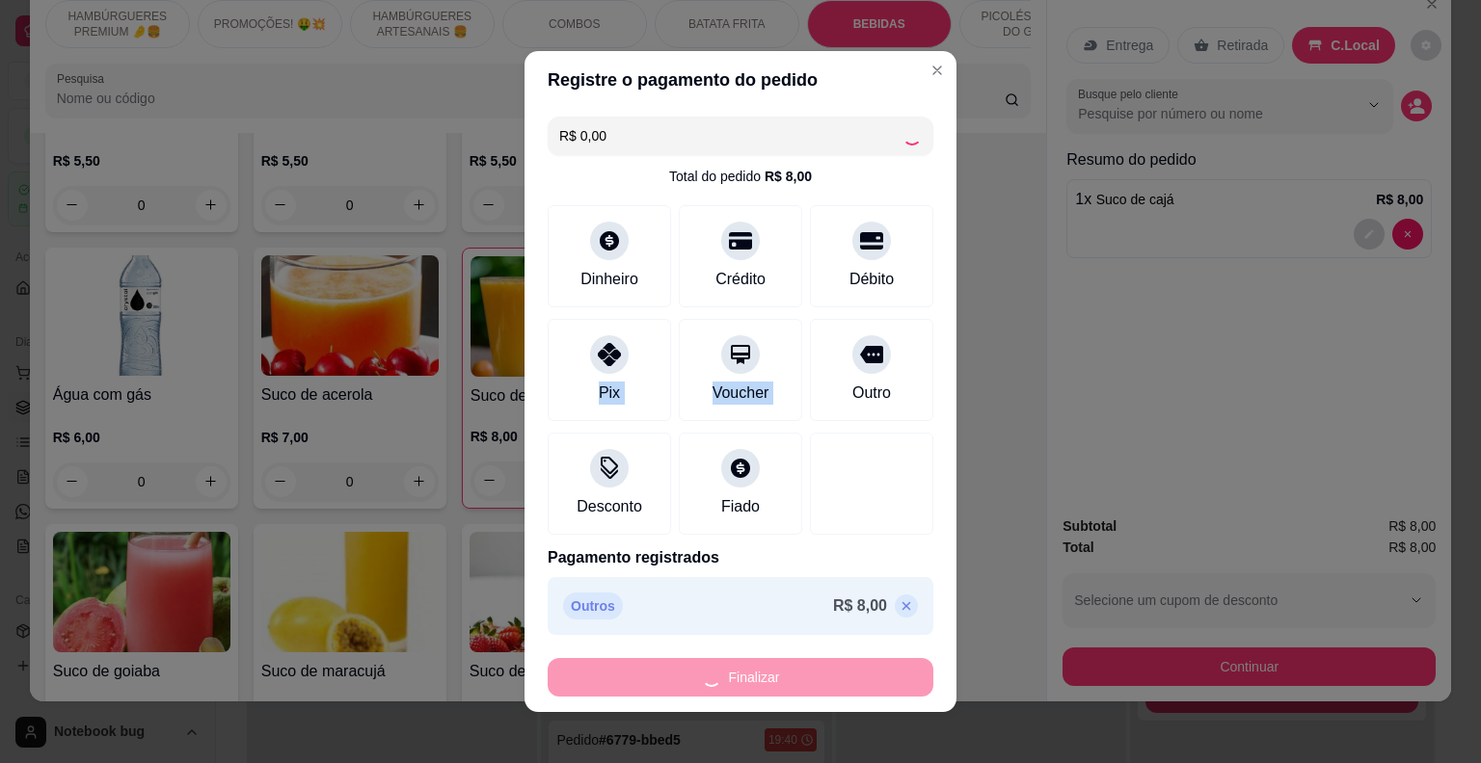
type input "0"
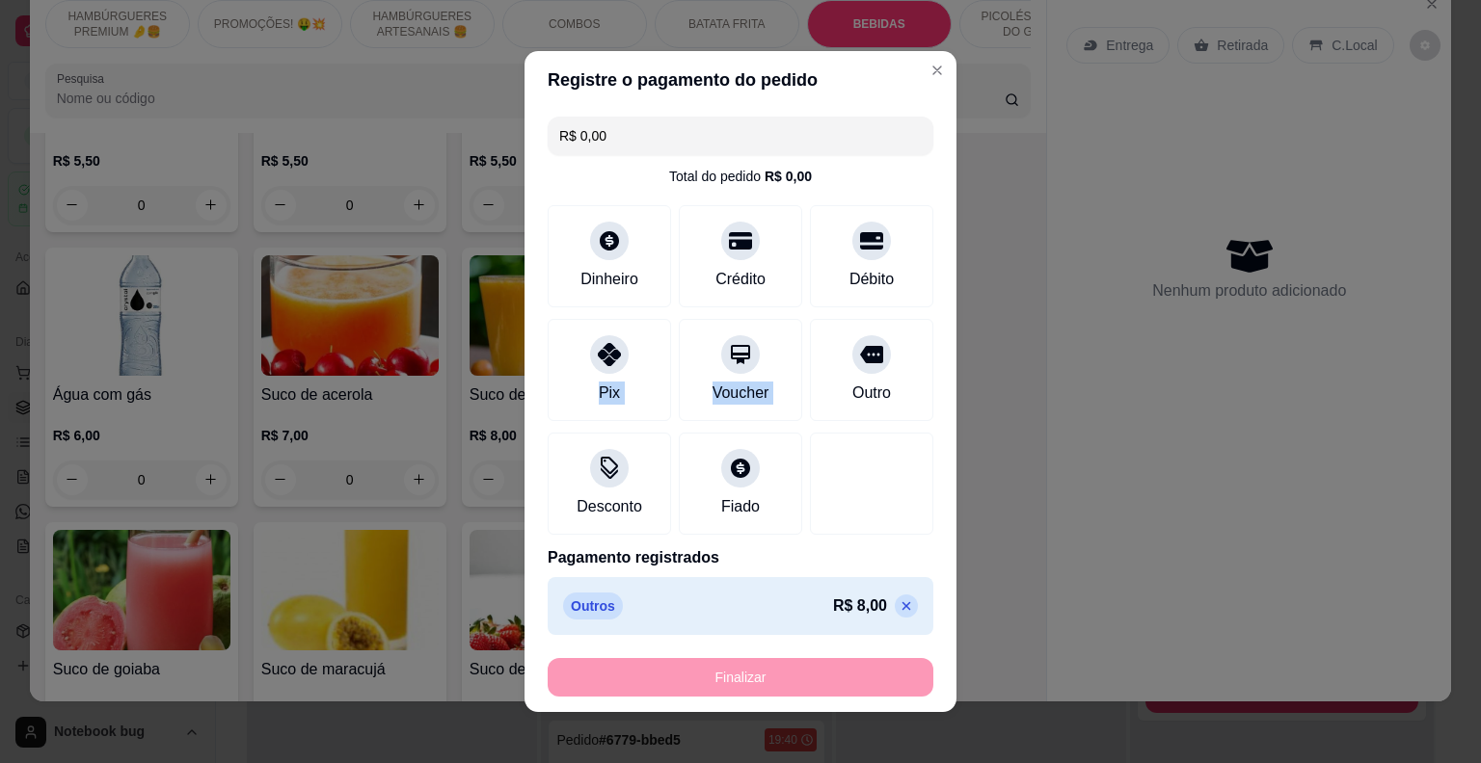
type input "-R$ 8,00"
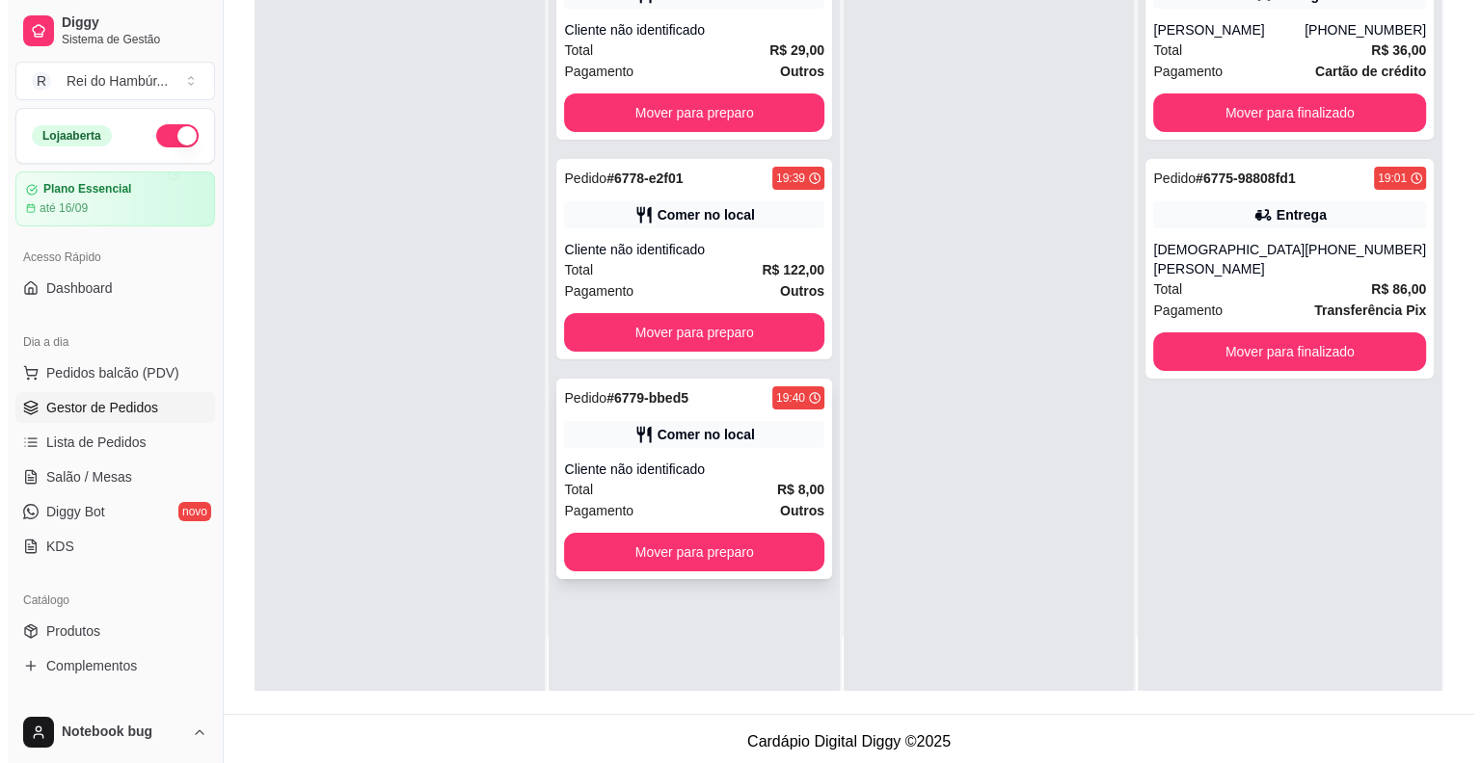
scroll to position [293, 0]
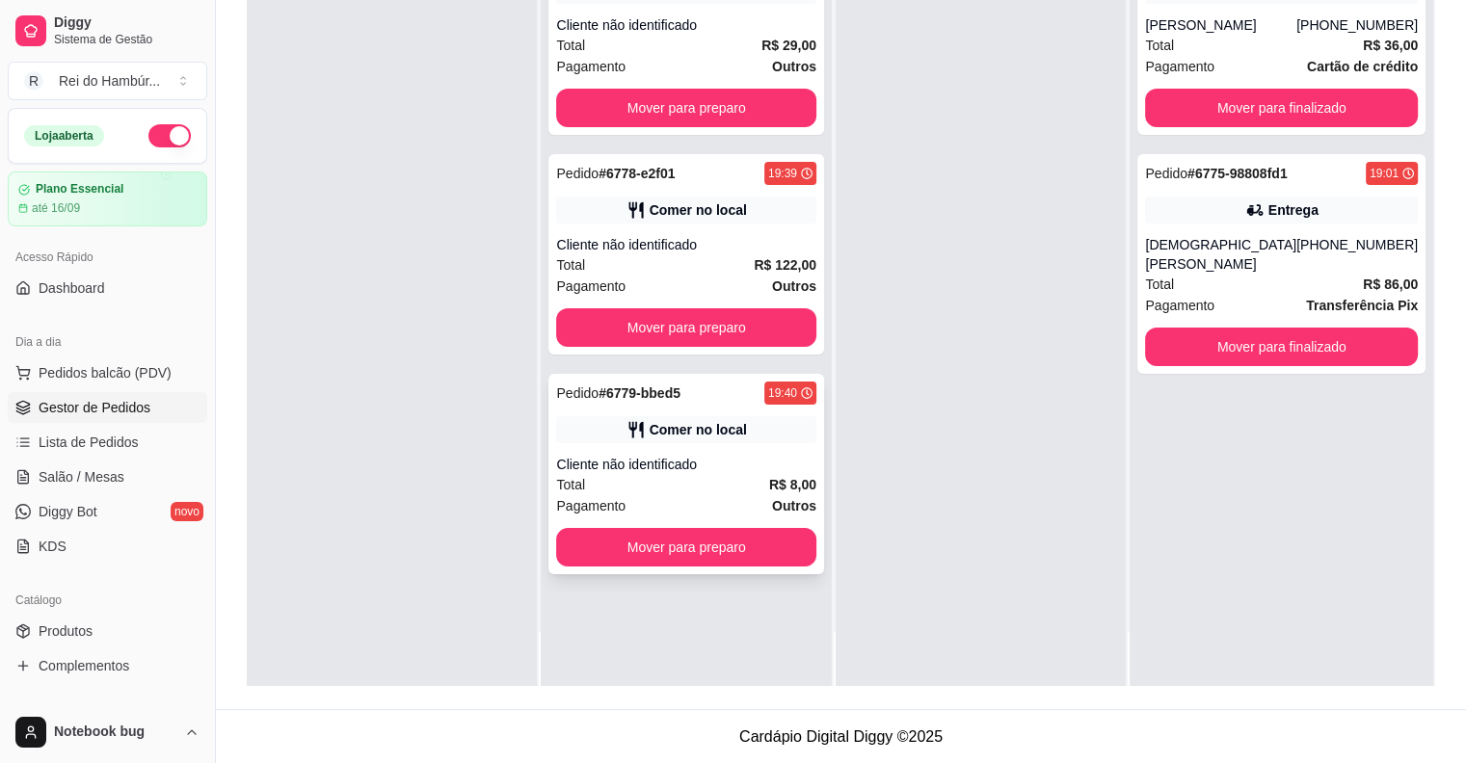
click at [733, 436] on div "Comer no local" at bounding box center [698, 429] width 97 height 19
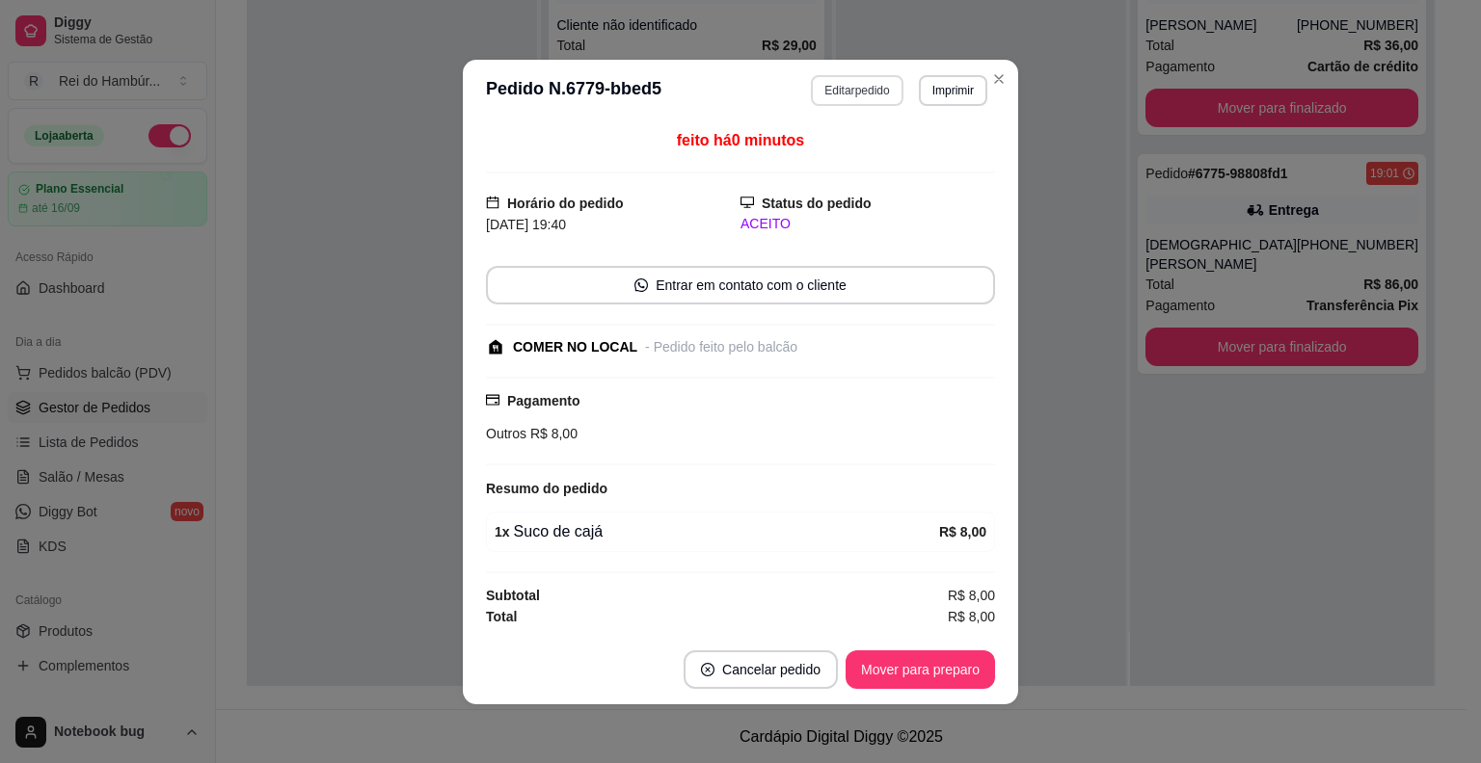
click at [844, 85] on button "Editar pedido" at bounding box center [857, 90] width 92 height 31
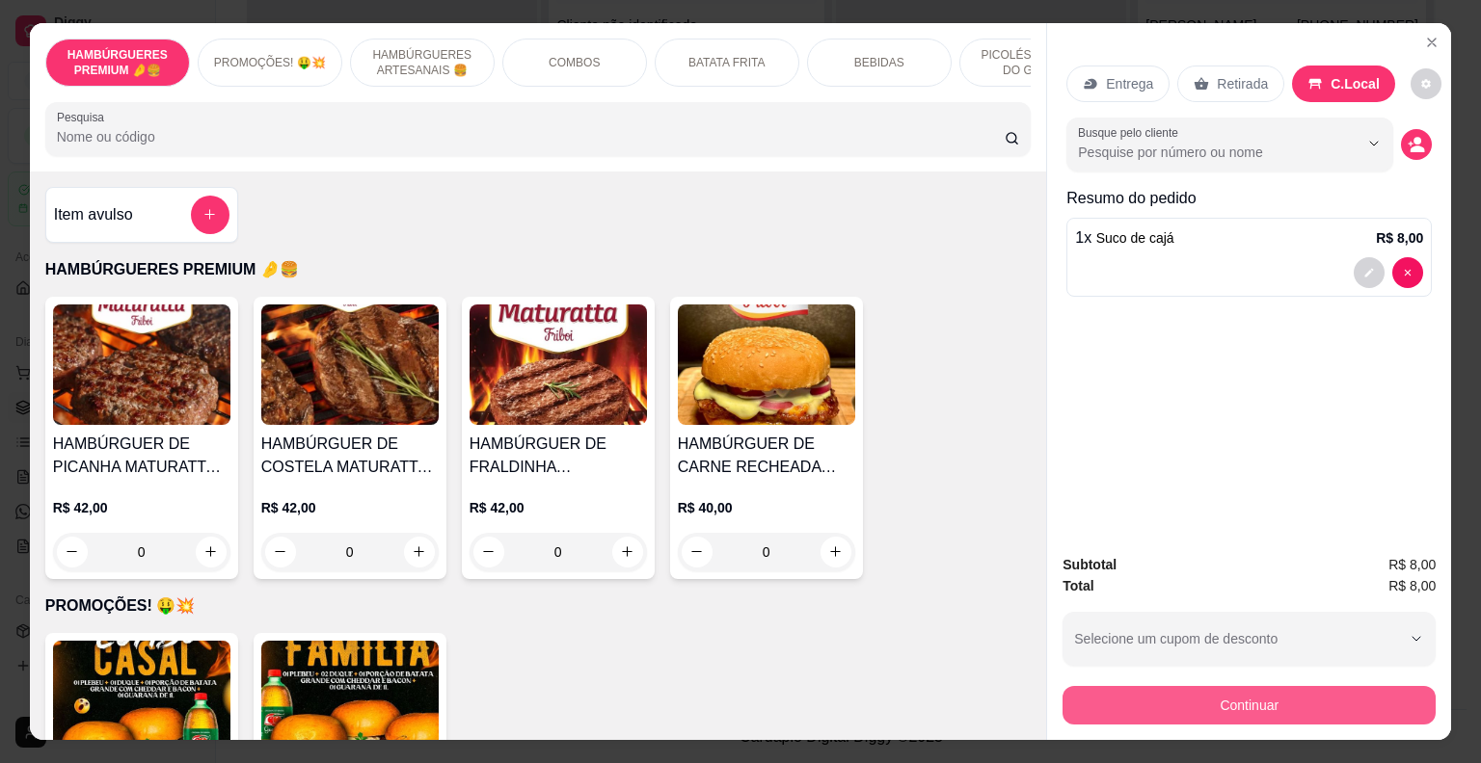
click at [1154, 708] on button "Continuar" at bounding box center [1248, 705] width 373 height 39
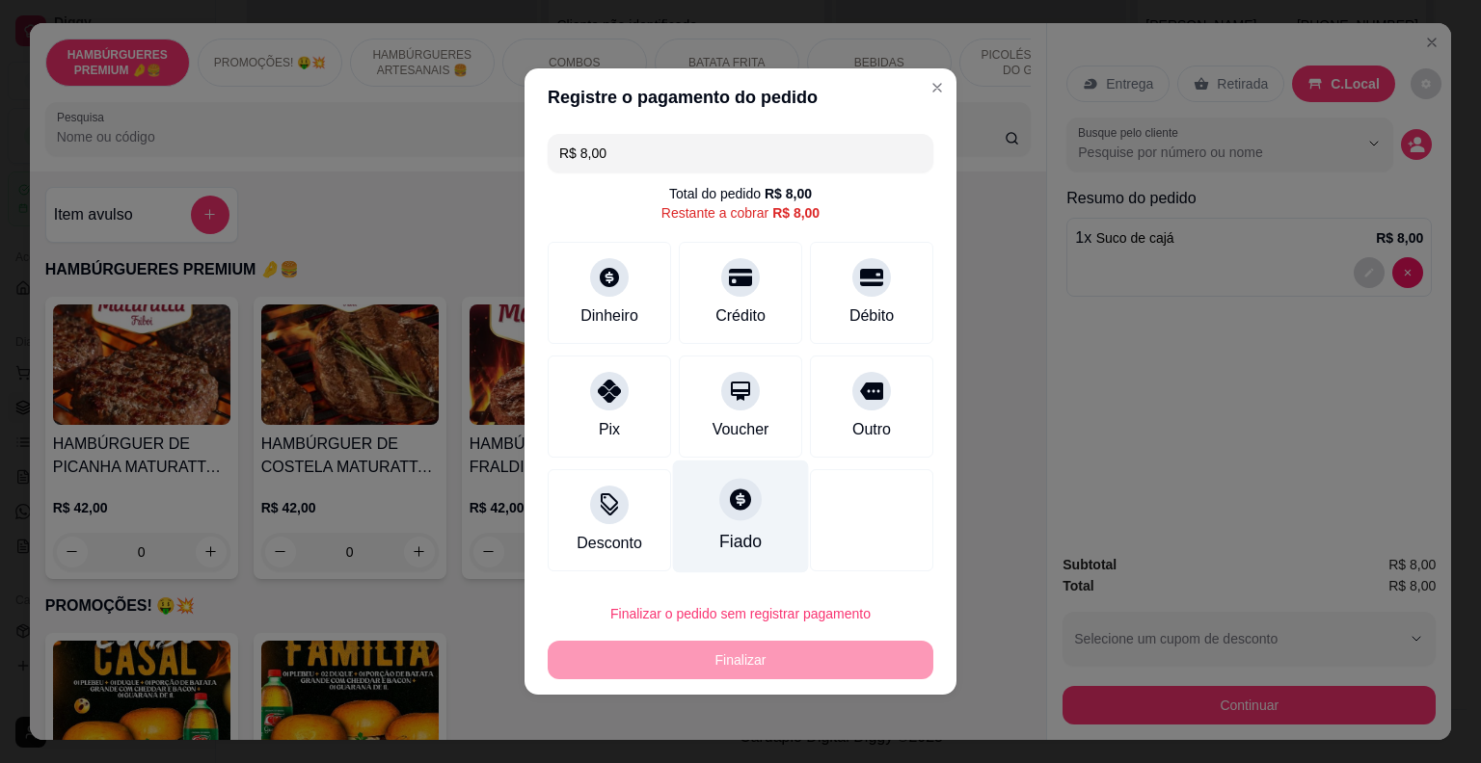
click at [744, 515] on div at bounding box center [740, 499] width 42 height 42
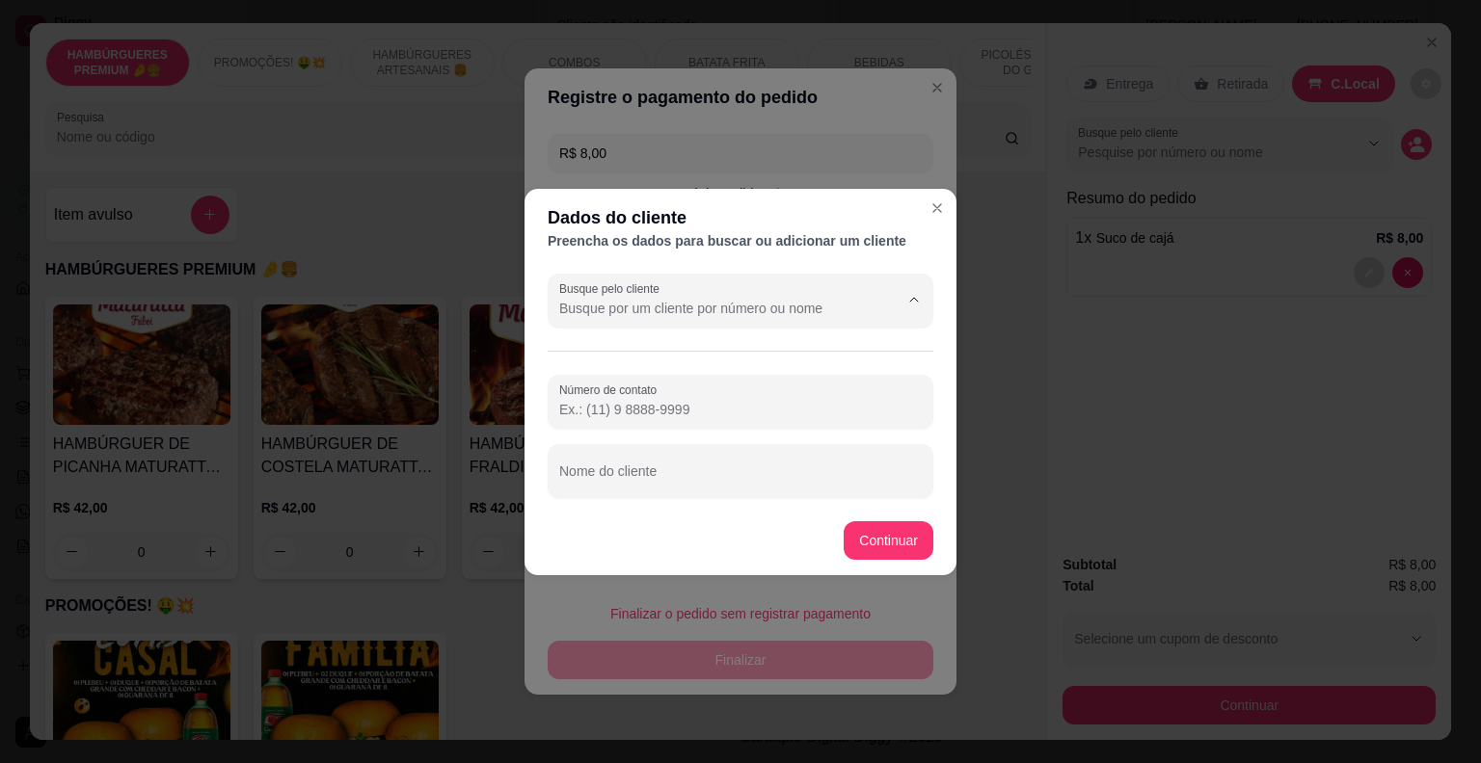
click at [740, 315] on input "Busque pelo cliente" at bounding box center [713, 308] width 308 height 19
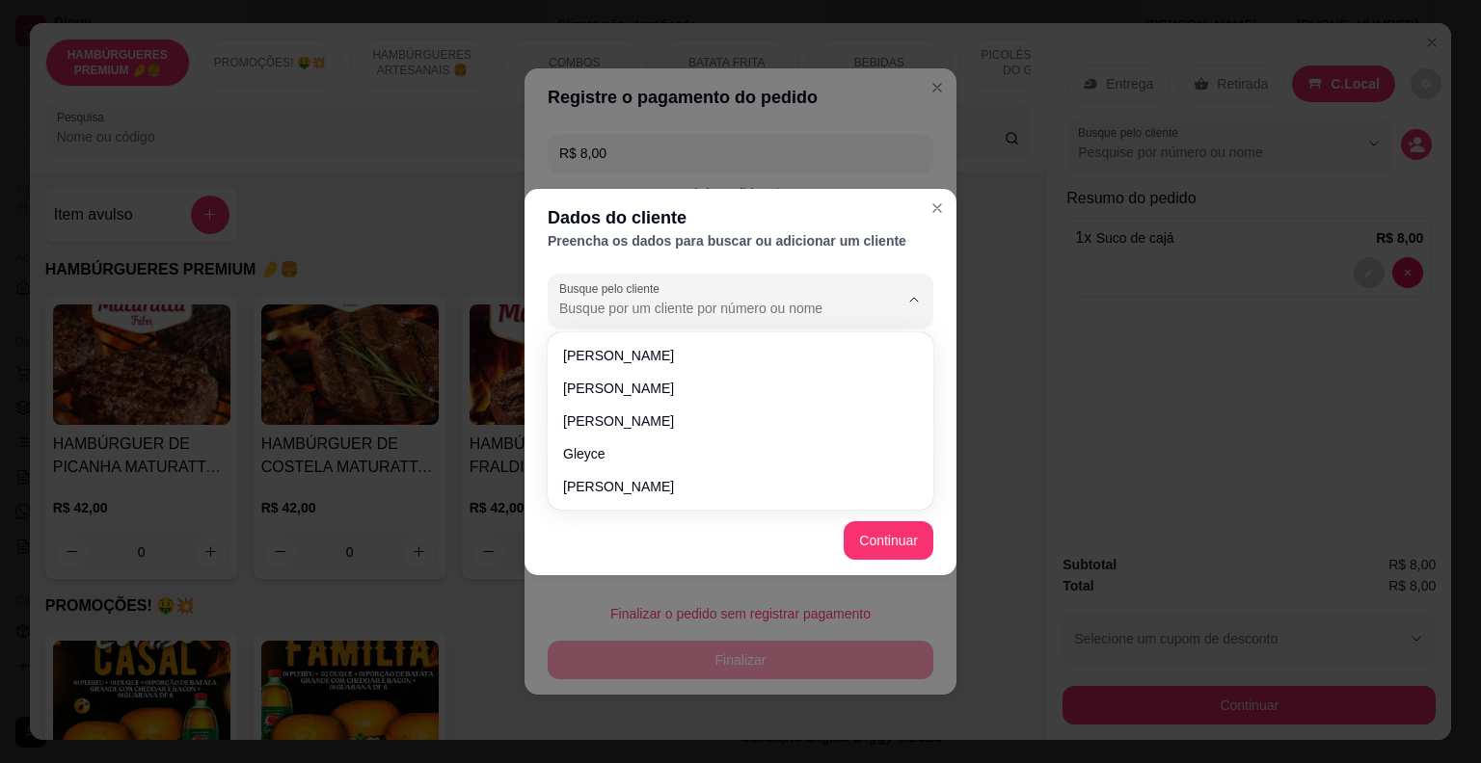
type input ","
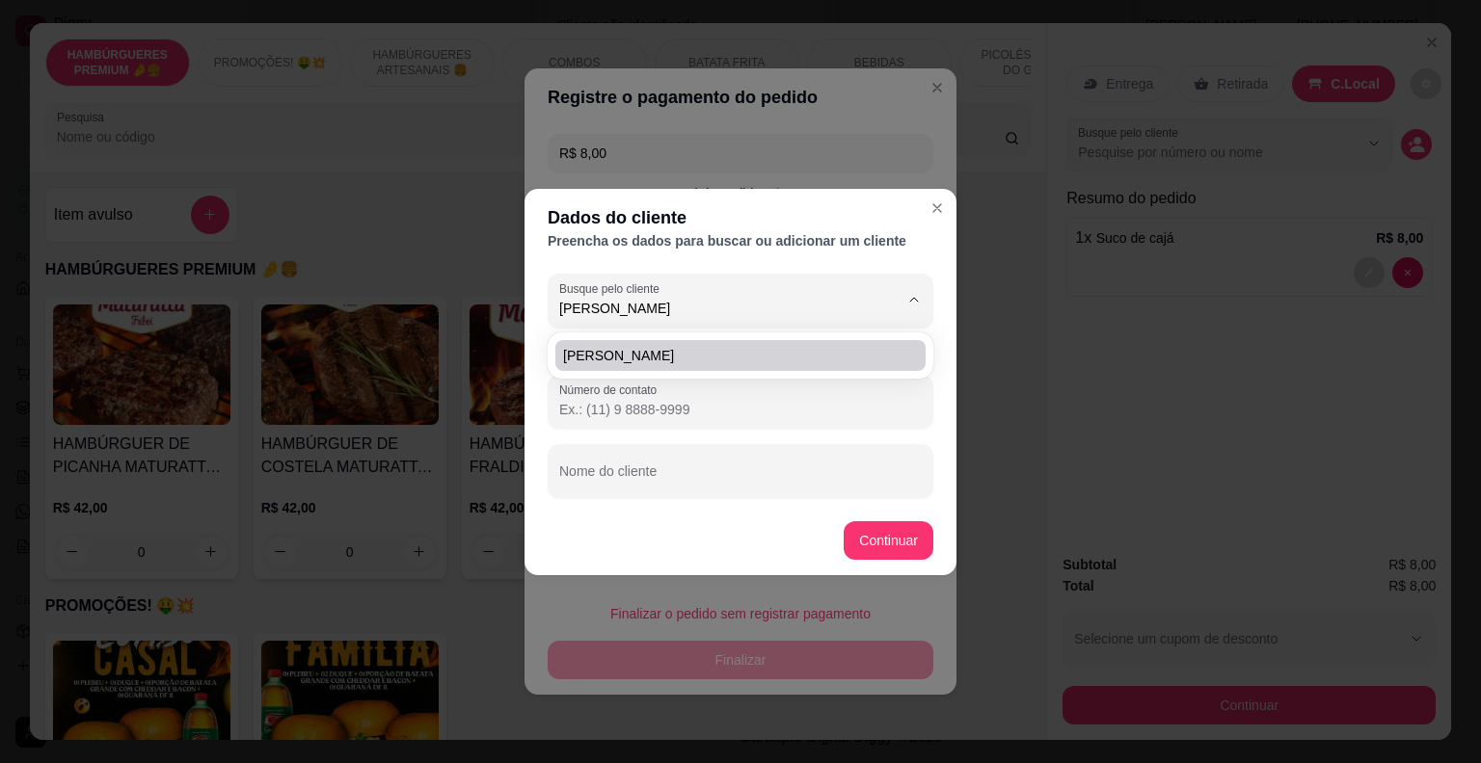
click at [725, 349] on span "[PERSON_NAME]" at bounding box center [730, 355] width 335 height 19
type input "[PERSON_NAME]"
type input "[PHONE_NUMBER]"
type input "[PERSON_NAME]"
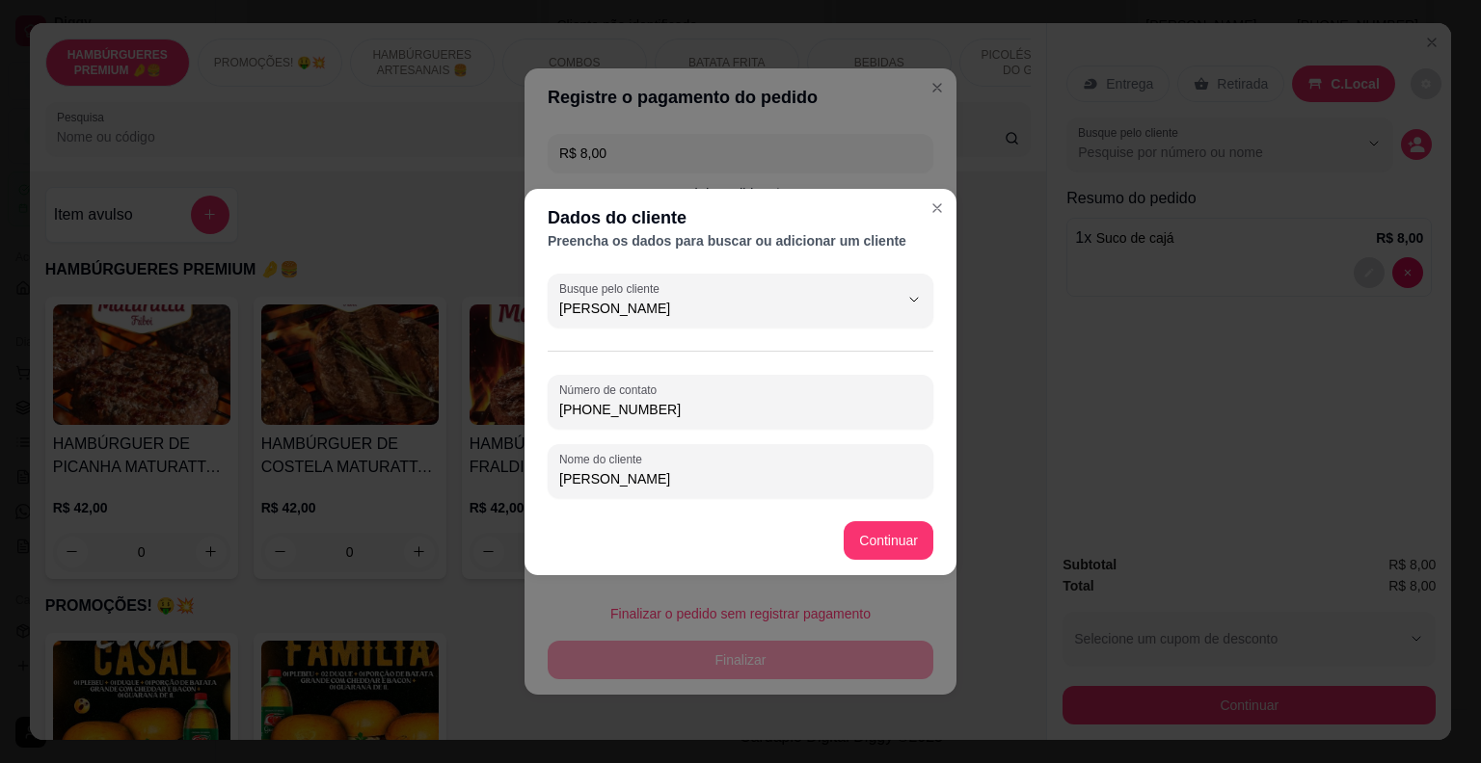
type input "[PERSON_NAME]"
type input "R$ 0,00"
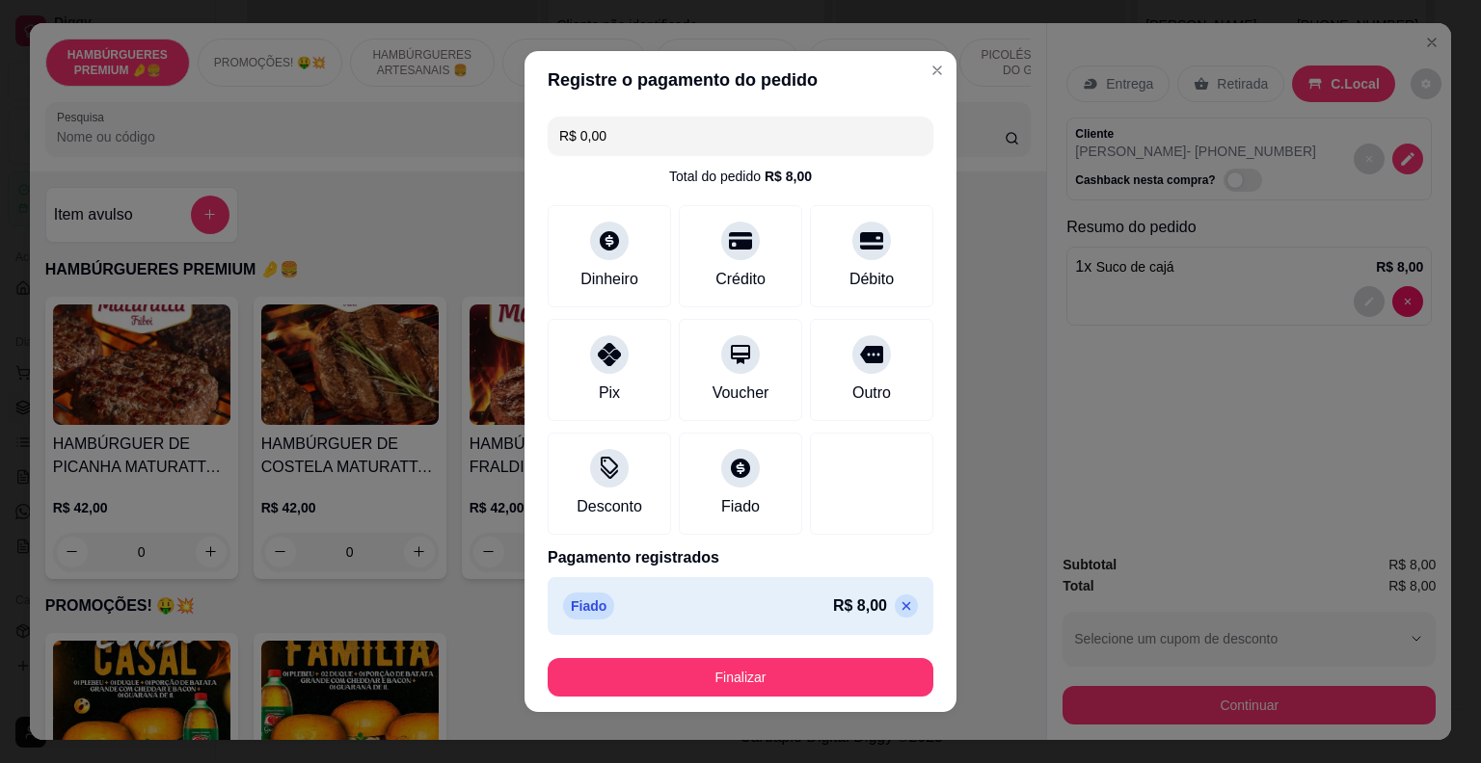
click at [812, 696] on footer "Finalizar" at bounding box center [740, 677] width 432 height 69
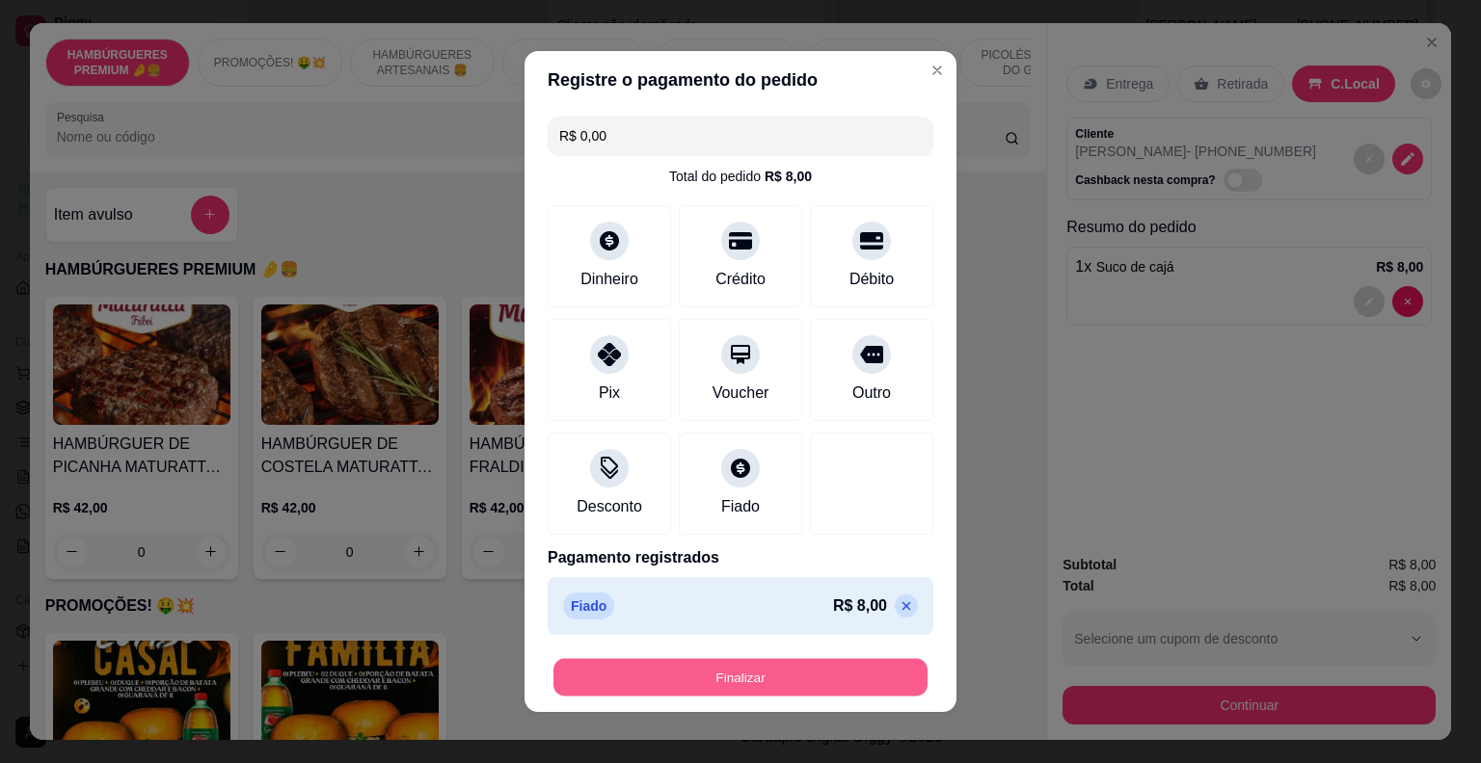
click at [817, 683] on button "Finalizar" at bounding box center [740, 678] width 374 height 38
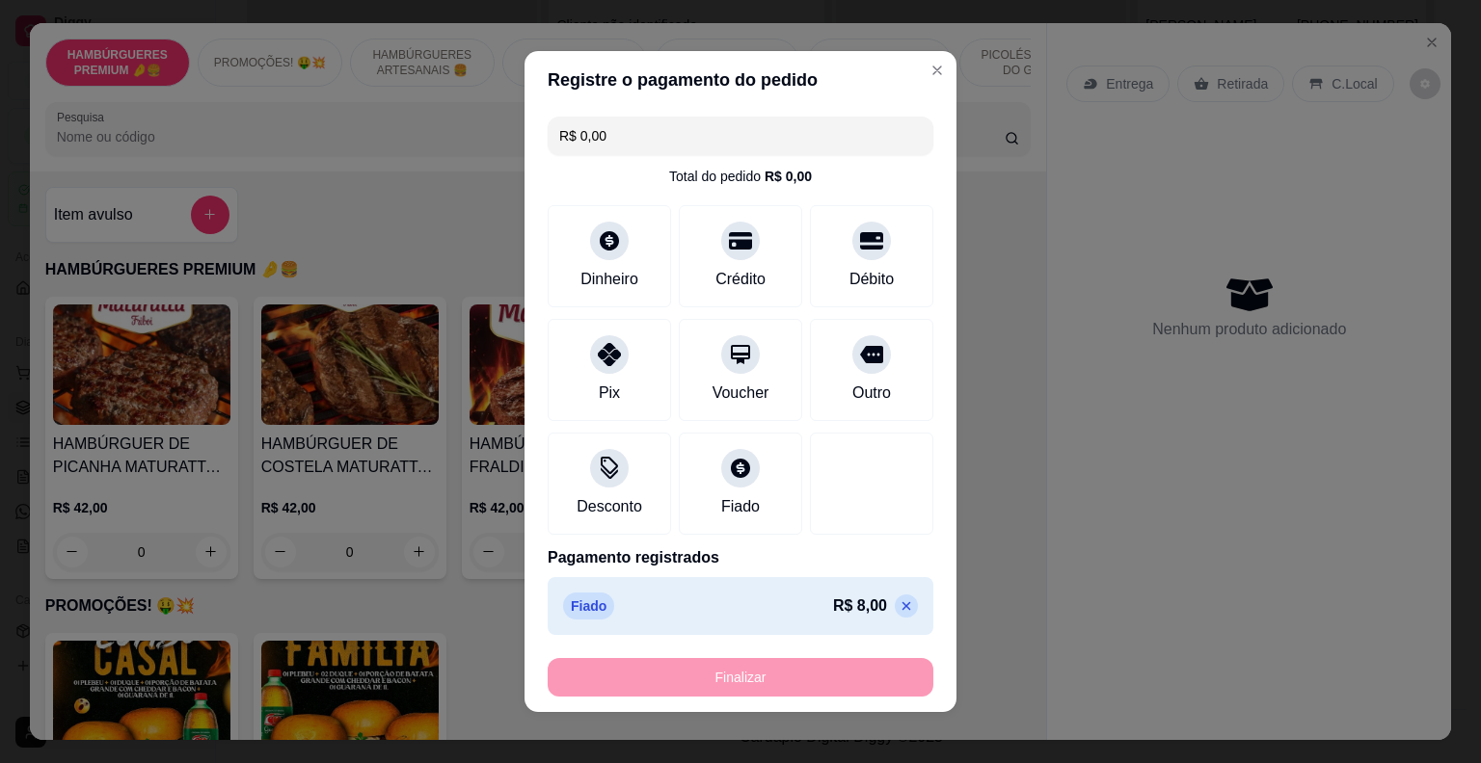
type input "0"
type input "-R$ 8,00"
